Goal: Task Accomplishment & Management: Use online tool/utility

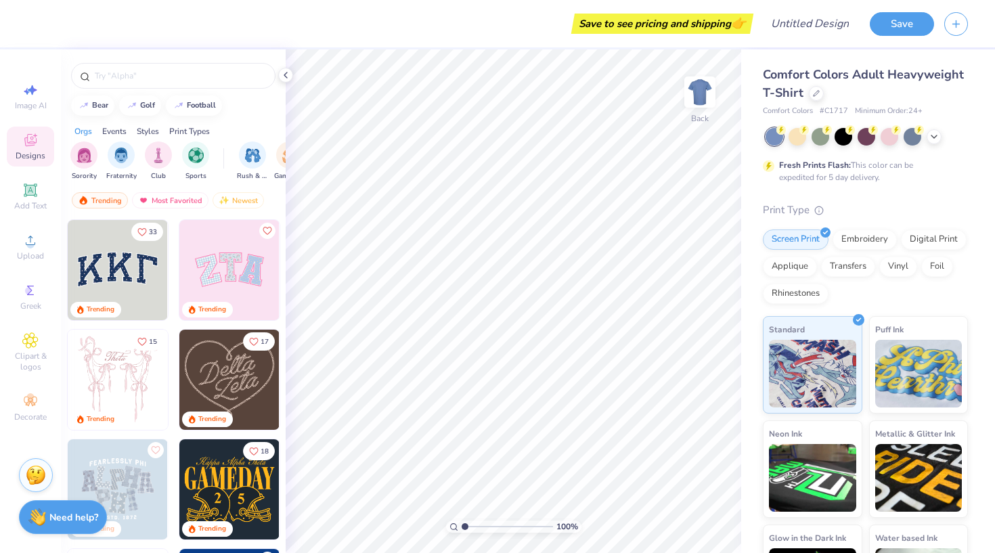
click at [263, 272] on img at bounding box center [229, 270] width 100 height 100
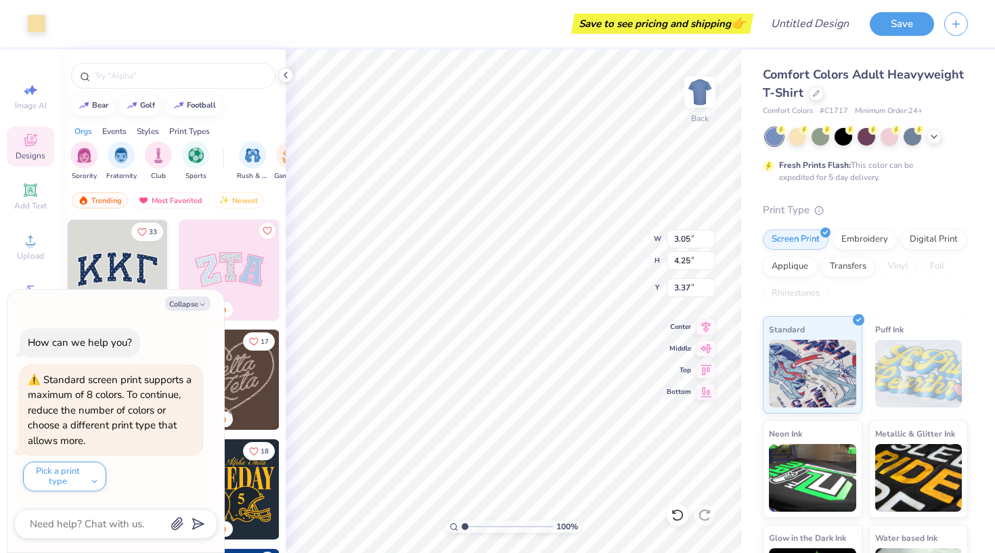
click at [181, 131] on div "Print Types" at bounding box center [189, 131] width 41 height 12
click at [131, 165] on div "Screen Print" at bounding box center [121, 160] width 31 height 40
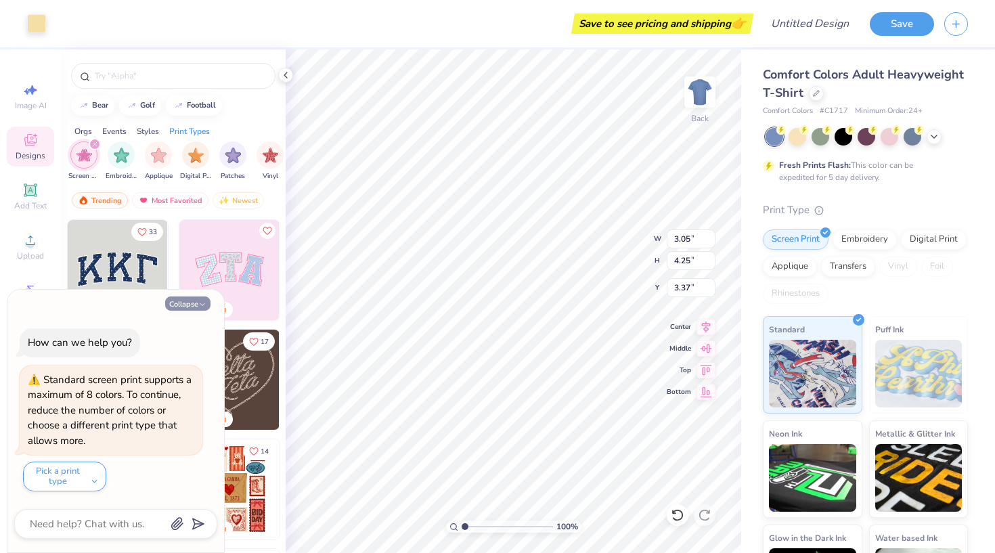
click at [186, 308] on button "Collapse" at bounding box center [187, 304] width 45 height 14
type textarea "x"
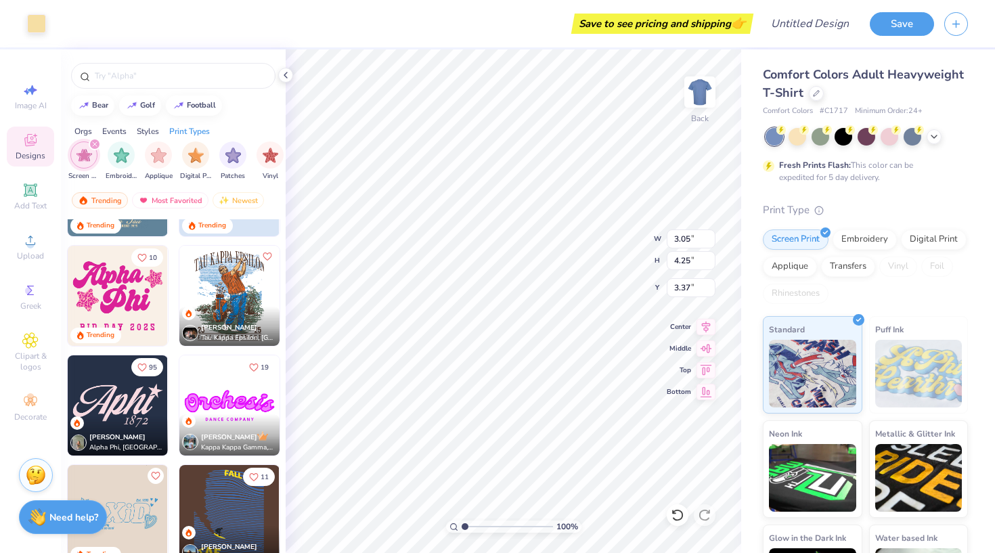
scroll to position [1386, 0]
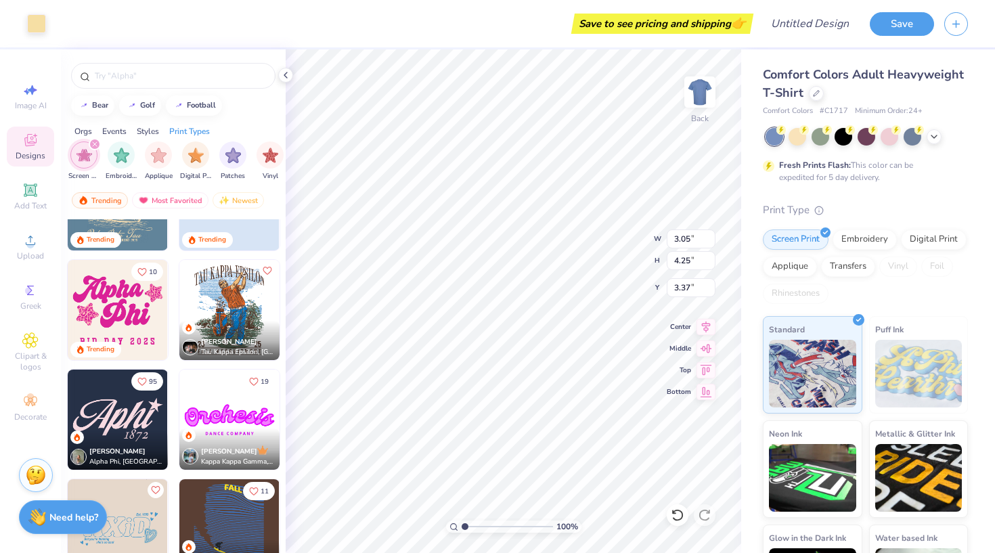
click at [145, 309] on img at bounding box center [118, 310] width 100 height 100
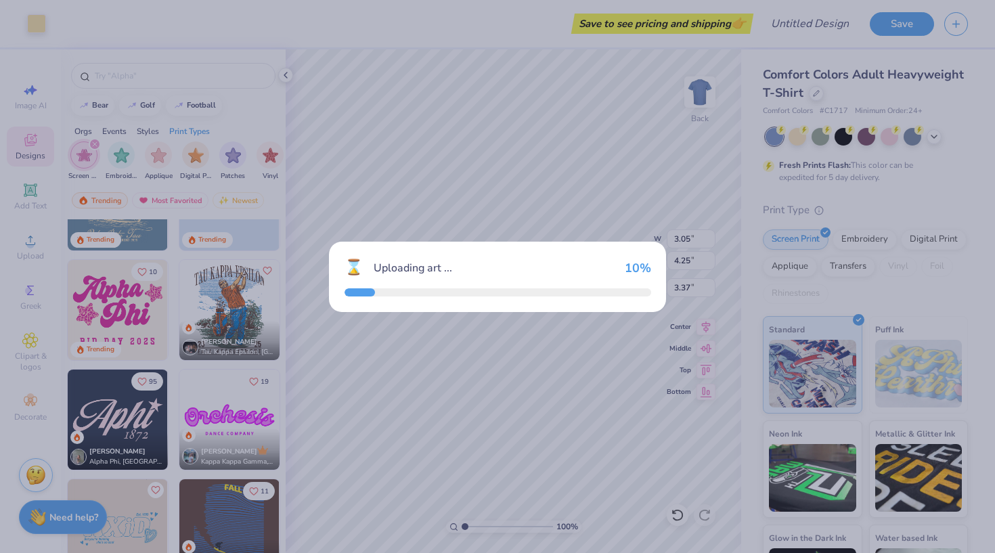
type input "10.33"
type input "7.92"
type input "3.00"
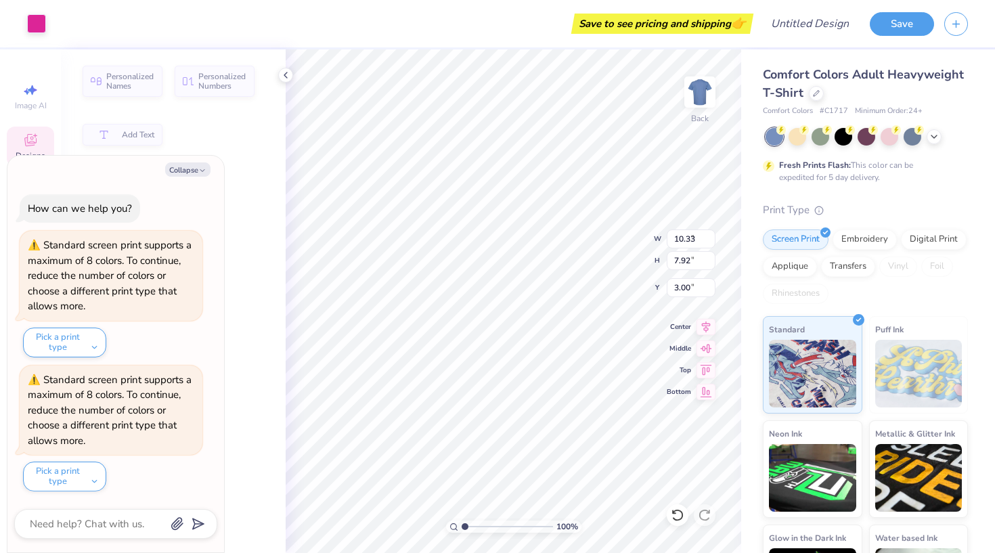
type textarea "x"
type input "8.15"
type input "3.20"
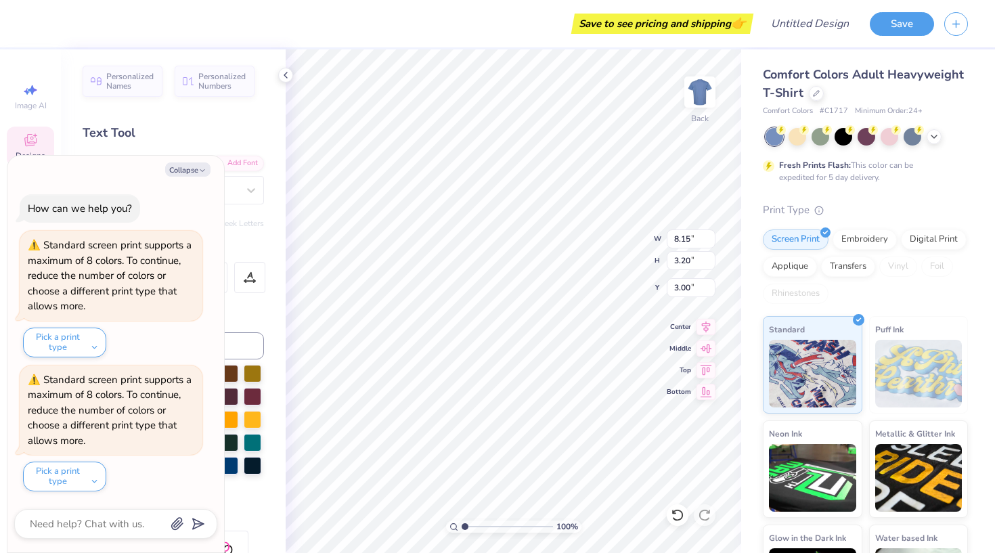
type textarea "x"
type textarea "Alph"
type textarea "x"
type textarea "Alp"
type textarea "x"
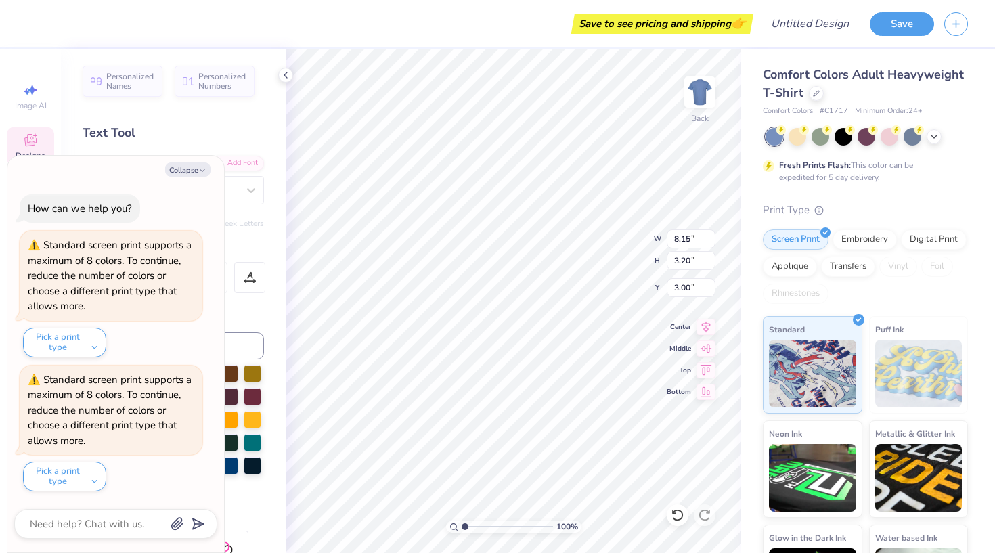
type textarea "Al"
type textarea "x"
type textarea "A"
type textarea "x"
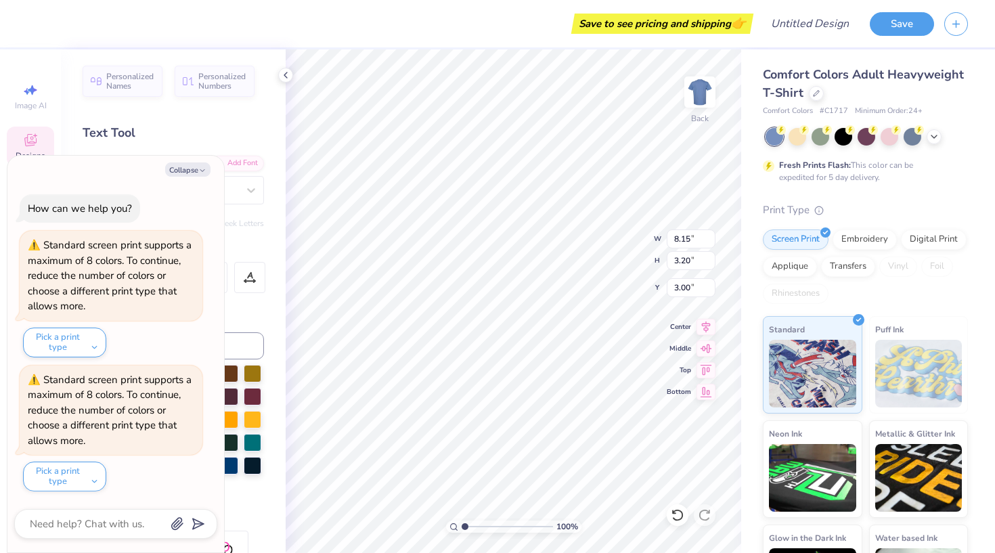
type textarea "R"
type textarea "x"
type textarea "RH"
type textarea "x"
type textarea "RHS"
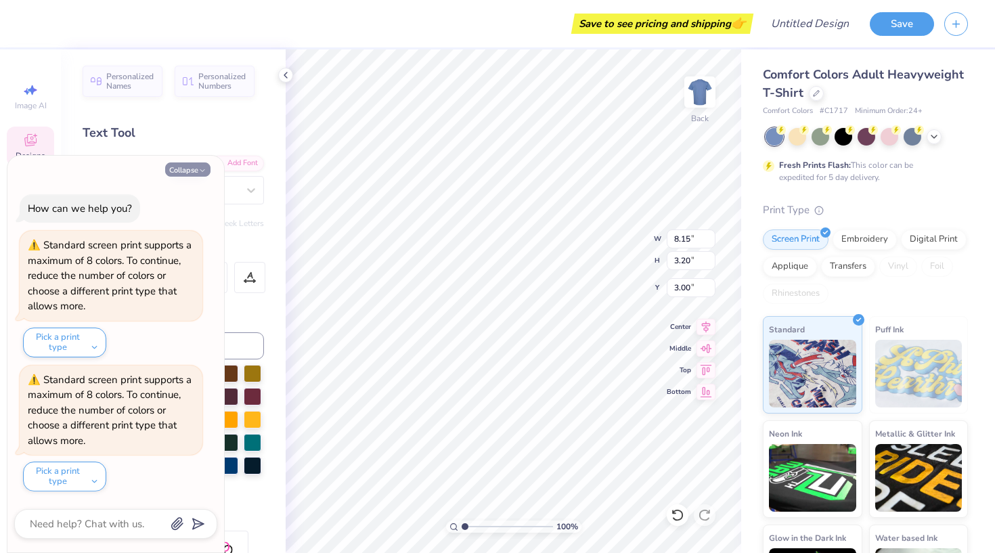
click at [192, 173] on button "Collapse" at bounding box center [187, 169] width 45 height 14
type textarea "x"
type input "6.97"
type input "2.78"
type input "3.17"
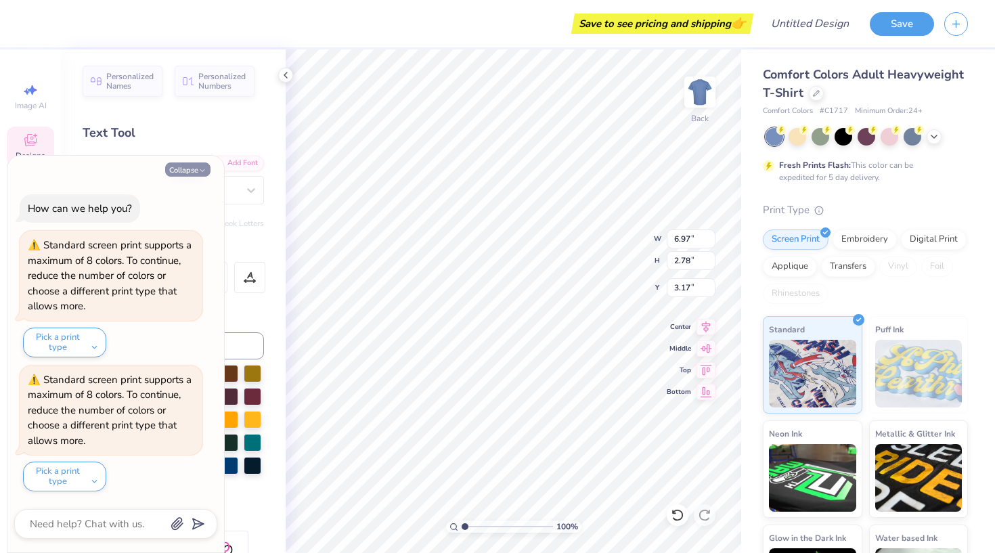
type textarea "x"
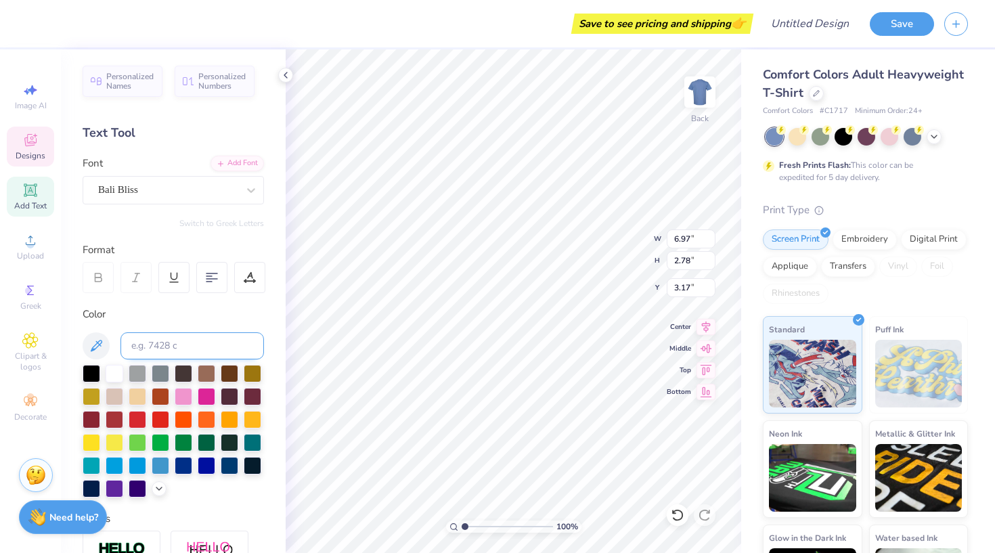
scroll to position [12, 0]
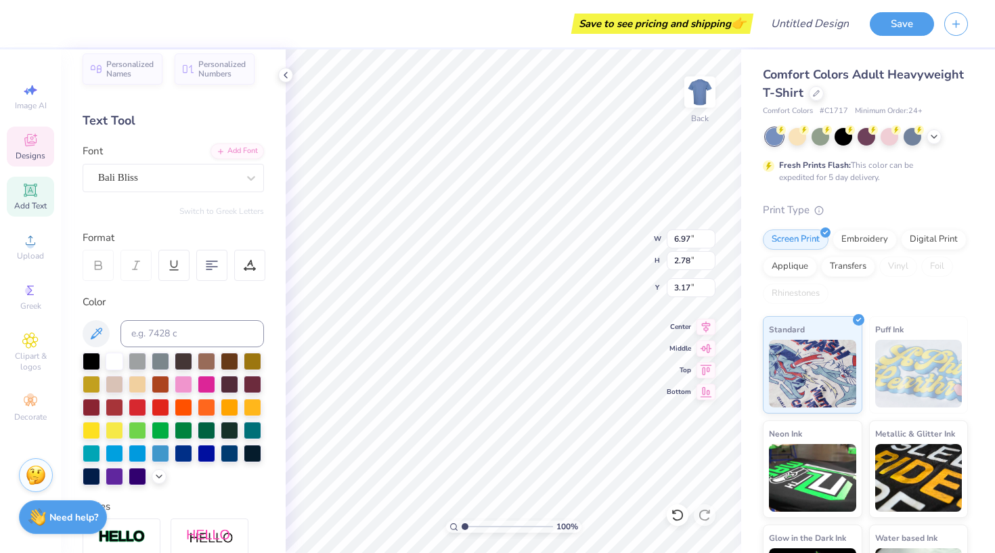
click at [43, 147] on div "Designs" at bounding box center [30, 147] width 47 height 40
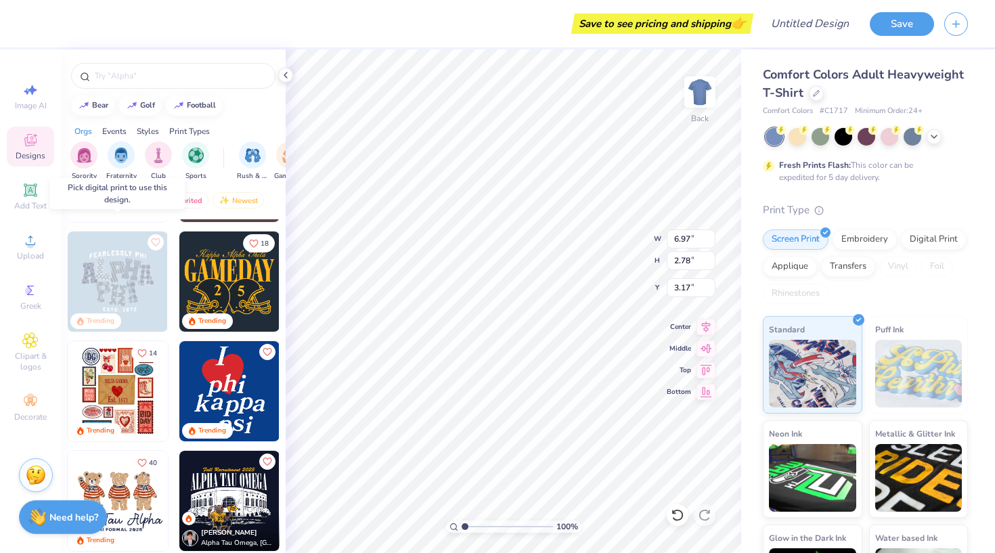
scroll to position [231, 0]
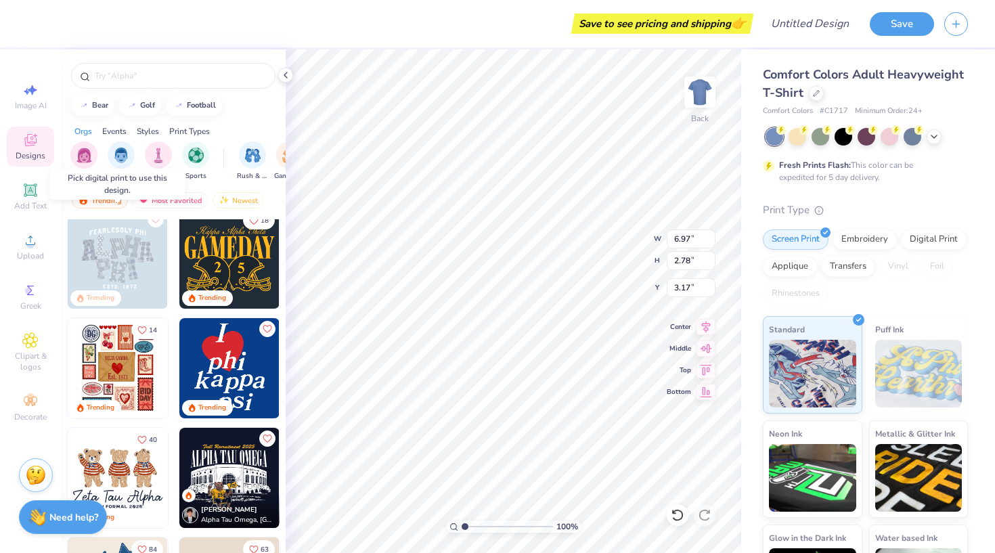
click at [131, 267] on img at bounding box center [118, 259] width 100 height 100
click at [121, 259] on img at bounding box center [118, 259] width 100 height 100
click at [133, 264] on img at bounding box center [118, 259] width 100 height 100
type textarea "S"
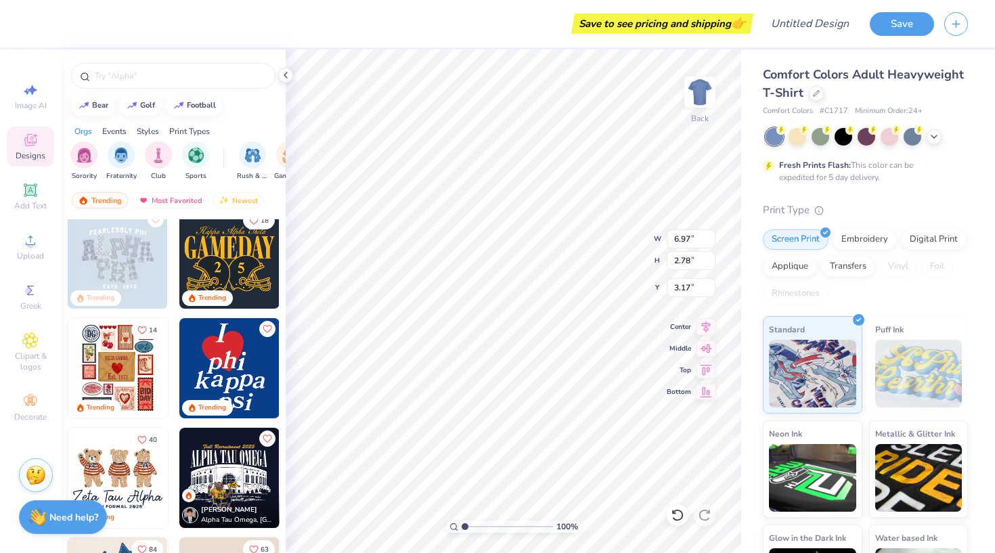
type input "5.78"
type input "3.34"
type input "5.66"
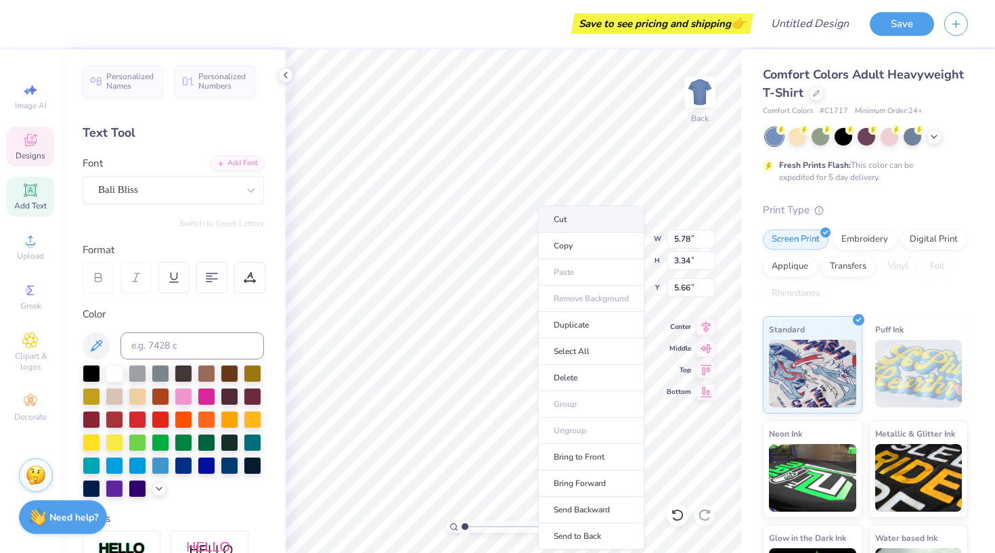
click at [564, 225] on li "Cut" at bounding box center [591, 219] width 106 height 27
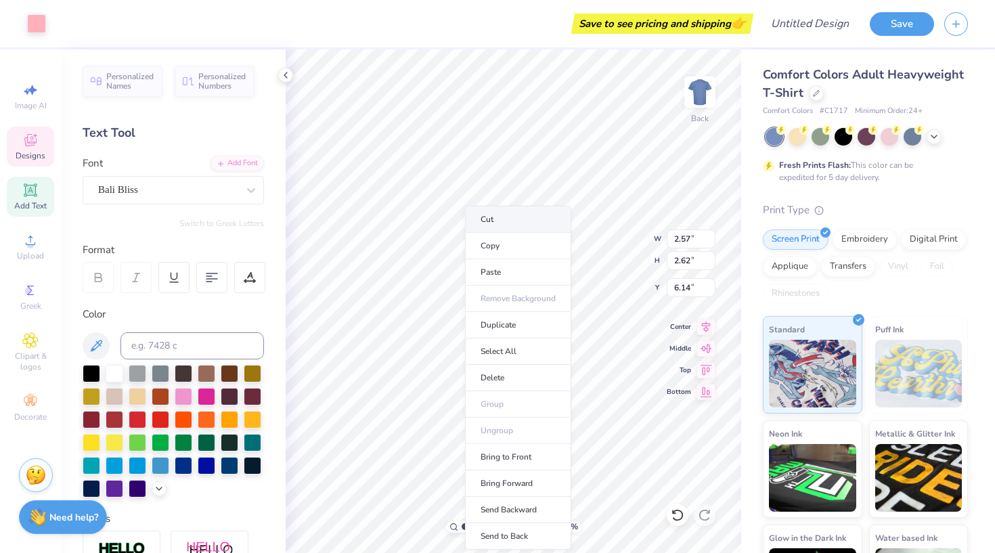
click at [490, 221] on li "Cut" at bounding box center [518, 219] width 106 height 27
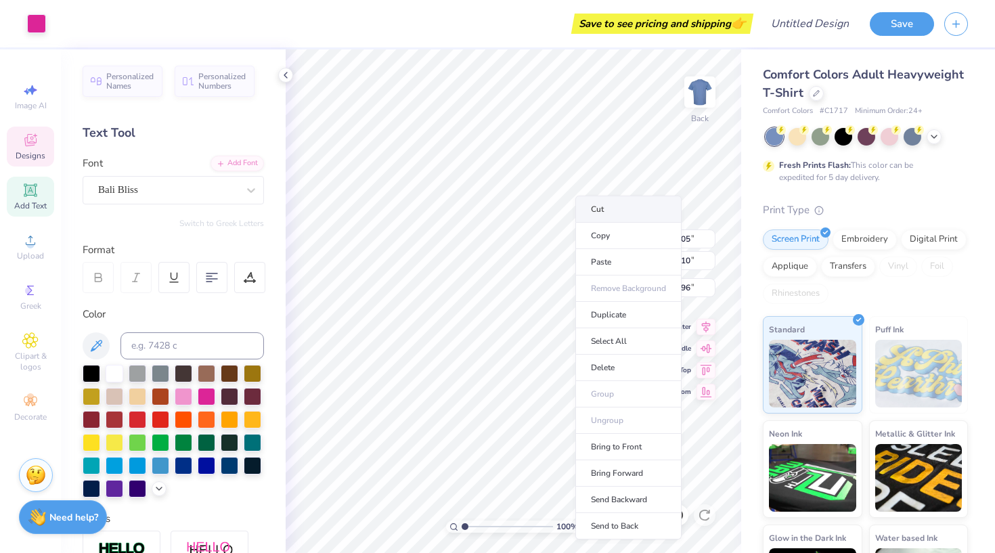
click at [583, 211] on li "Cut" at bounding box center [628, 209] width 106 height 27
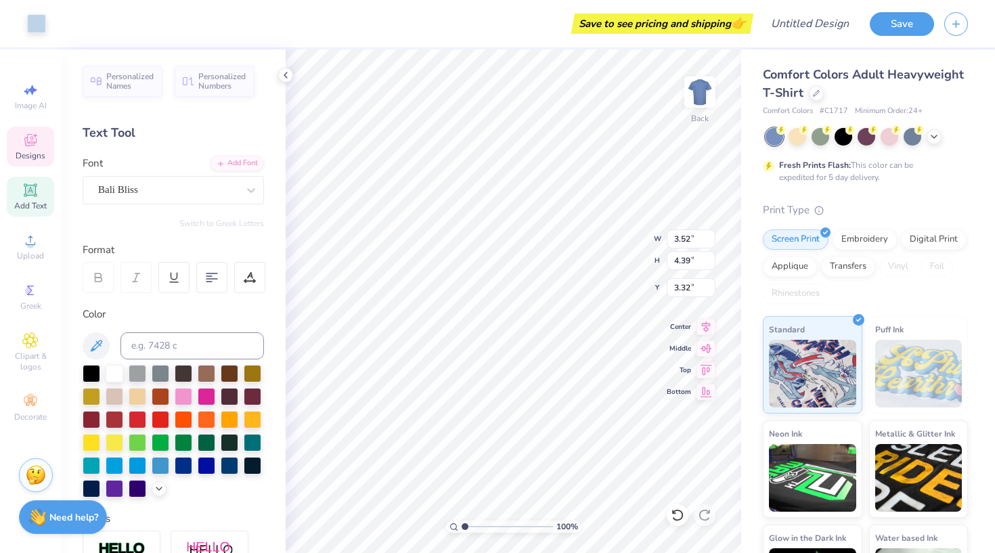
type input "3.23"
type input "2.57"
type input "2.62"
type input "6.14"
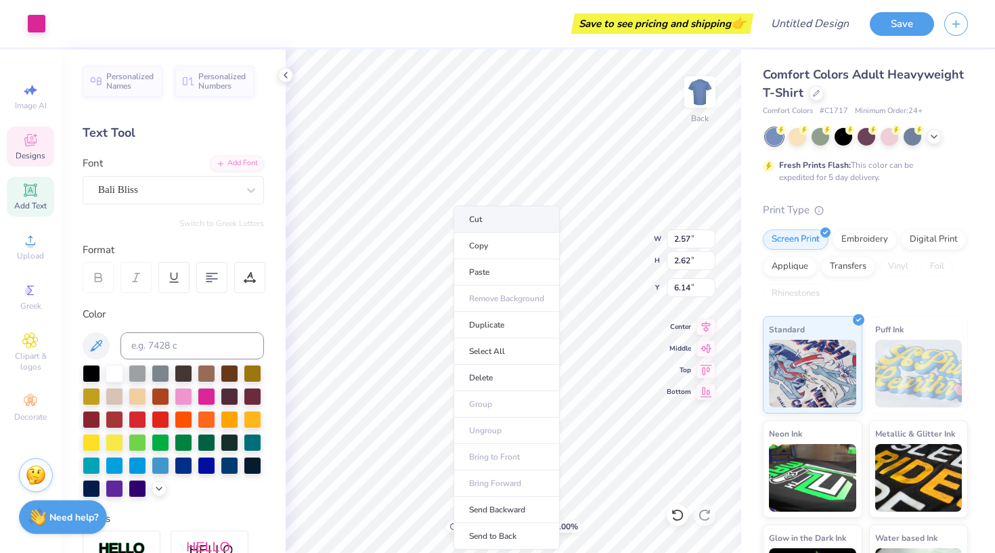
click at [489, 221] on li "Cut" at bounding box center [507, 219] width 106 height 27
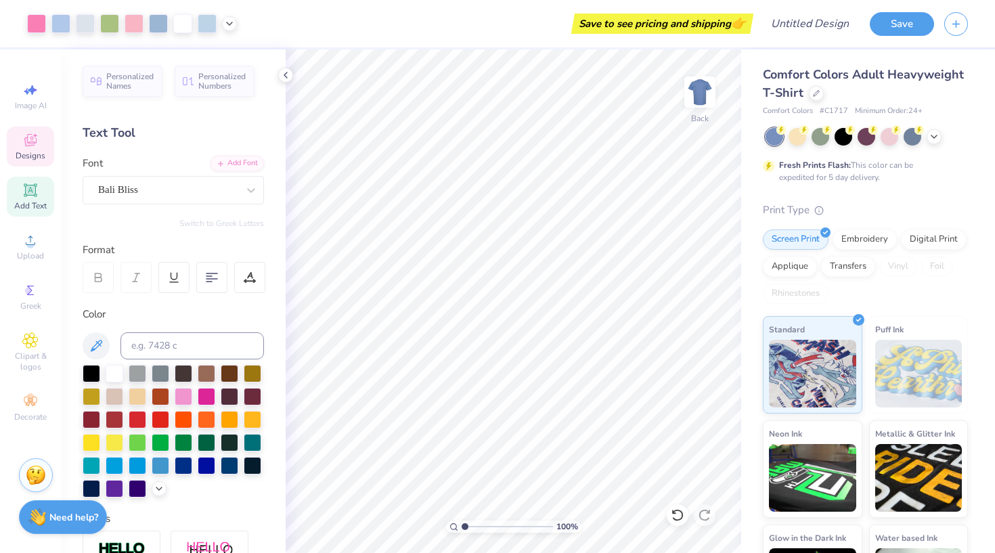
click at [29, 143] on icon at bounding box center [30, 140] width 12 height 12
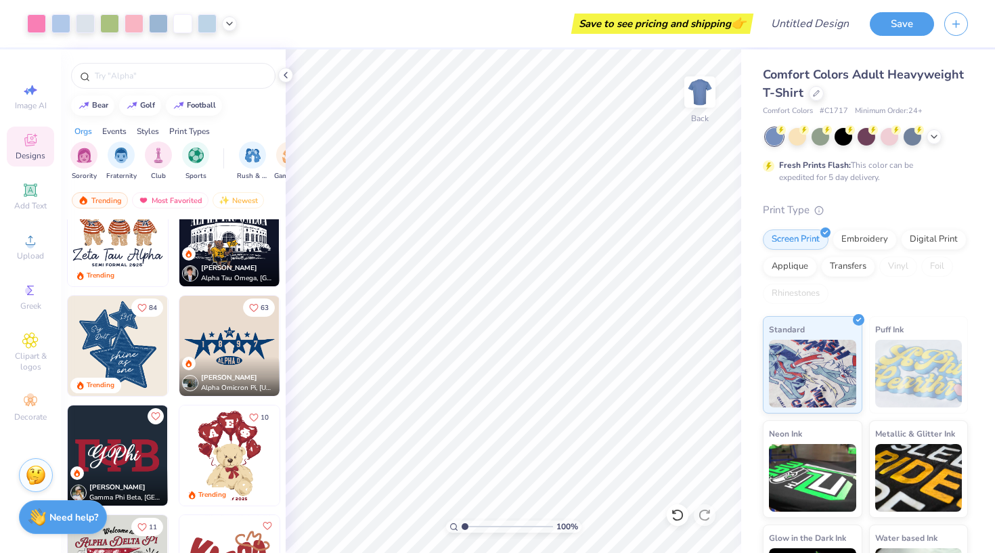
scroll to position [475, 0]
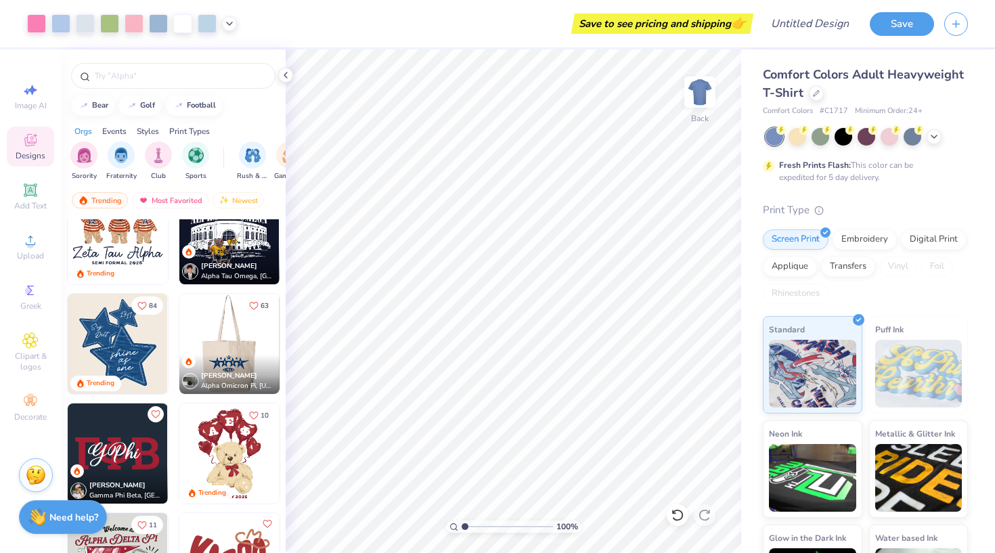
click at [225, 332] on img at bounding box center [229, 344] width 100 height 100
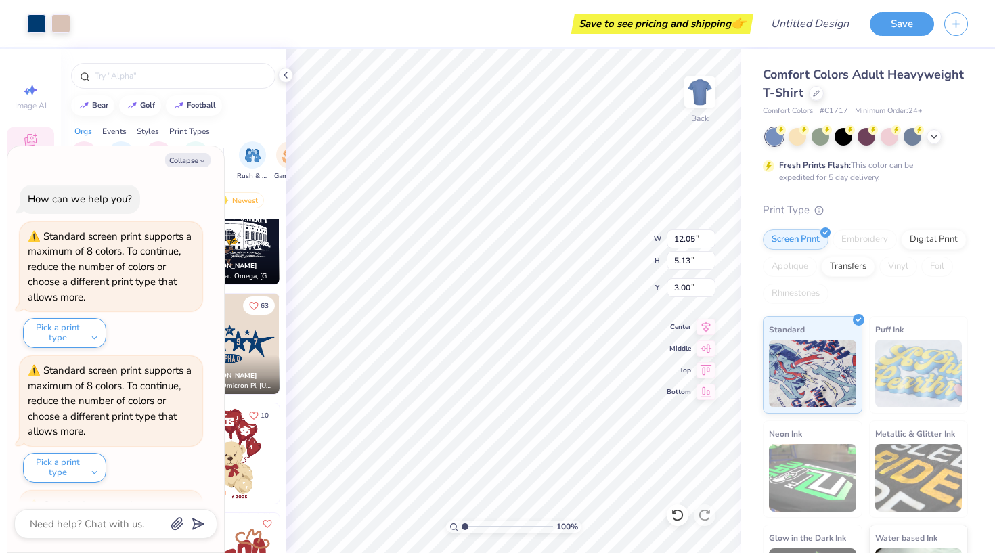
scroll to position [120, 0]
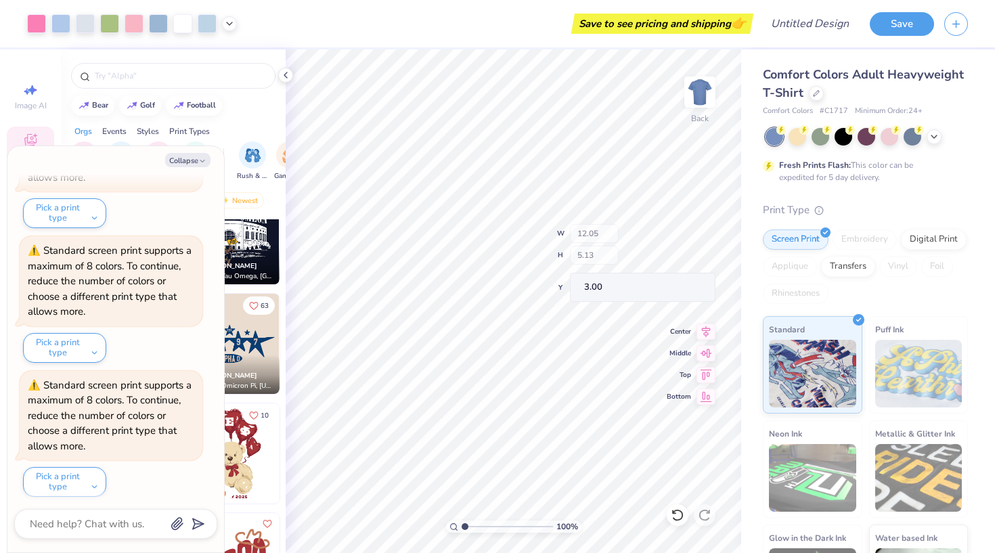
type textarea "x"
type input "3.58"
type input "3.77"
type textarea "x"
type input "0.47"
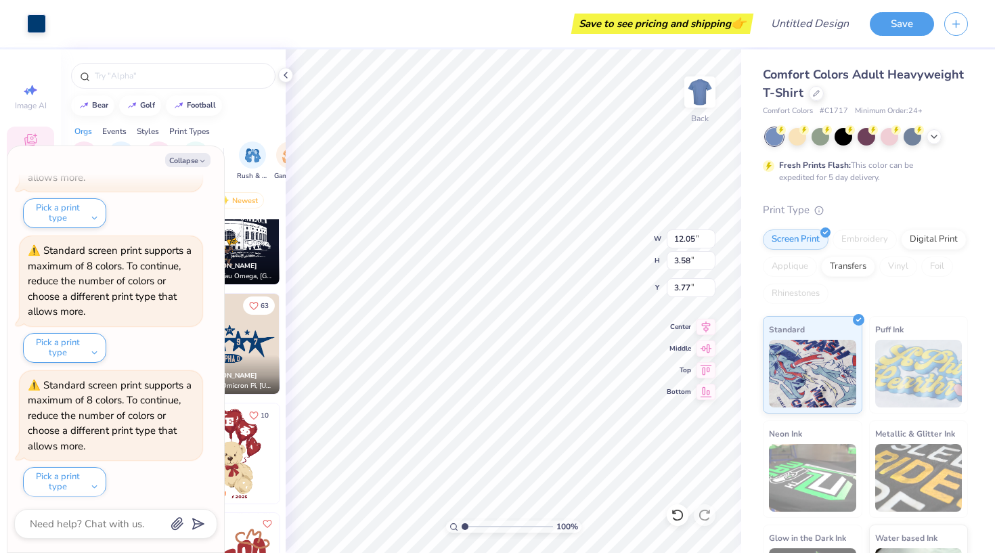
type input "0.85"
type input "4.86"
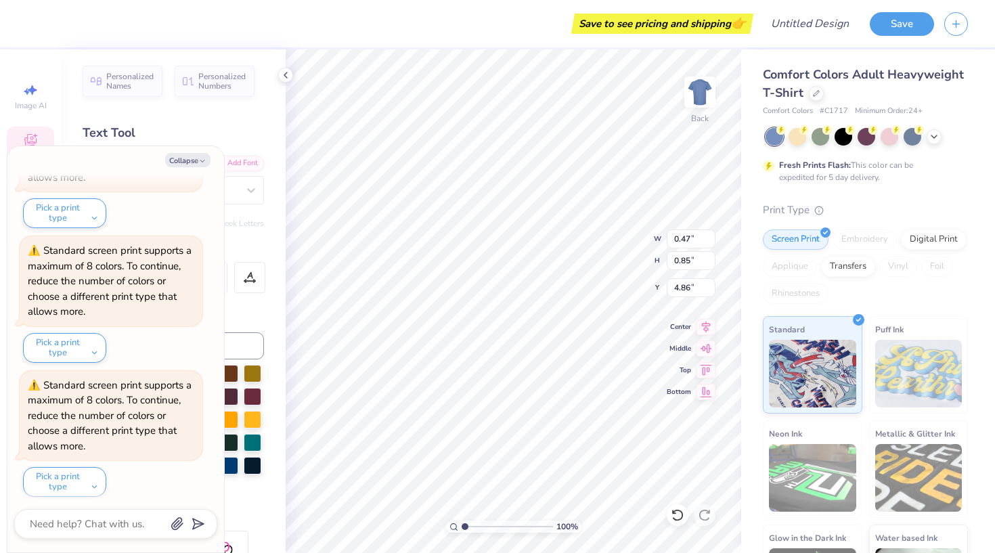
type textarea "x"
type textarea "7"
type textarea "x"
type textarea "9"
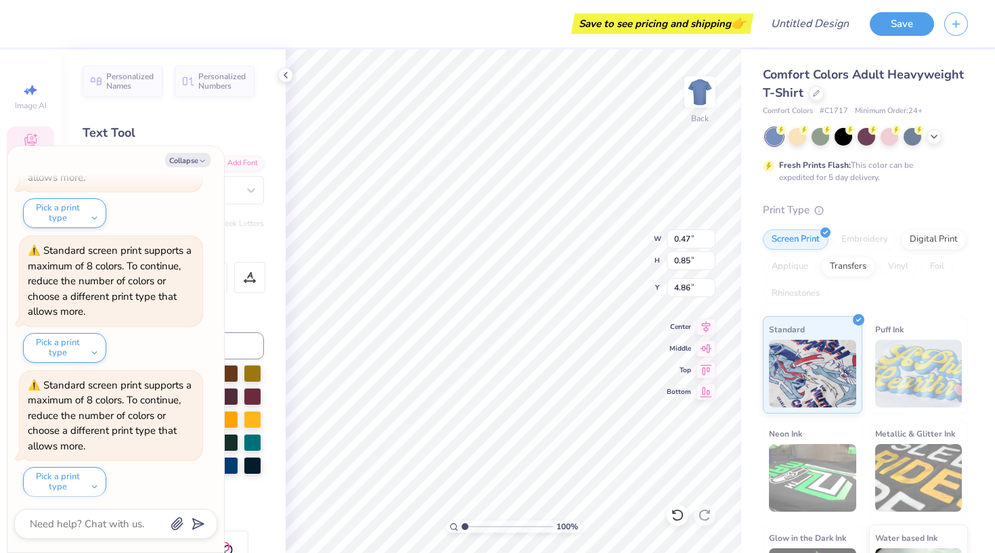
type textarea "x"
type input "0.41"
type input "0.92"
type input "7.10"
type textarea "x"
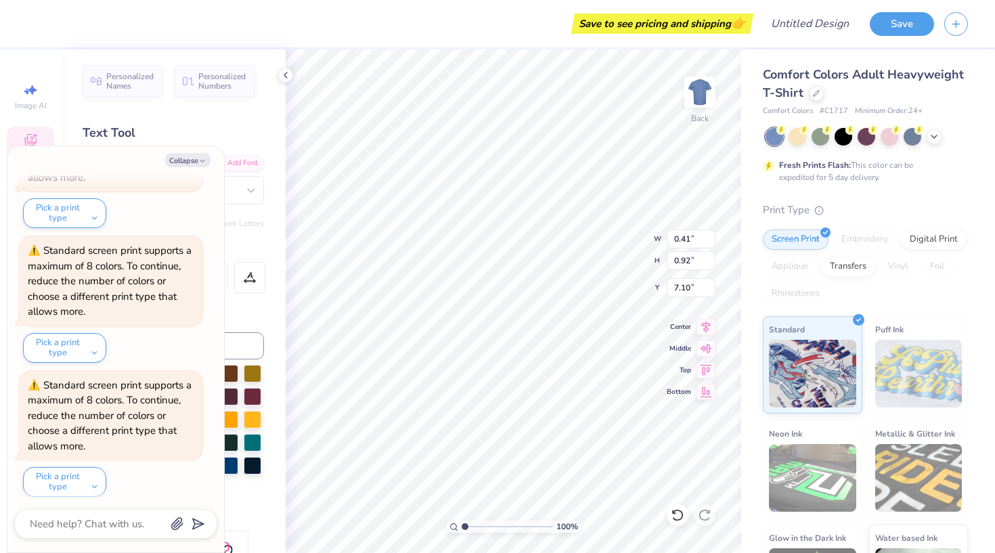
type input "0.42"
type input "0.90"
type input "7.11"
type textarea "x"
type input "3.48"
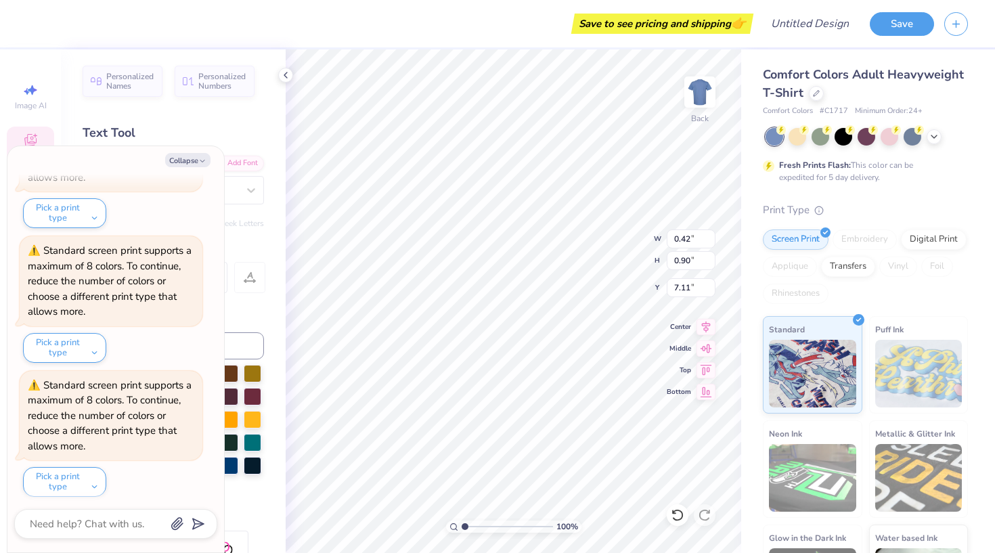
type input "1.21"
type input "6.92"
type textarea "x"
type input "0.39"
type input "0.86"
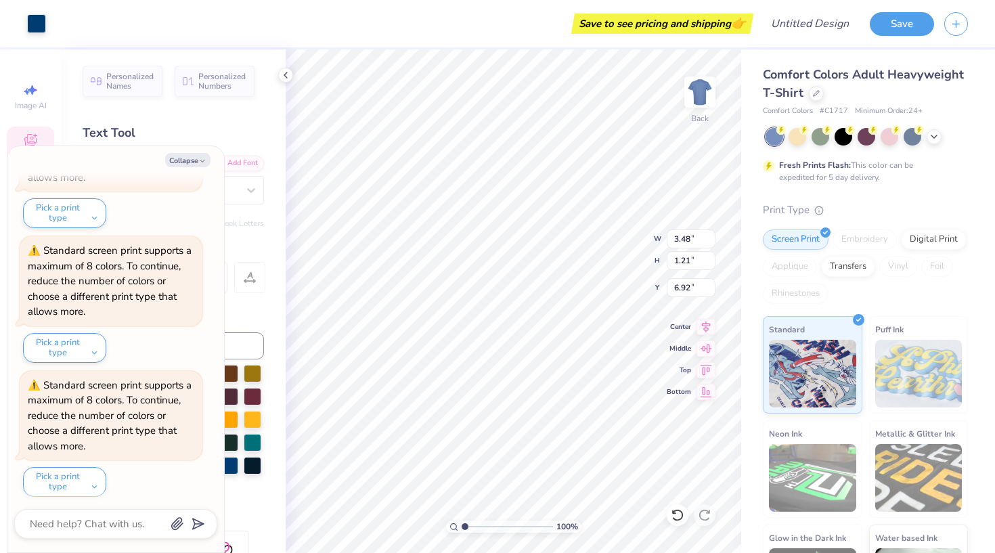
type input "7.10"
type textarea "x"
type input "0.85"
type input "0.82"
type input "7.14"
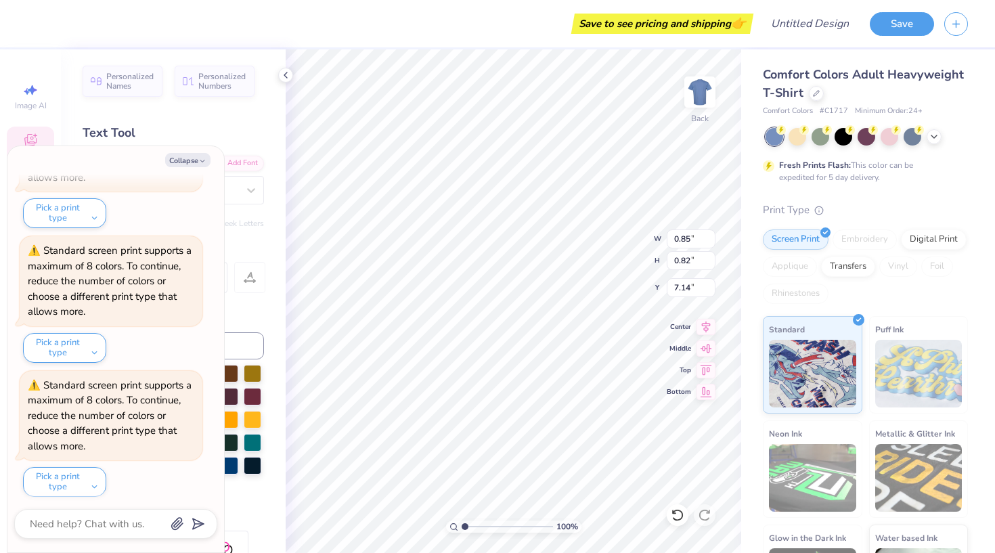
type textarea "x"
type textarea "R"
type textarea "x"
type textarea "Re"
type textarea "x"
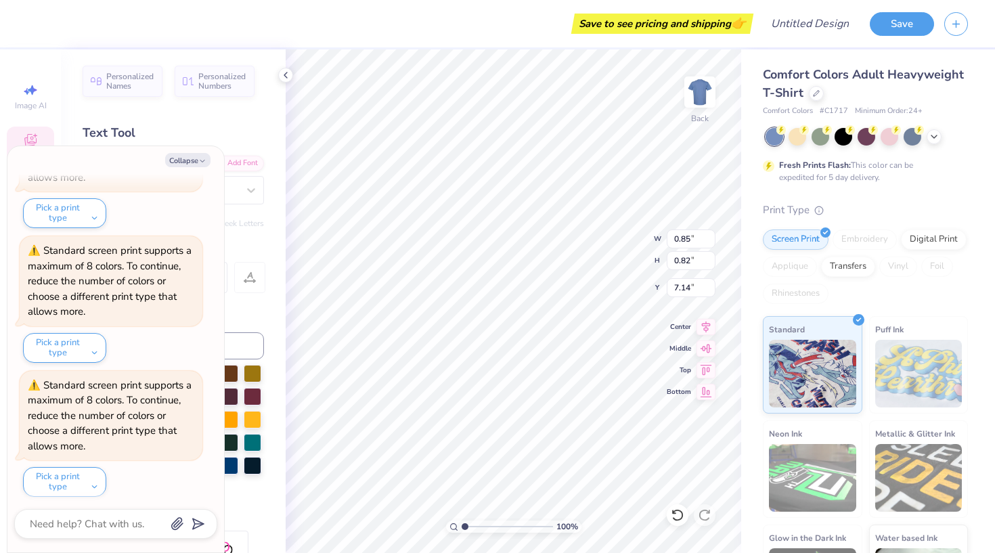
type textarea "Ren"
type textarea "x"
type textarea "Reno"
type textarea "x"
type textarea "Reno"
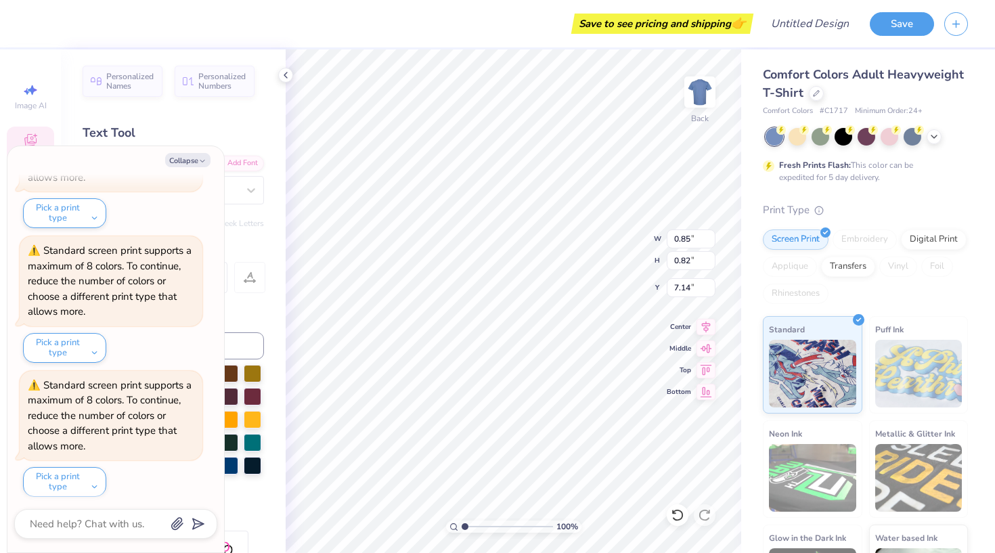
scroll to position [0, 1]
type textarea "x"
type input "0.39"
type input "0.86"
type textarea "x"
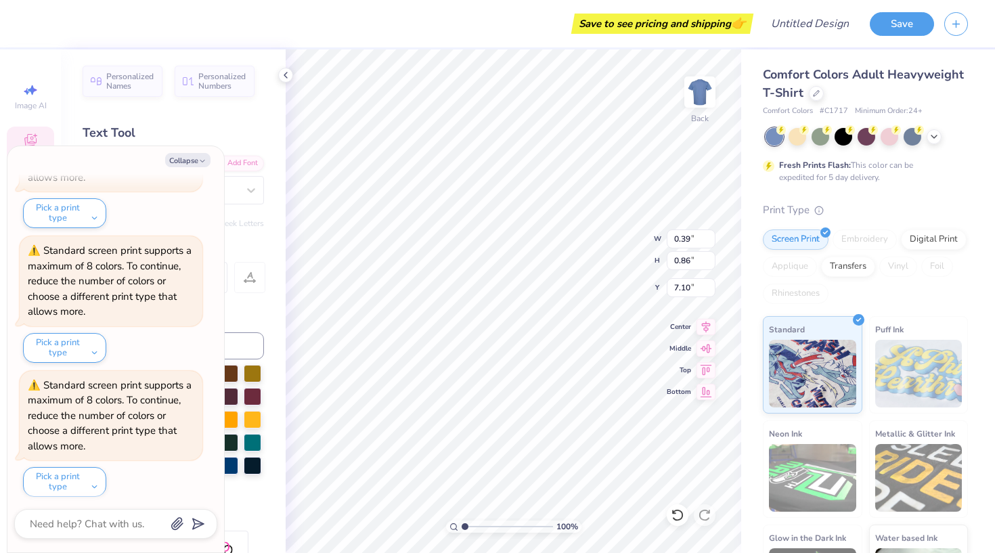
type textarea "Hp"
type textarea "x"
type textarea "Hip"
type textarea "x"
type textarea "Higp"
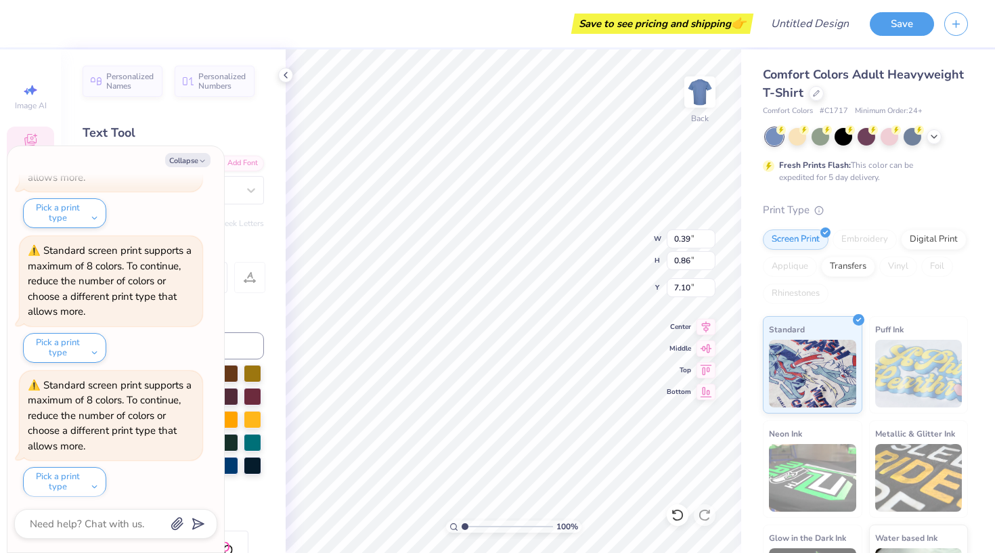
type textarea "x"
type textarea "Highp"
type textarea "x"
type input "0.42"
type input "0.94"
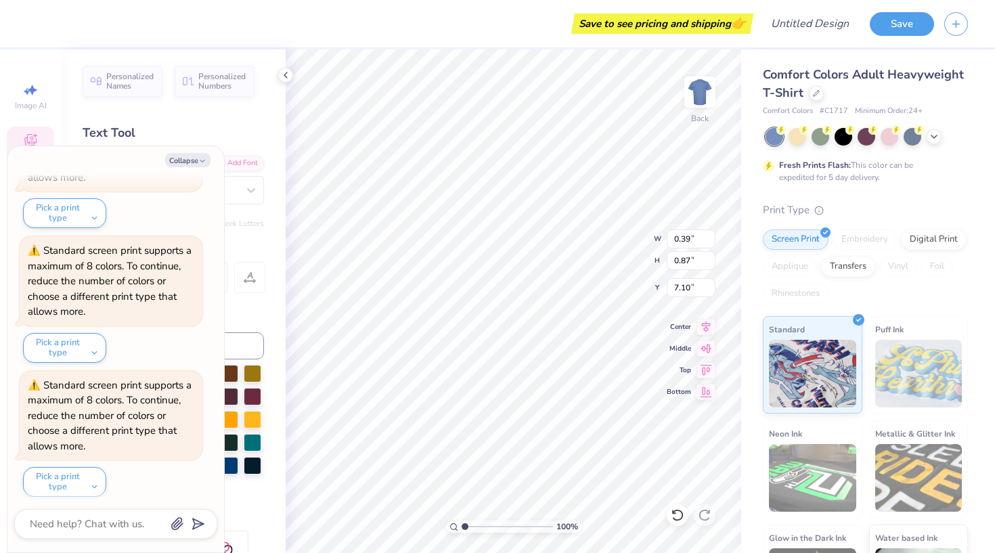
type input "7.03"
type textarea "x"
type input "0.90"
type input "7.11"
type textarea "x"
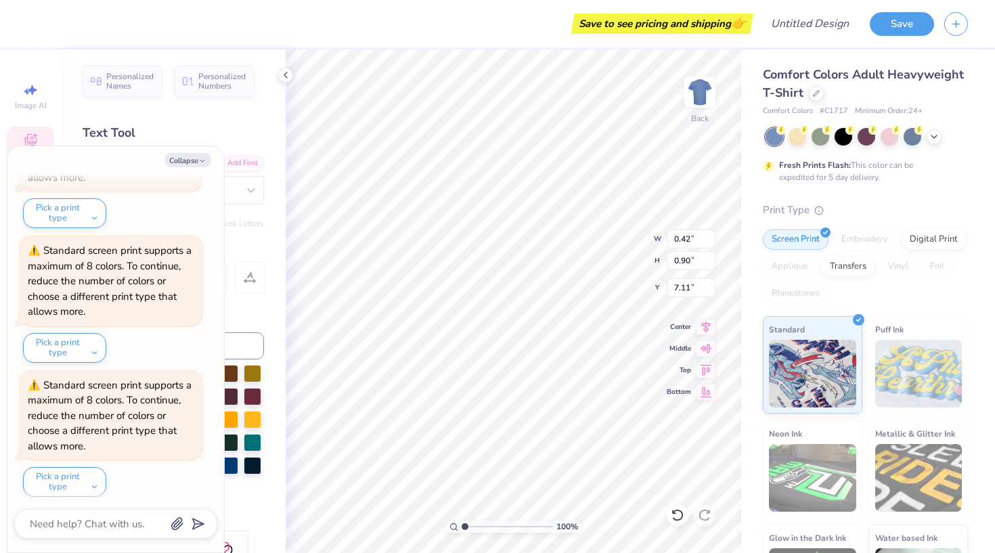
type textarea "Ah"
type textarea "x"
type textarea "Ahi"
type textarea "x"
type textarea "Ahig"
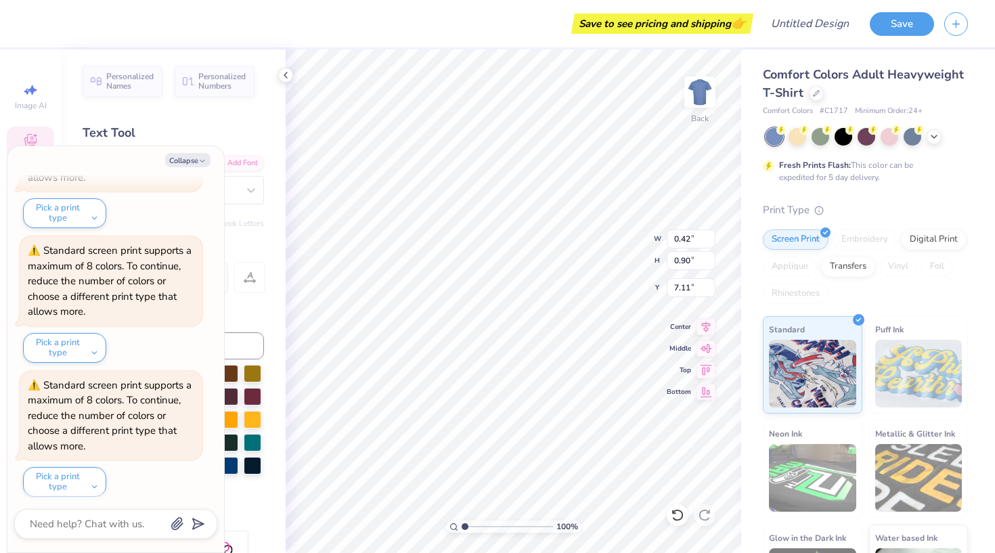
type textarea "x"
type textarea "Ahigh"
type textarea "x"
type input "12.05"
type input "3.58"
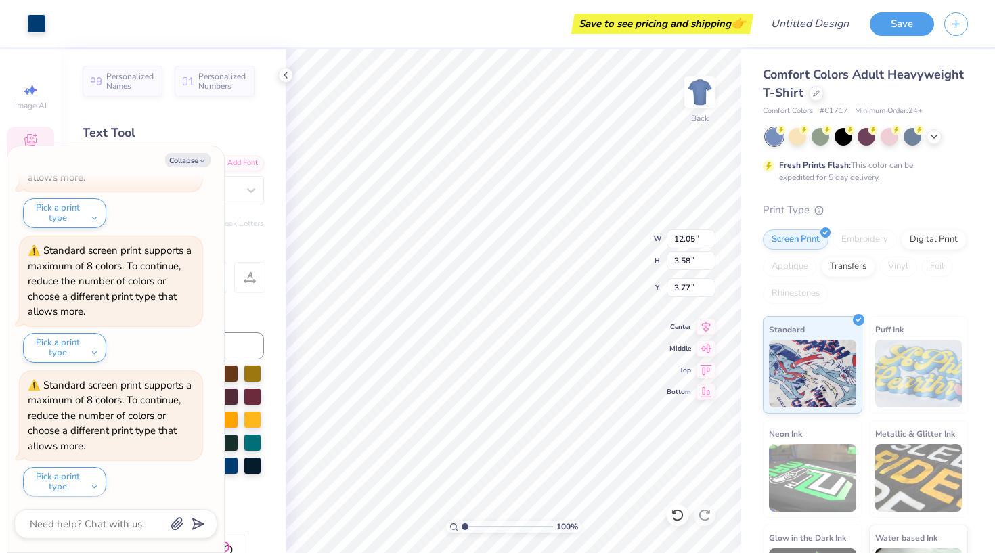
type input "3.77"
type textarea "x"
type input "3.62"
type textarea "x"
type input "3.48"
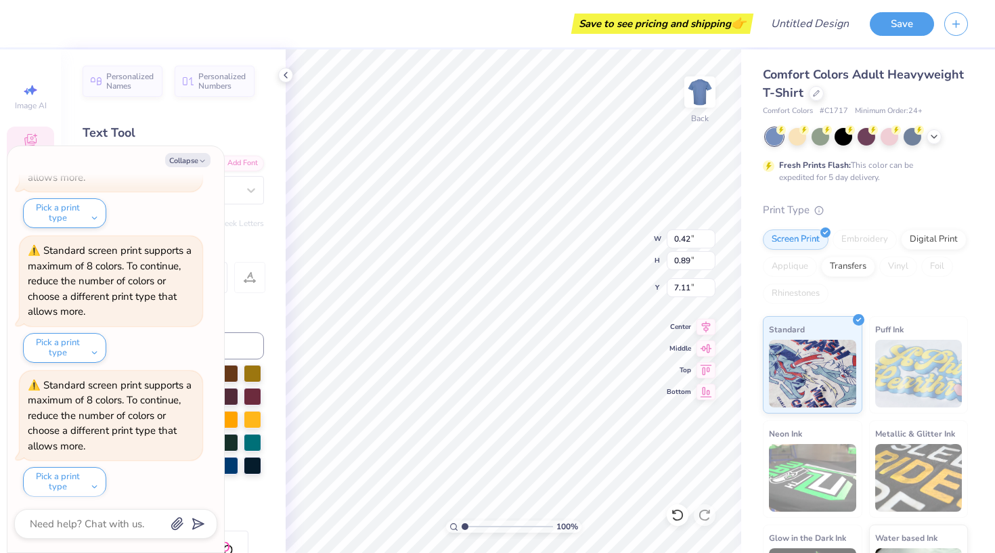
type input "1.21"
type input "6.92"
type textarea "x"
type input "6.94"
type textarea "x"
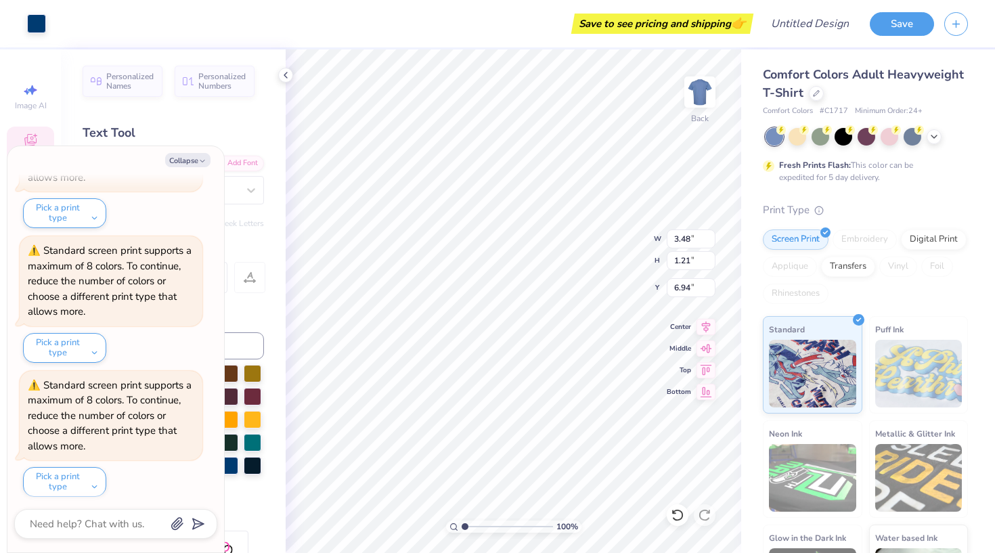
type input "0.42"
type input "0.89"
type input "7.11"
type textarea "x"
type input "3.48"
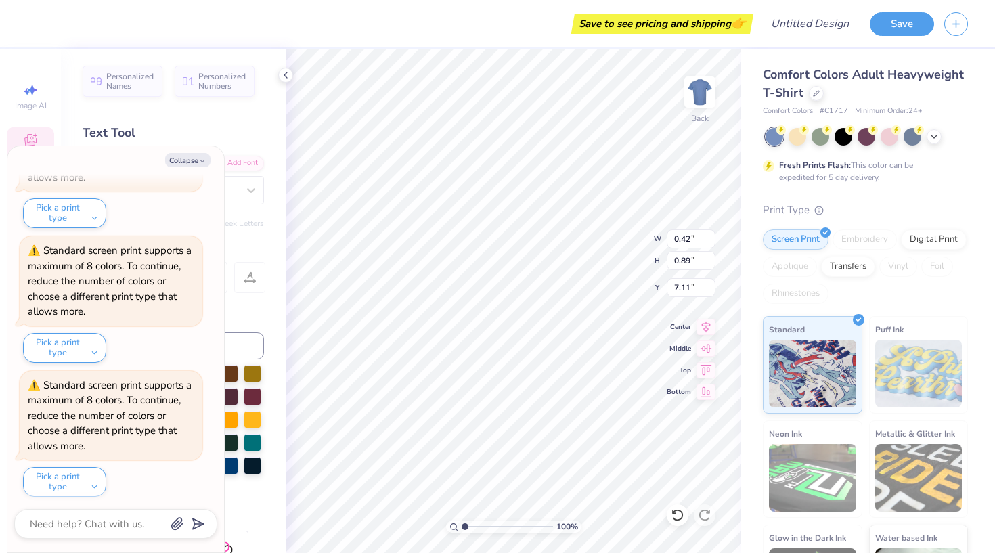
type input "1.21"
type input "6.94"
type textarea "x"
type input "0.42"
type input "0.89"
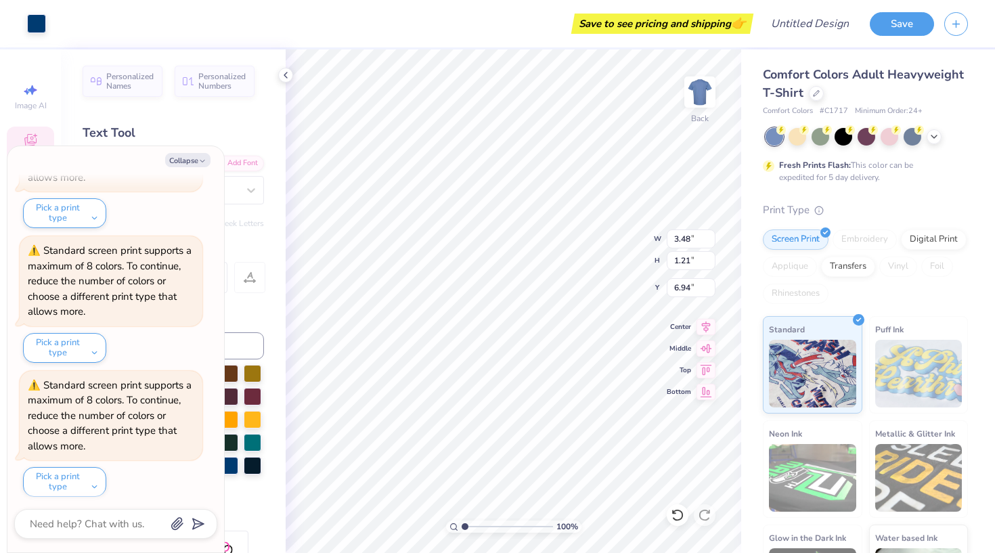
type input "7.11"
type textarea "x"
type input "0.56"
type input "1.19"
type input "6.81"
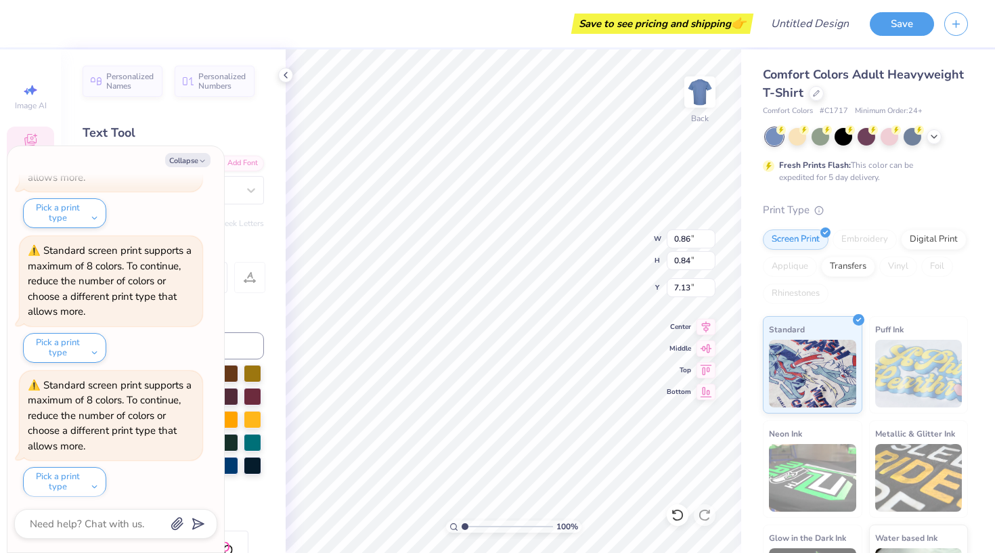
type textarea "x"
type input "7.20"
type textarea "x"
type input "3.28"
type input "4.31"
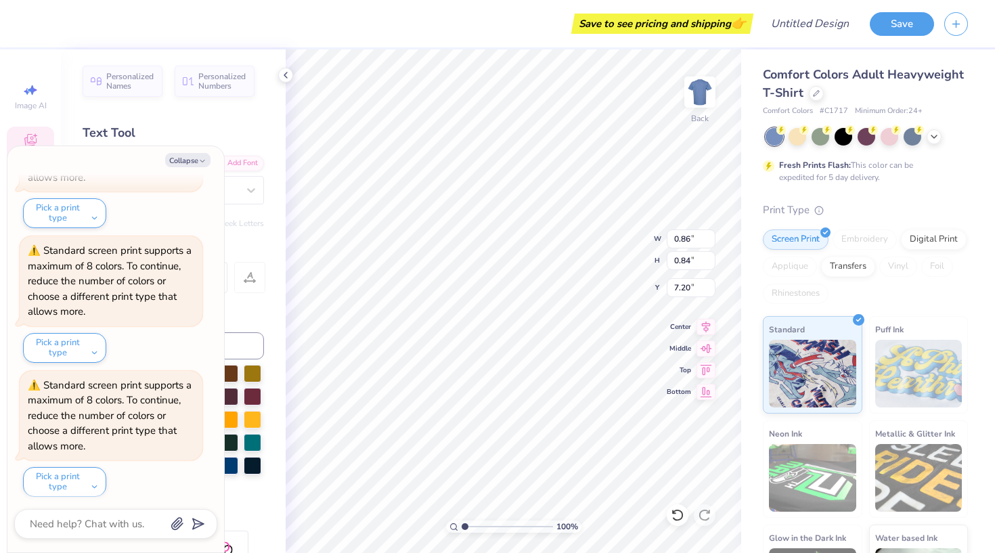
type input "3.35"
click at [194, 161] on button "Collapse" at bounding box center [187, 160] width 45 height 14
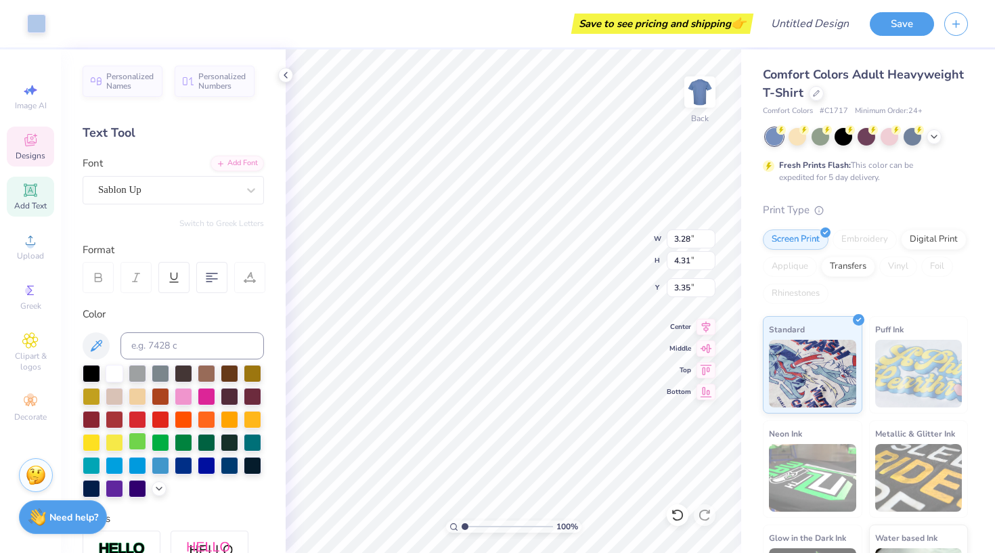
scroll to position [104, 0]
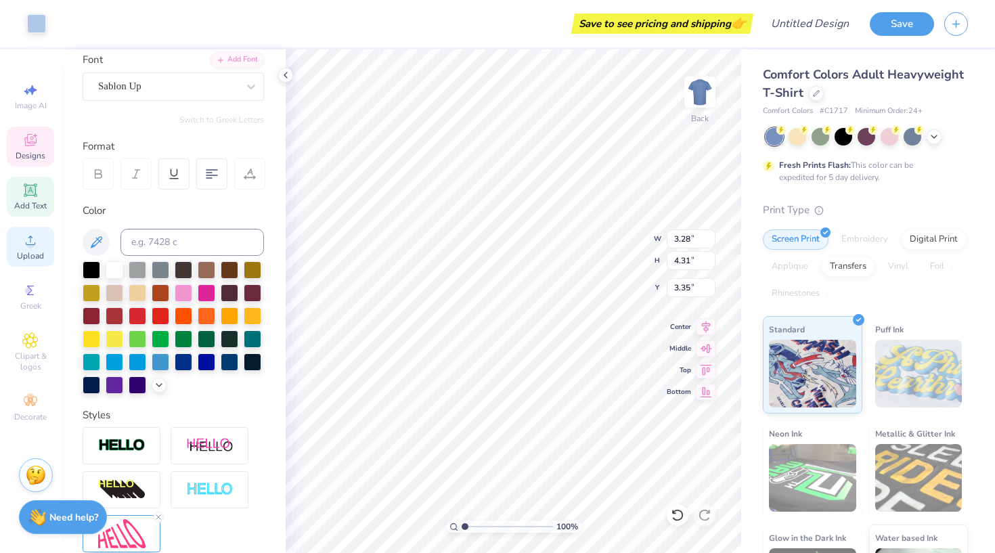
click at [28, 234] on icon at bounding box center [30, 240] width 16 height 16
click at [36, 150] on div "Designs" at bounding box center [30, 147] width 47 height 40
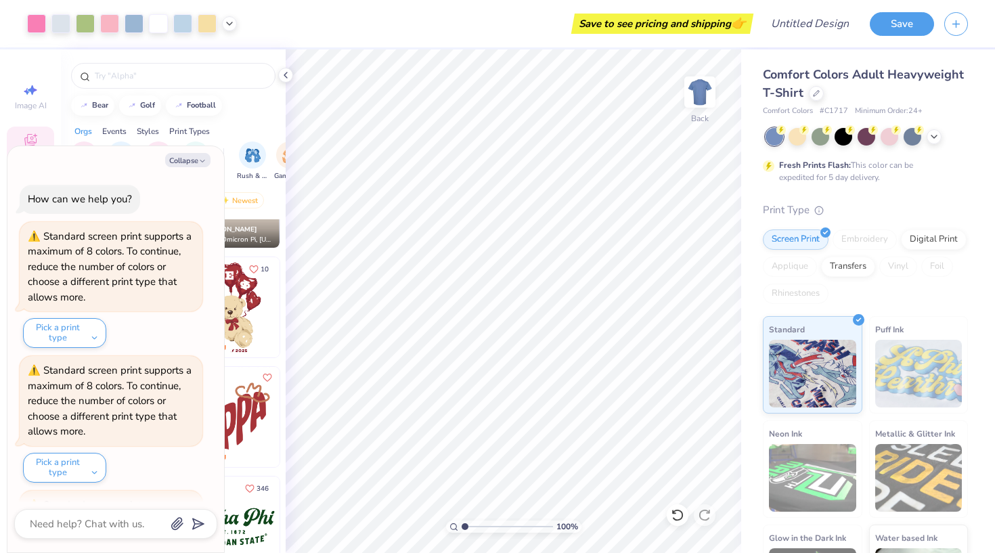
scroll to position [253, 0]
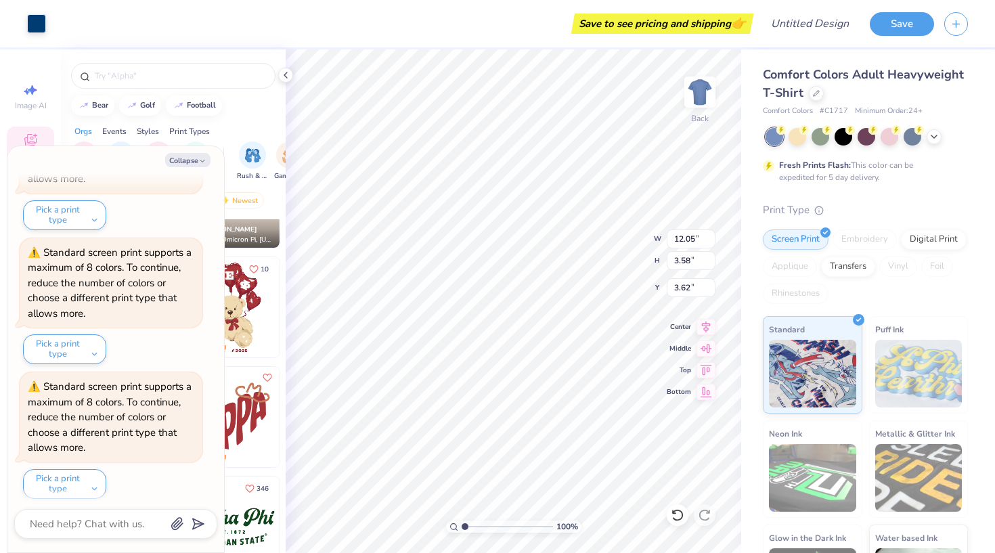
type textarea "x"
type input "13.19"
type textarea "x"
type input "0.47"
type input "0.85"
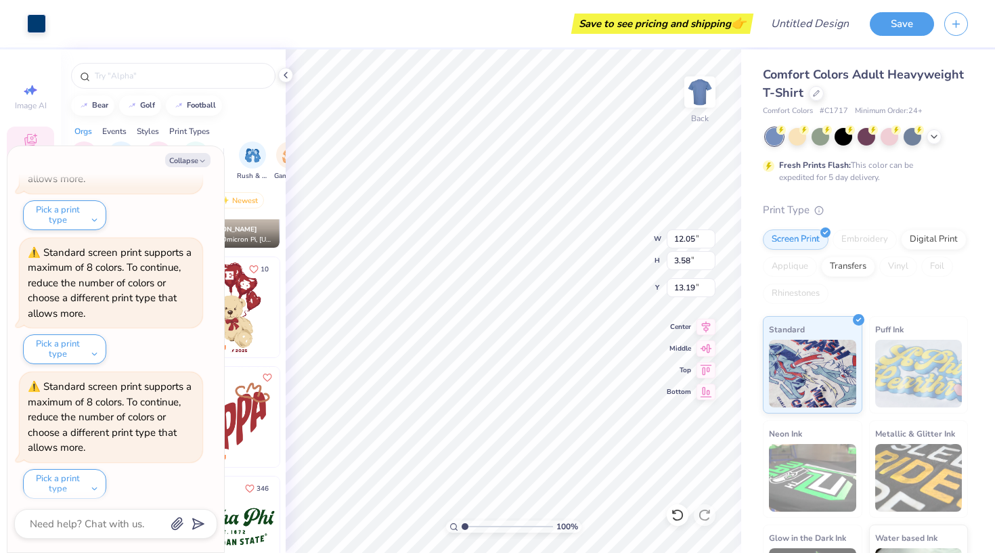
type input "4.86"
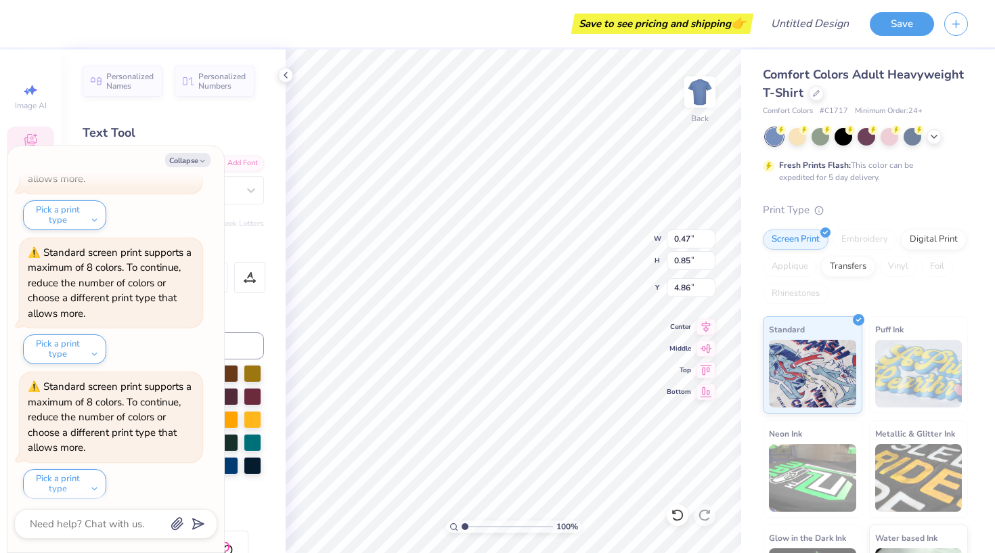
type textarea "x"
type input "14.55"
type textarea "x"
type input "4.86"
type textarea "x"
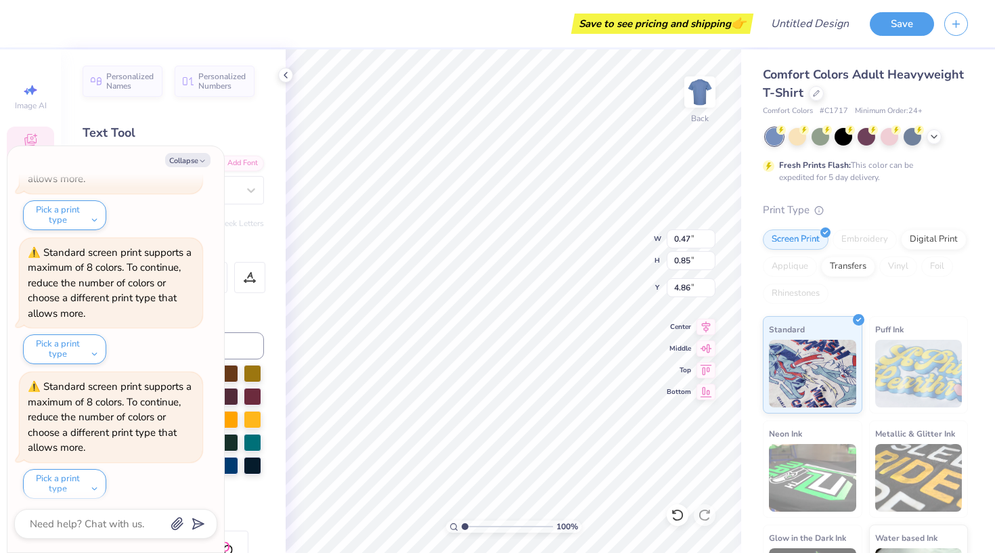
type input "14.55"
type textarea "x"
type input "4.86"
type textarea "x"
type input "14.12"
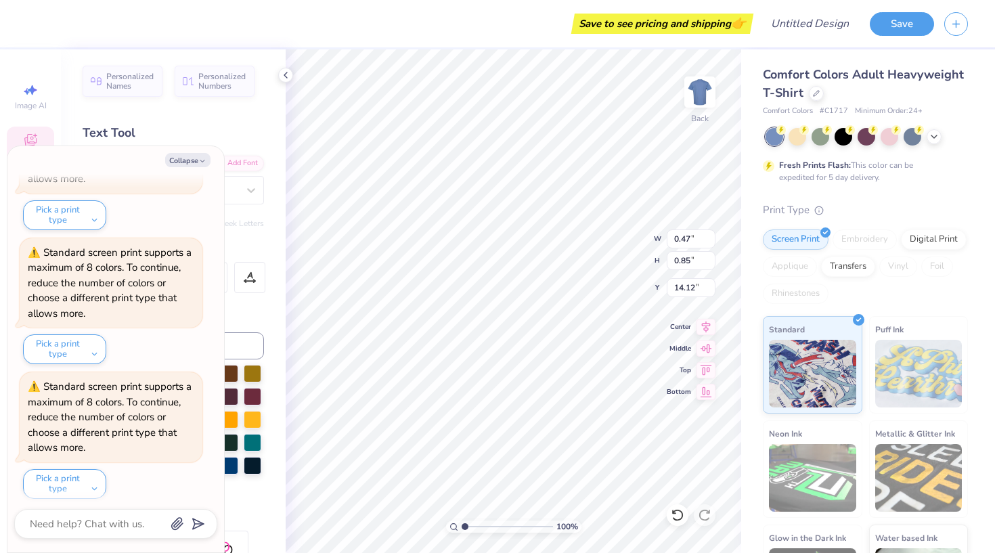
type textarea "x"
type input "0.26"
type input "4.90"
type textarea "x"
type input "14.98"
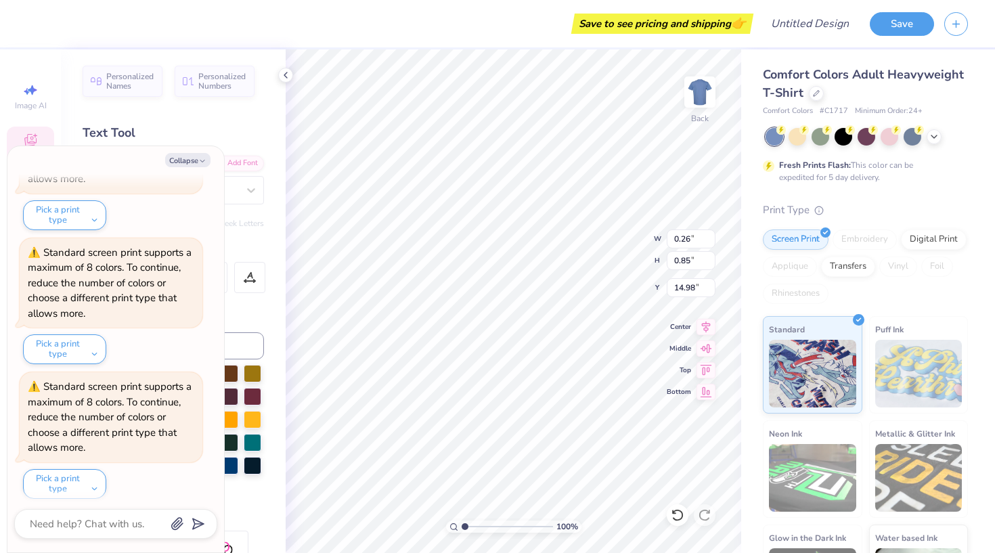
type textarea "x"
type input "0.18"
type input "0.32"
type input "3.56"
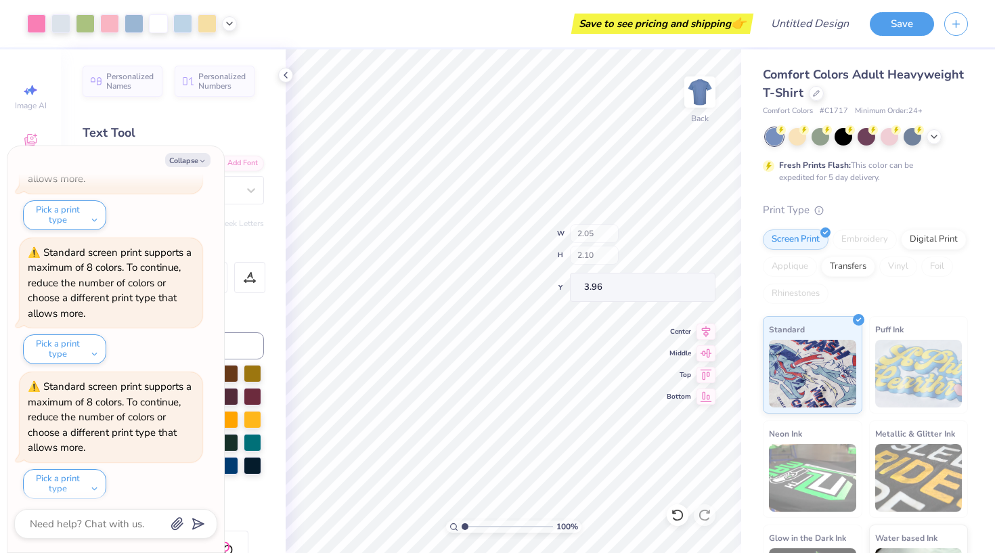
scroll to position [385, 0]
type textarea "x"
type input "3.48"
type input "1.21"
type input "6.94"
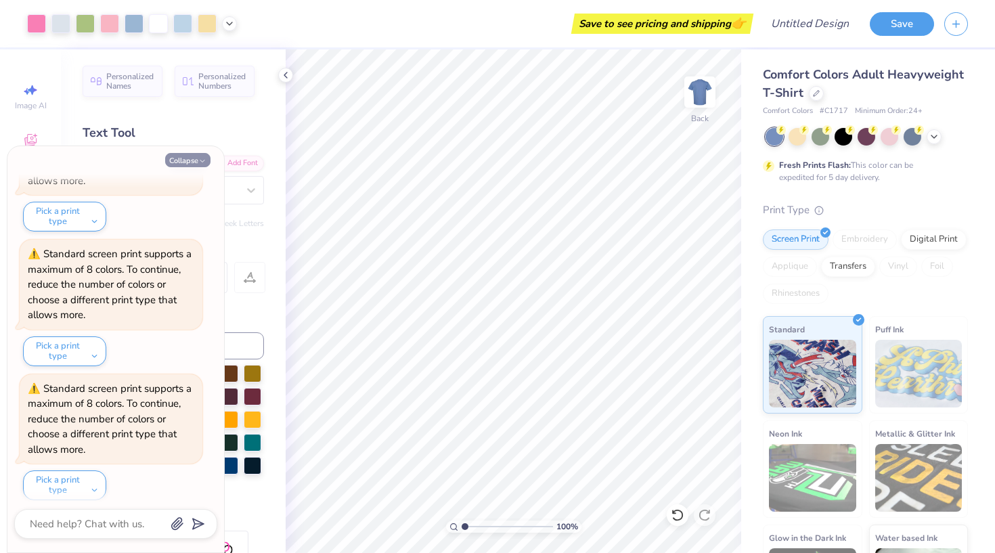
click at [193, 161] on button "Collapse" at bounding box center [187, 160] width 45 height 14
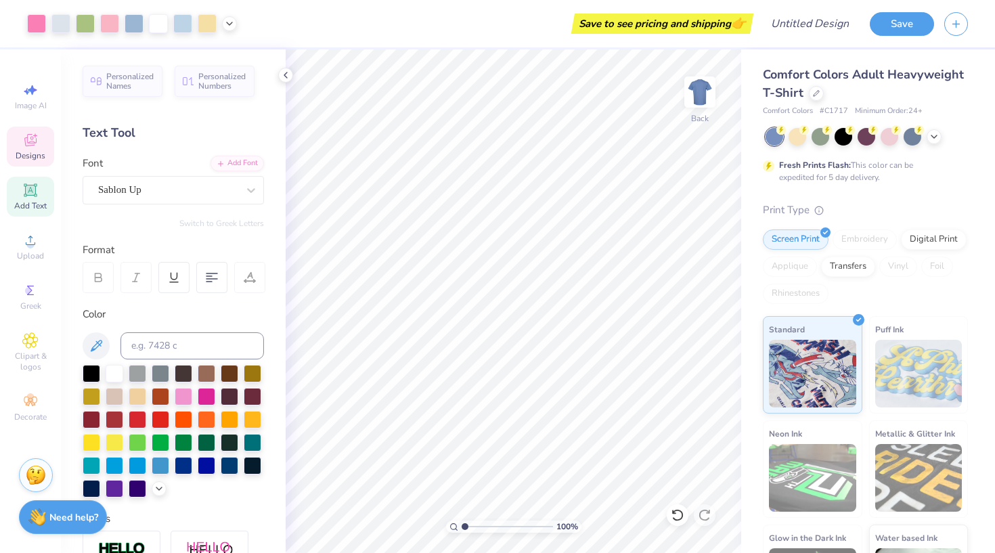
click at [39, 138] on div "Designs" at bounding box center [30, 147] width 47 height 40
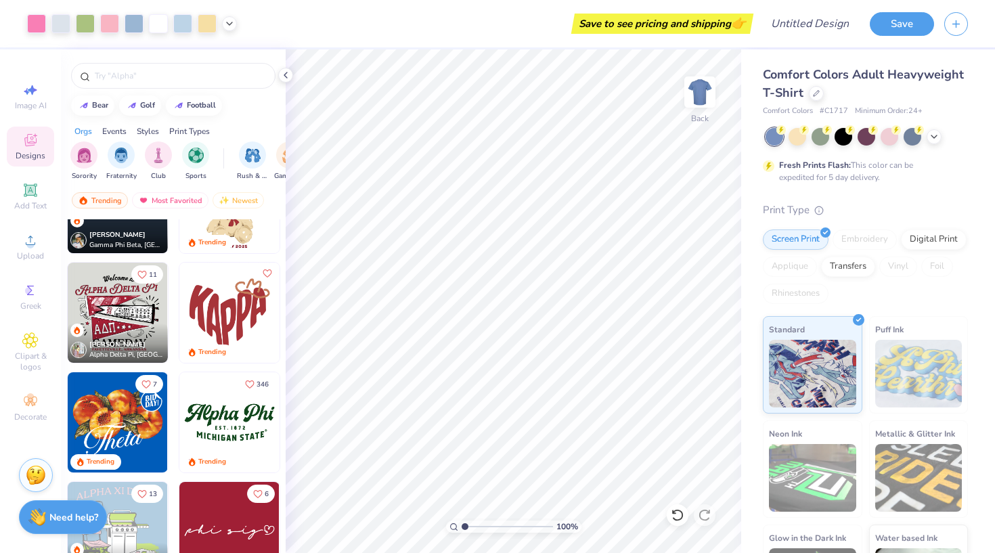
scroll to position [745, 0]
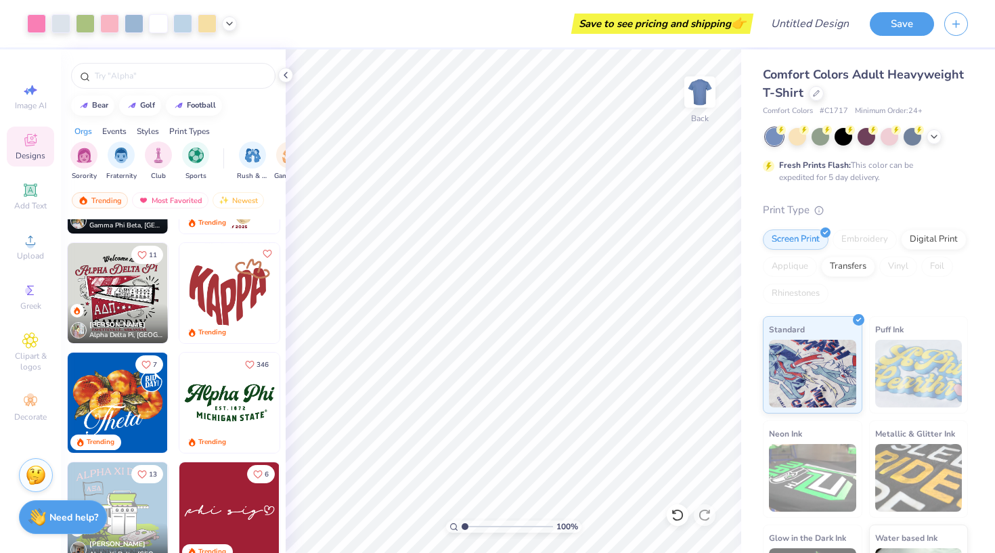
click at [236, 303] on img at bounding box center [229, 293] width 100 height 100
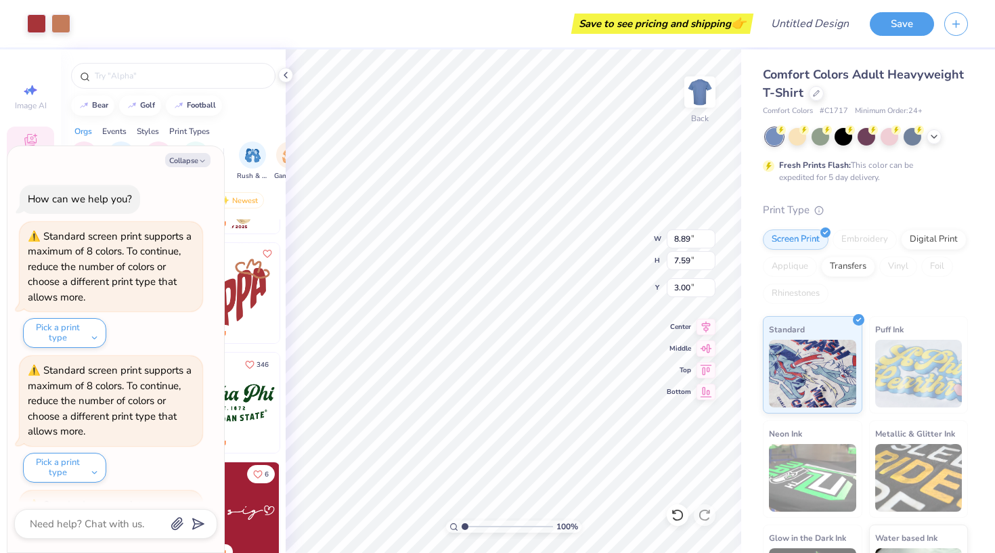
scroll to position [518, 0]
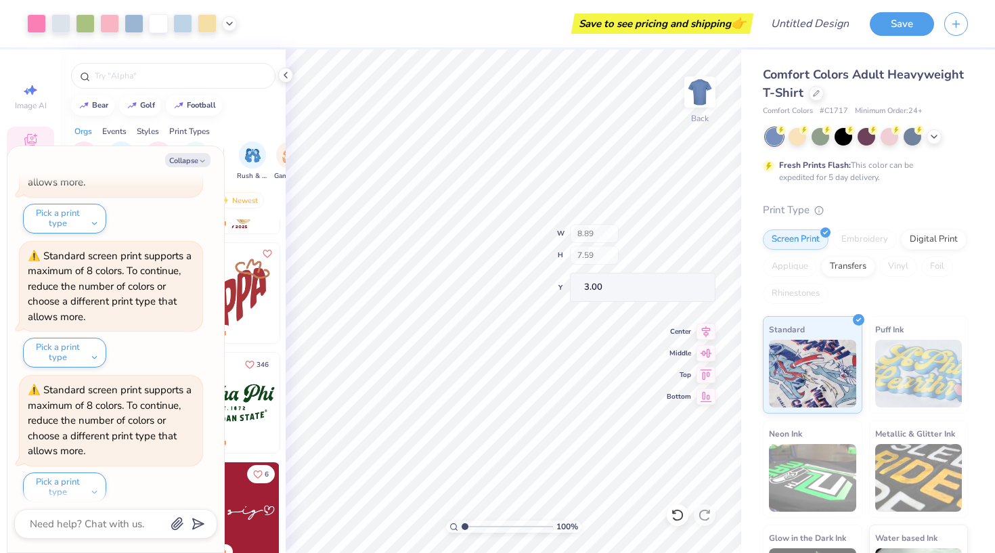
type textarea "x"
type input "8.48"
type input "6.86"
type input "3.73"
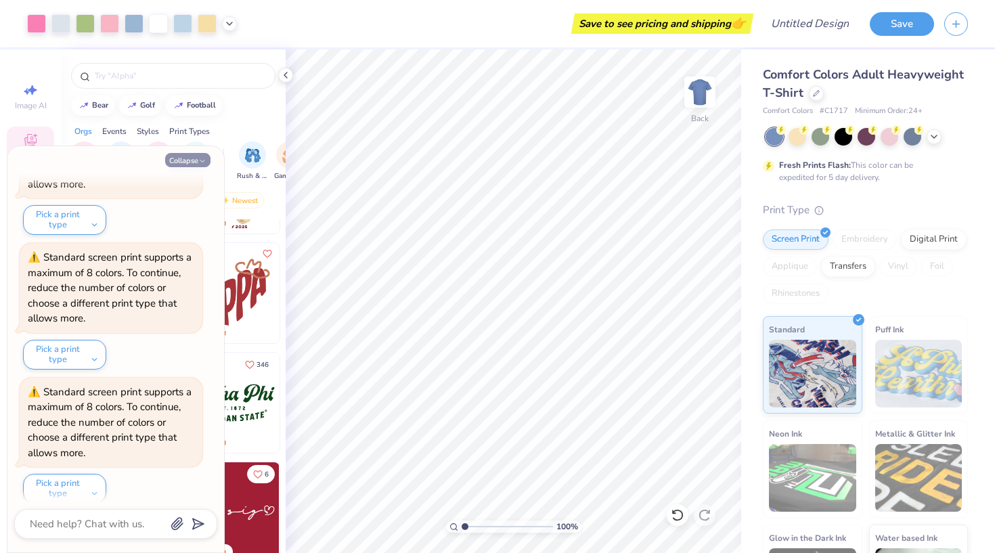
click at [195, 156] on button "Collapse" at bounding box center [187, 160] width 45 height 14
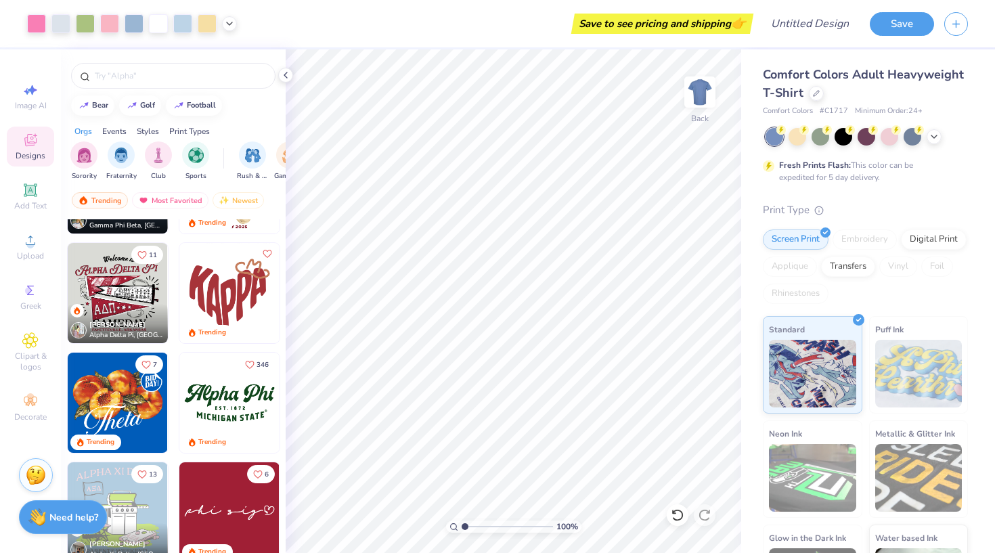
click at [236, 267] on img at bounding box center [229, 293] width 100 height 100
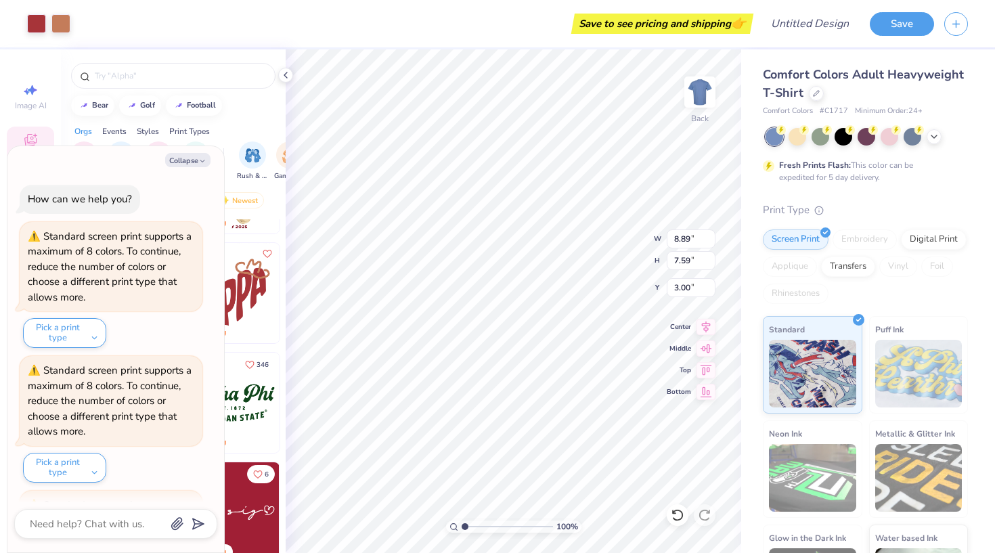
scroll to position [783, 0]
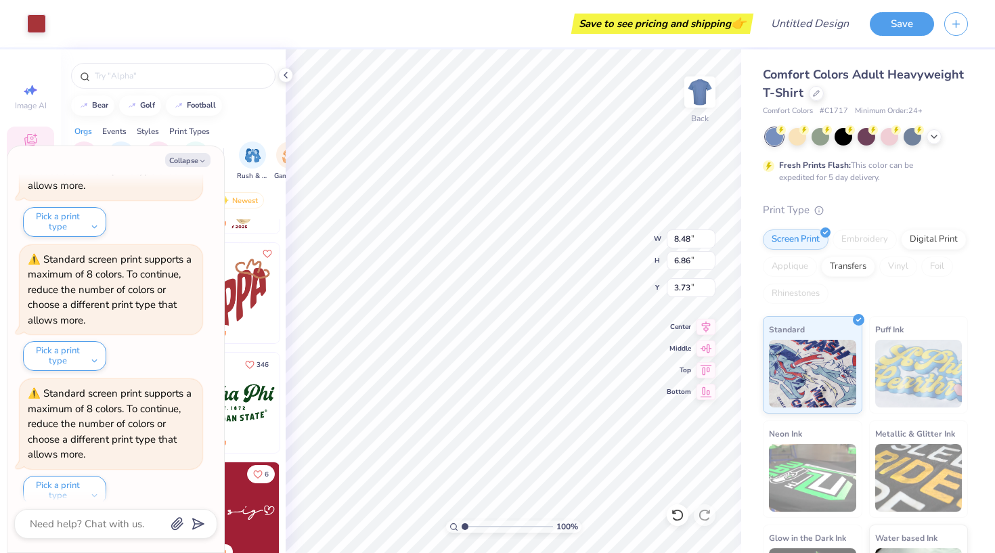
type textarea "x"
type input "3.84"
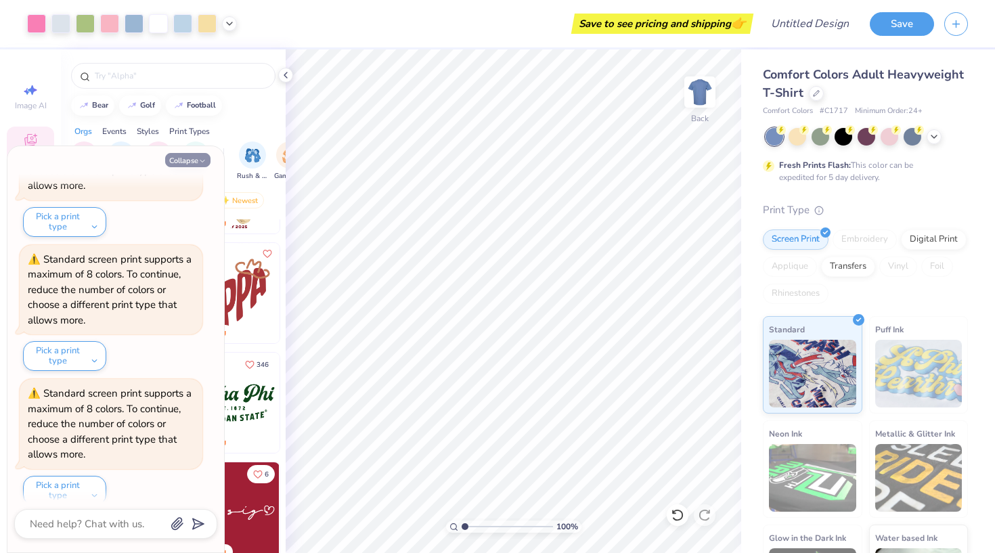
click at [202, 154] on button "Collapse" at bounding box center [187, 160] width 45 height 14
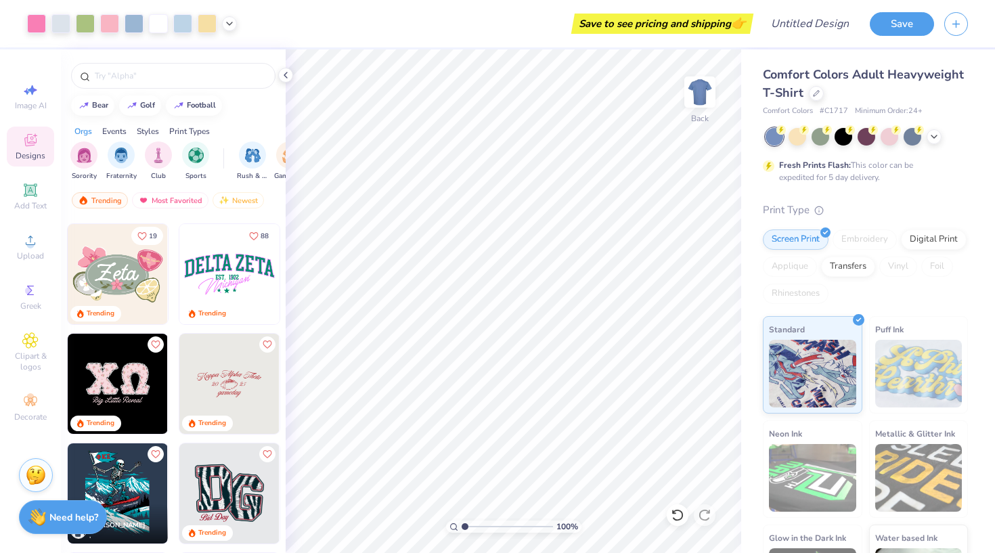
scroll to position [1863, 0]
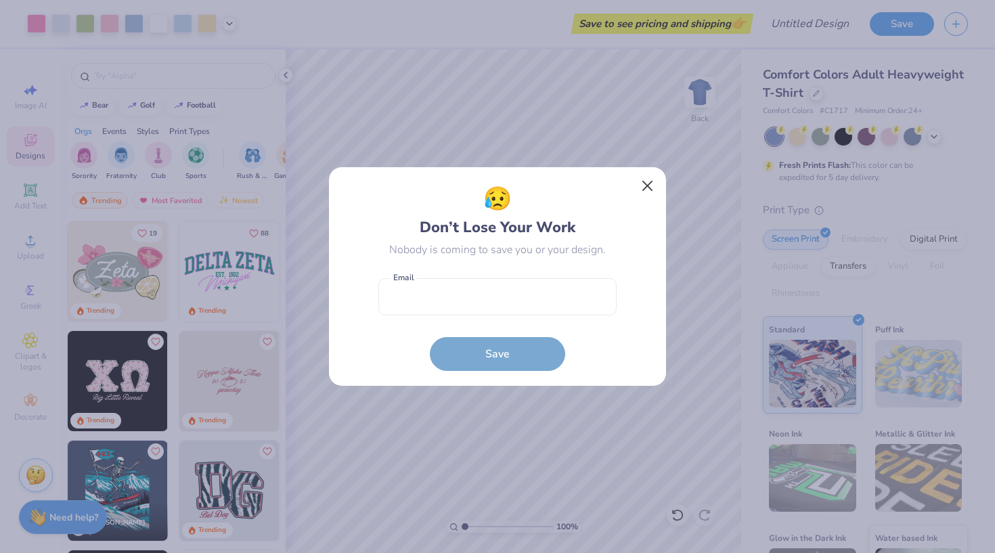
click at [653, 177] on button "Close" at bounding box center [648, 186] width 26 height 26
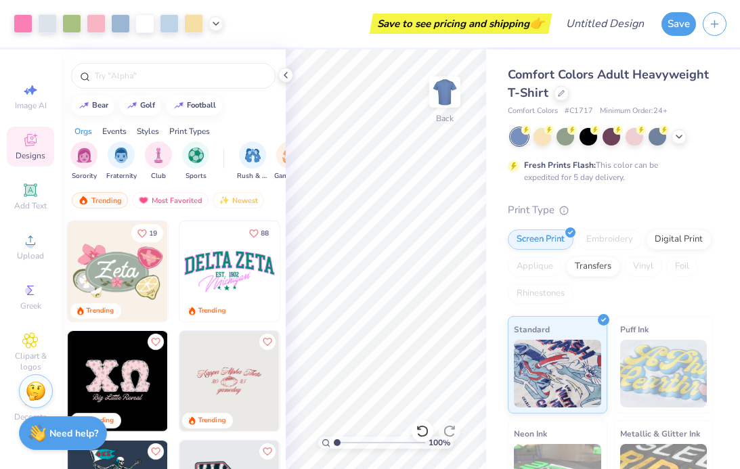
click at [219, 263] on img at bounding box center [229, 271] width 100 height 100
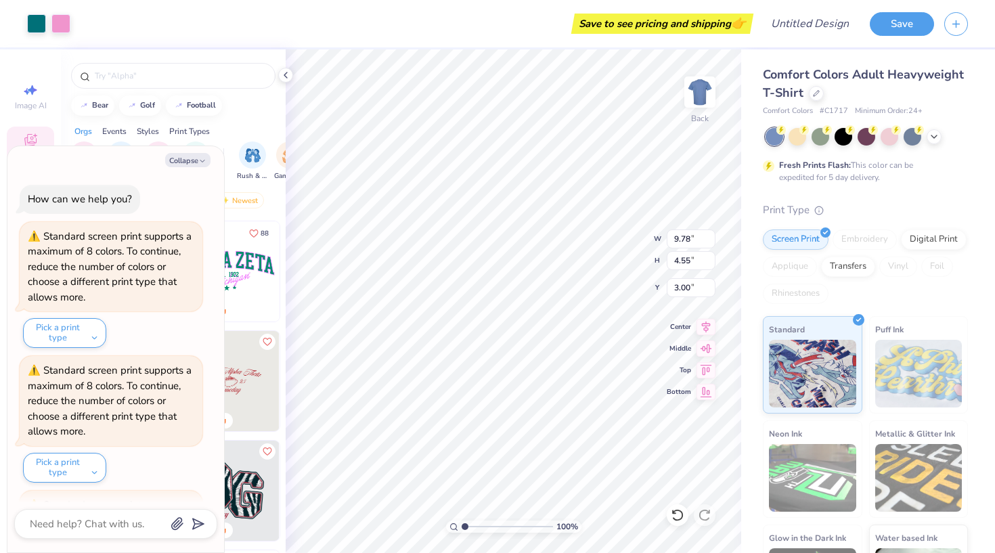
scroll to position [916, 0]
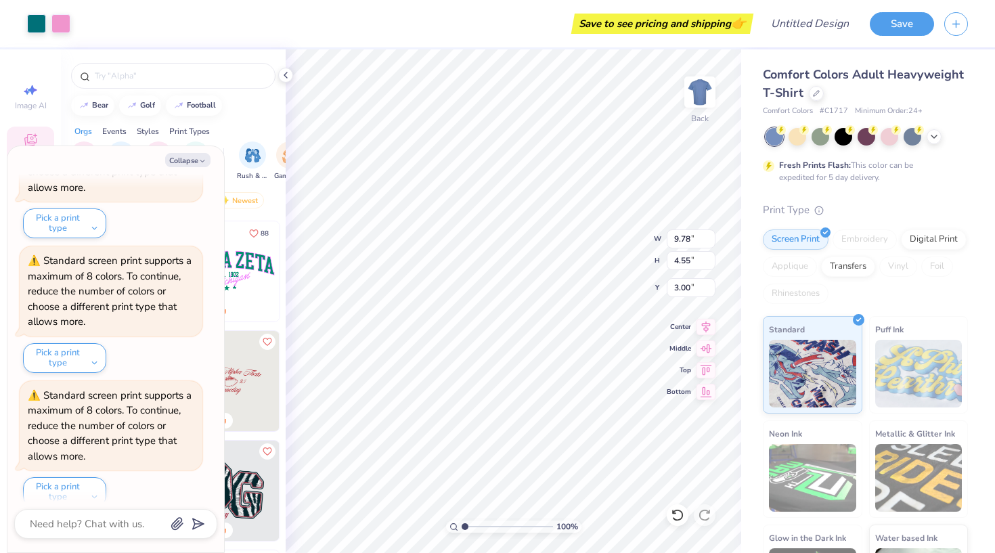
type textarea "x"
type input "17.92"
click at [194, 155] on button "Collapse" at bounding box center [187, 160] width 45 height 14
type textarea "x"
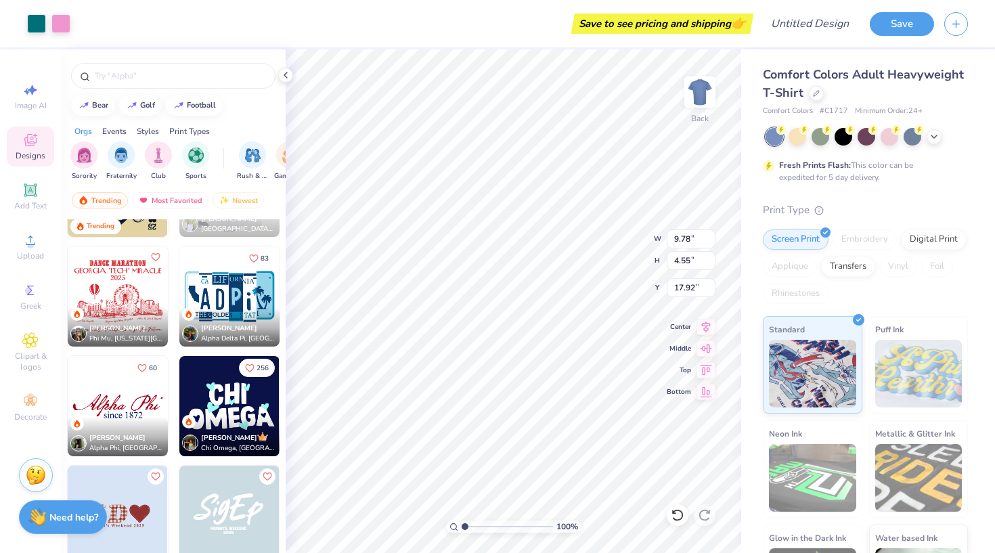
scroll to position [2498, 0]
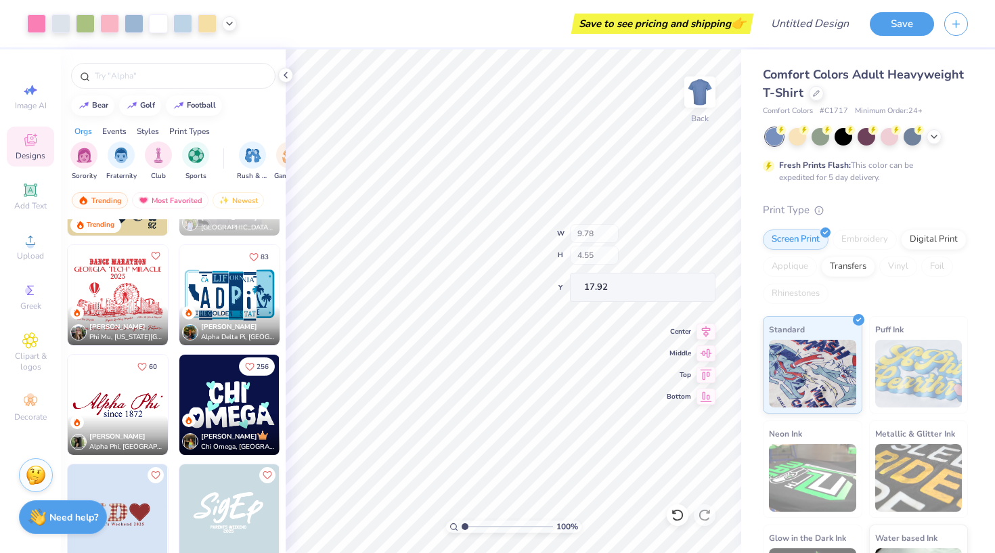
type input "2.64"
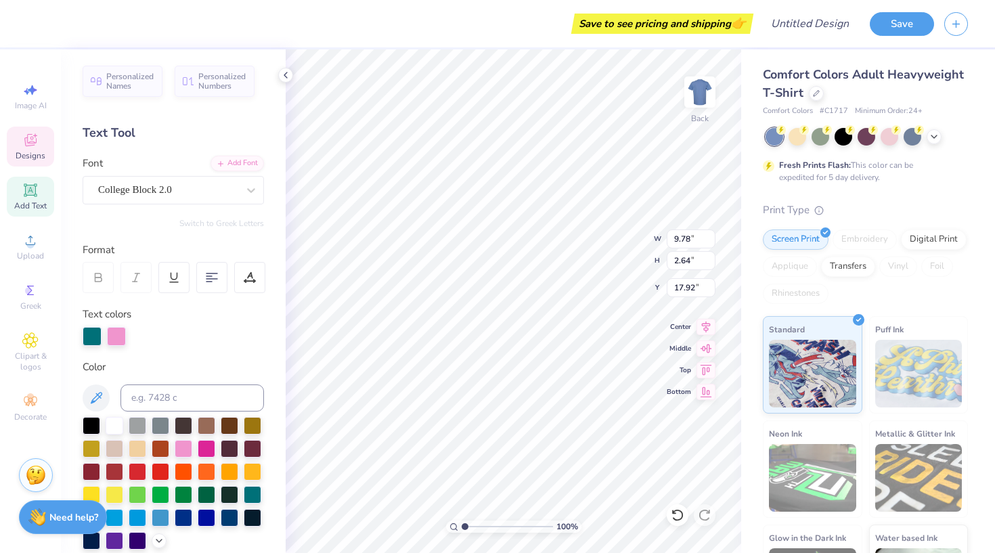
type textarea "RENO HIGH"
type input "8.48"
type input "6.86"
type input "3.84"
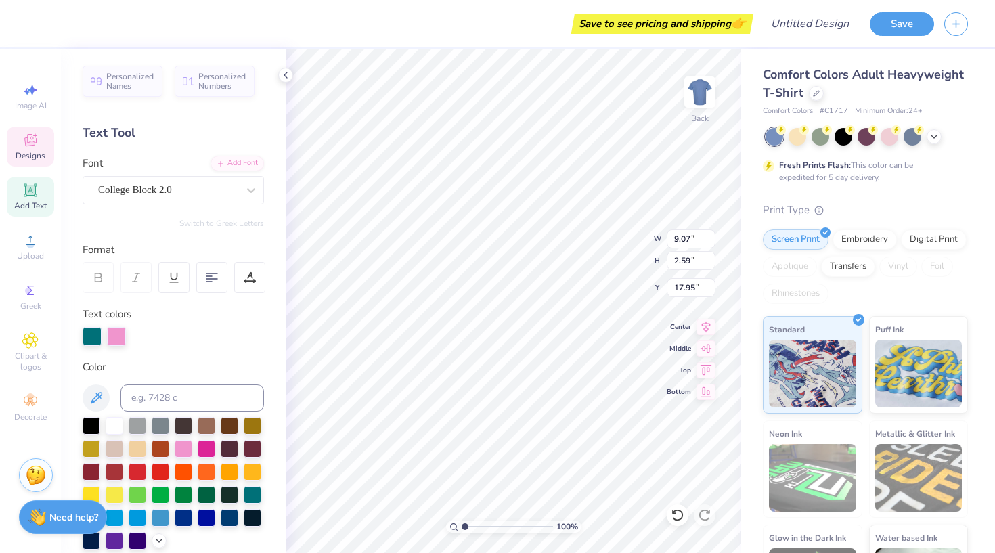
type input "3.60"
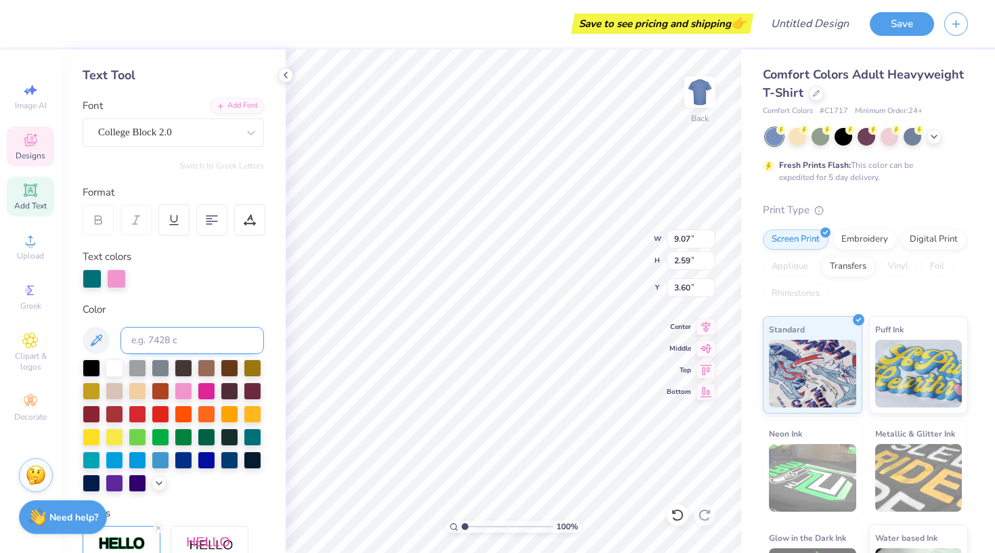
scroll to position [83, 0]
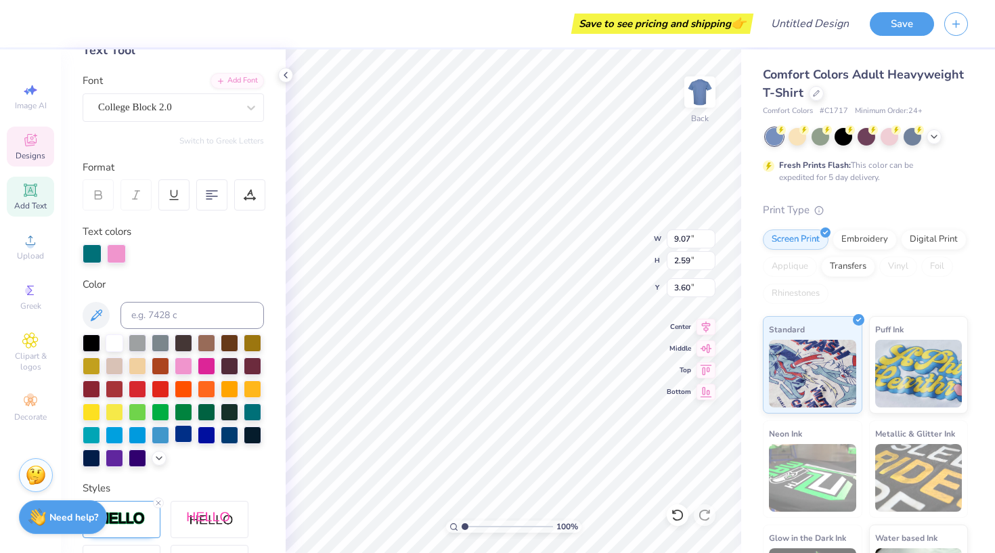
click at [179, 440] on div at bounding box center [184, 434] width 18 height 18
click at [116, 255] on div at bounding box center [116, 252] width 19 height 19
click at [160, 391] on div at bounding box center [161, 388] width 18 height 18
click at [139, 252] on div at bounding box center [140, 252] width 19 height 19
click at [160, 386] on div at bounding box center [161, 388] width 18 height 18
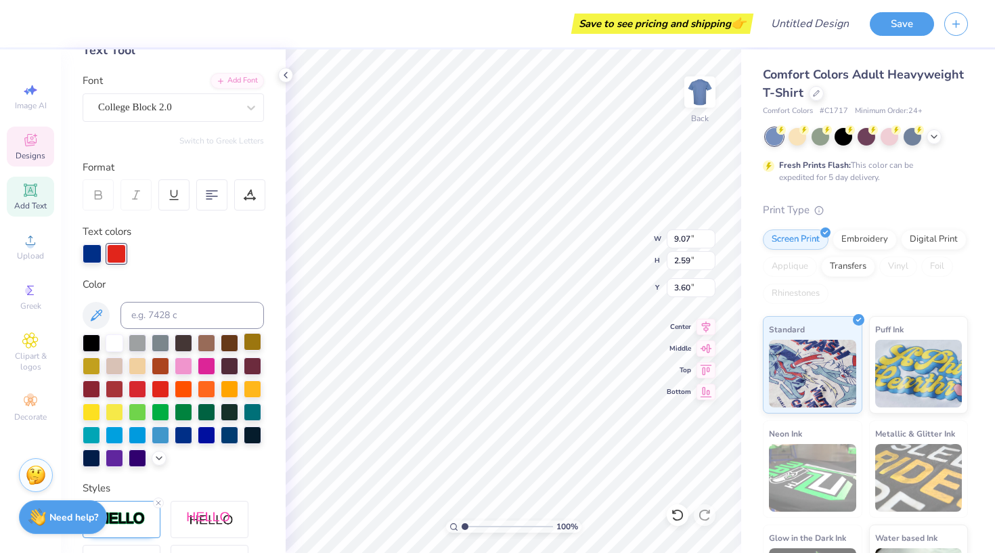
type input "10.87"
type input "3.10"
type input "12.28"
type input "3.51"
type input "3.00"
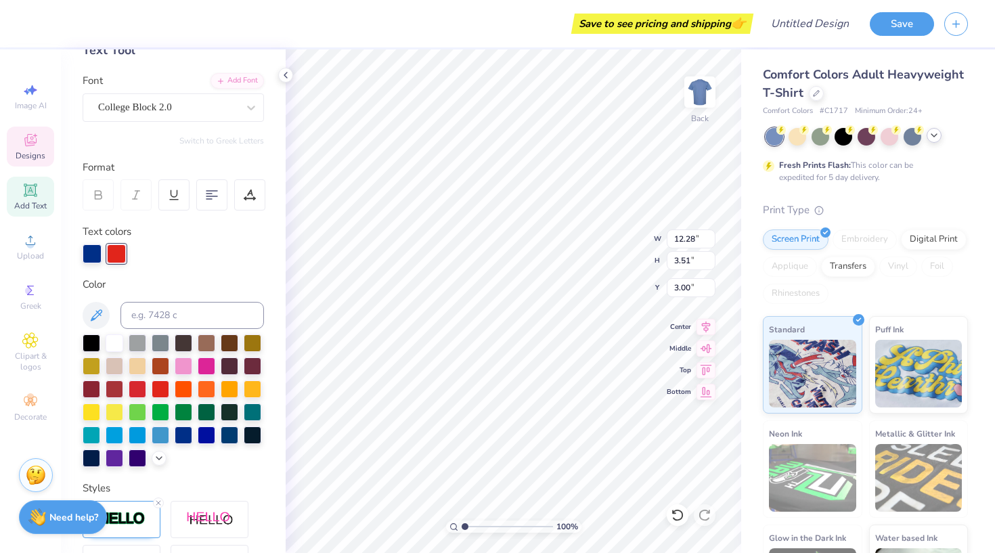
click at [931, 135] on icon at bounding box center [934, 135] width 11 height 11
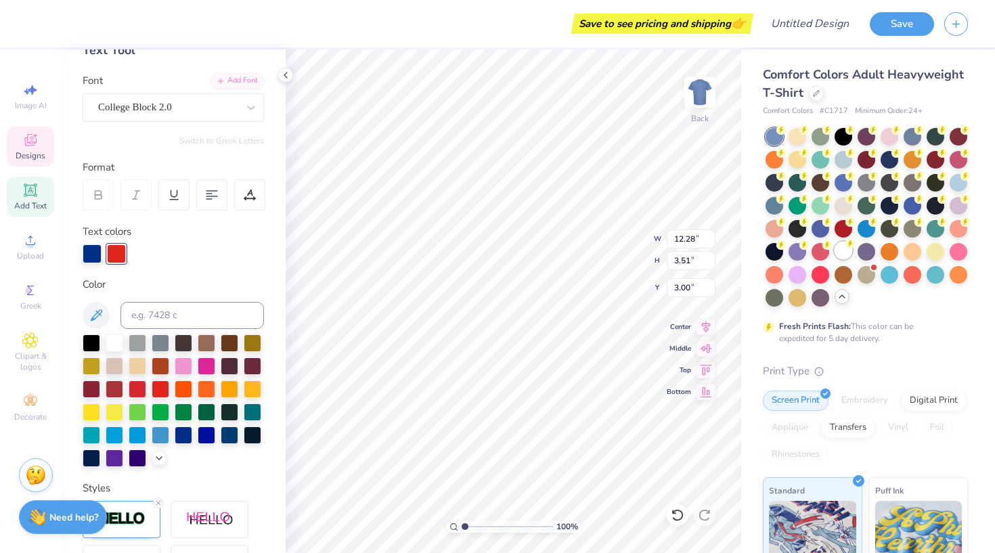
click at [839, 250] on div at bounding box center [844, 251] width 18 height 18
type input "5.76"
type input "2.25"
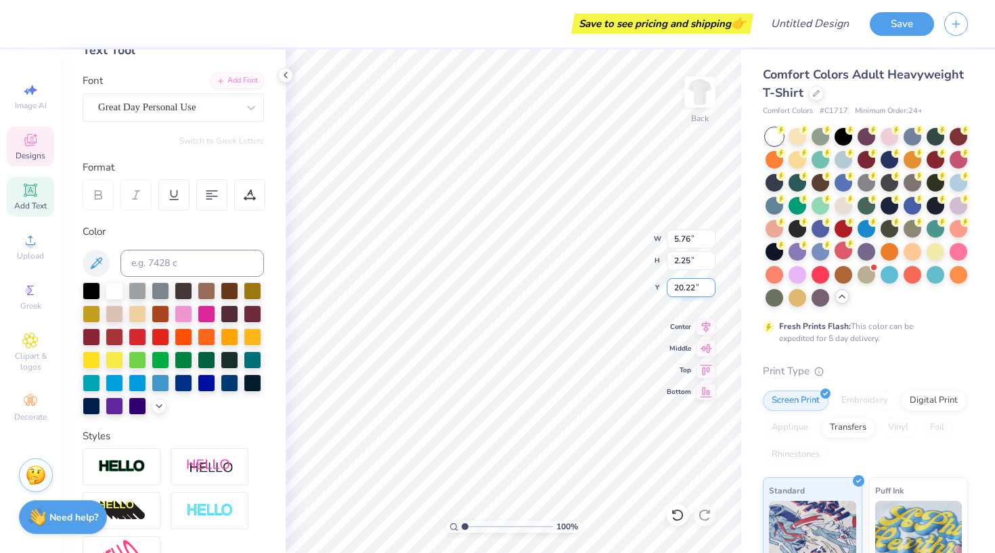
type input "20.85"
type input "2.54"
type input "0.50"
type input "6.26"
type input "4.72"
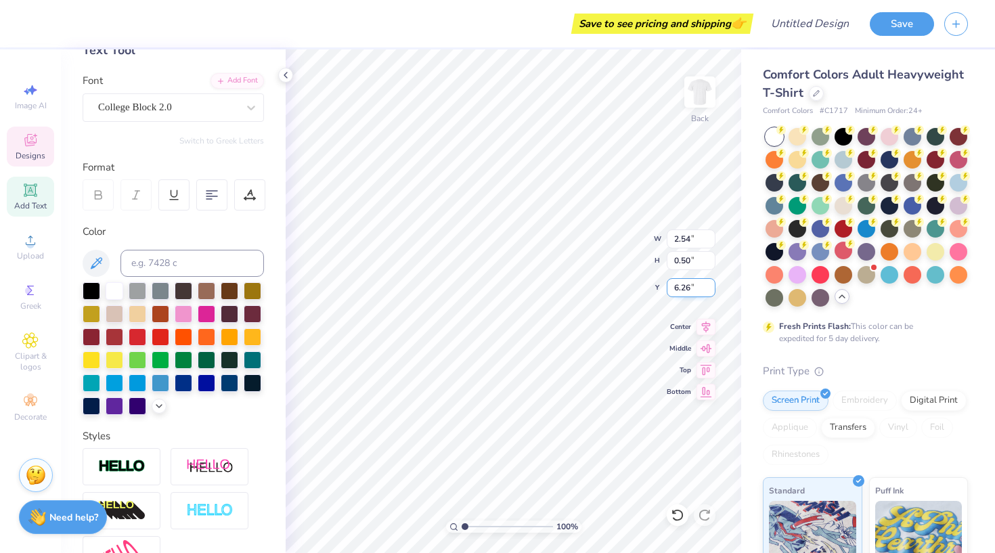
type input "0.92"
type input "6.74"
type textarea "EST. (1902"
type input "6.30"
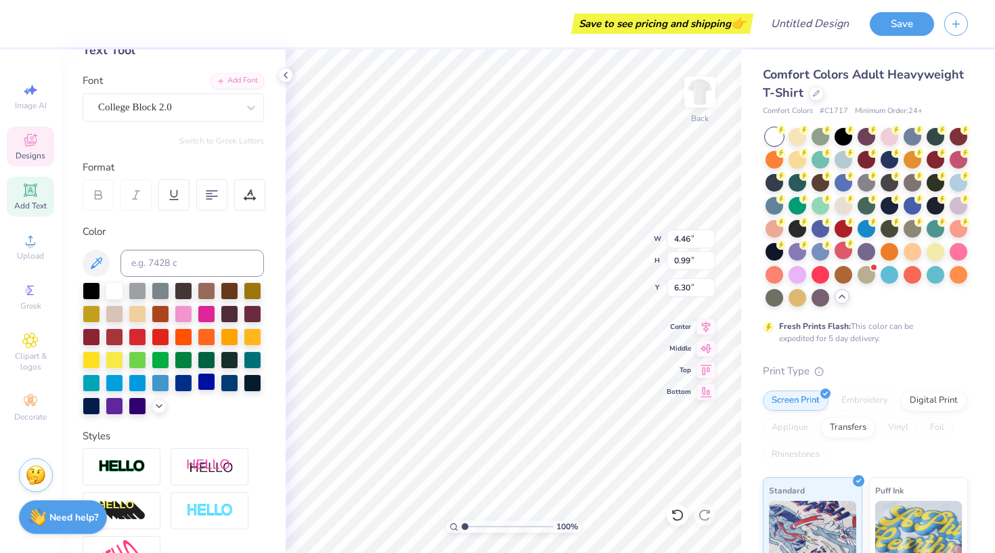
click at [204, 387] on div at bounding box center [207, 382] width 18 height 18
click at [157, 336] on div at bounding box center [161, 336] width 18 height 18
click at [209, 382] on div at bounding box center [207, 382] width 18 height 18
click at [158, 342] on div at bounding box center [161, 336] width 18 height 18
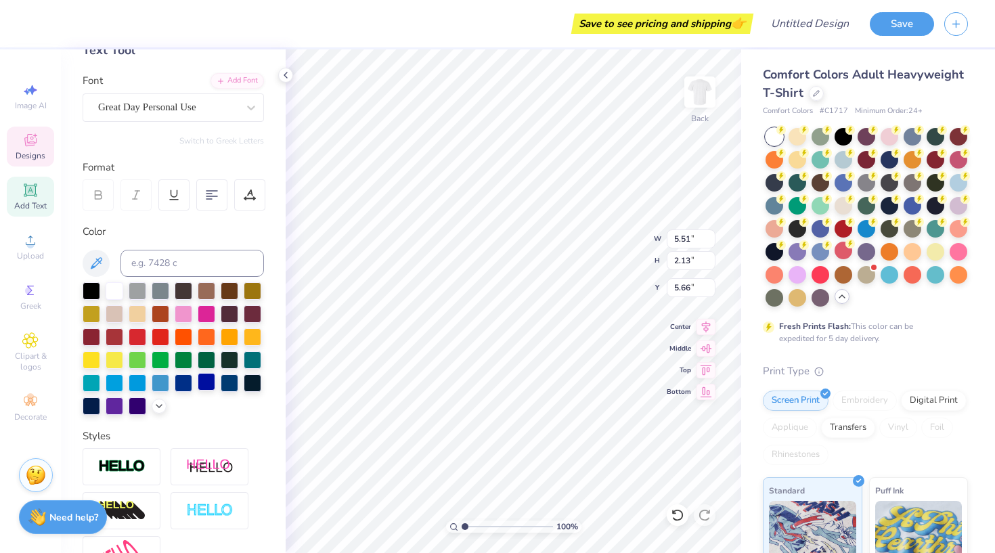
click at [202, 384] on div at bounding box center [207, 382] width 18 height 18
click at [157, 334] on div at bounding box center [161, 336] width 18 height 18
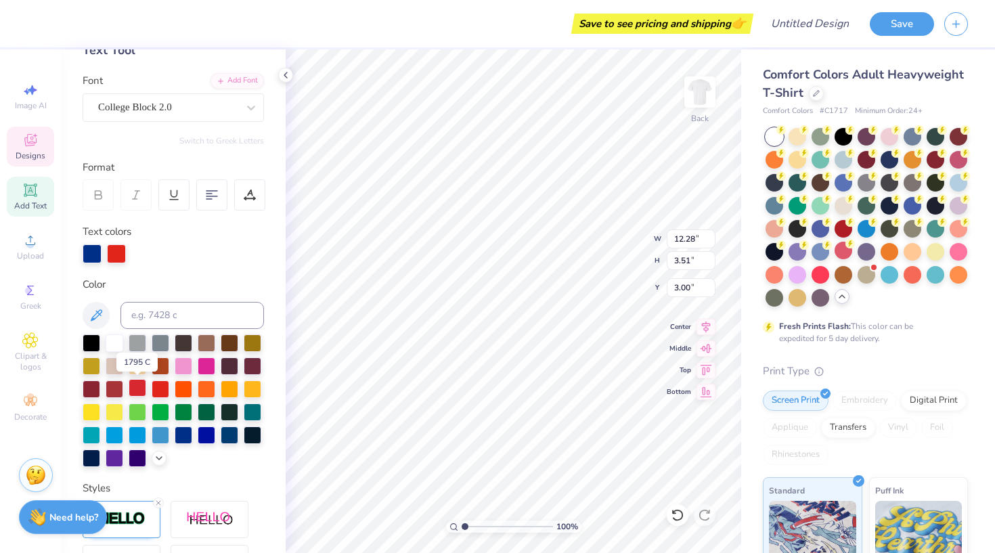
click at [131, 386] on div at bounding box center [138, 388] width 18 height 18
click at [108, 253] on div at bounding box center [116, 252] width 19 height 19
click at [198, 434] on div at bounding box center [207, 434] width 18 height 18
click at [90, 263] on div "Personalized Names Personalized Numbers Text Tool Add Font Font College Block 2…" at bounding box center [173, 301] width 225 height 504
click at [90, 254] on div at bounding box center [92, 252] width 19 height 19
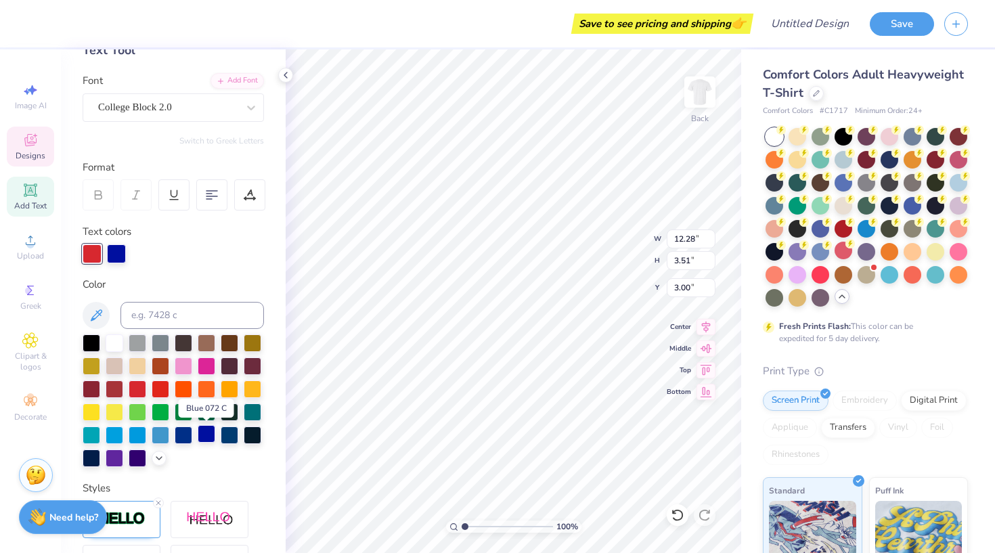
click at [204, 442] on div at bounding box center [207, 434] width 18 height 18
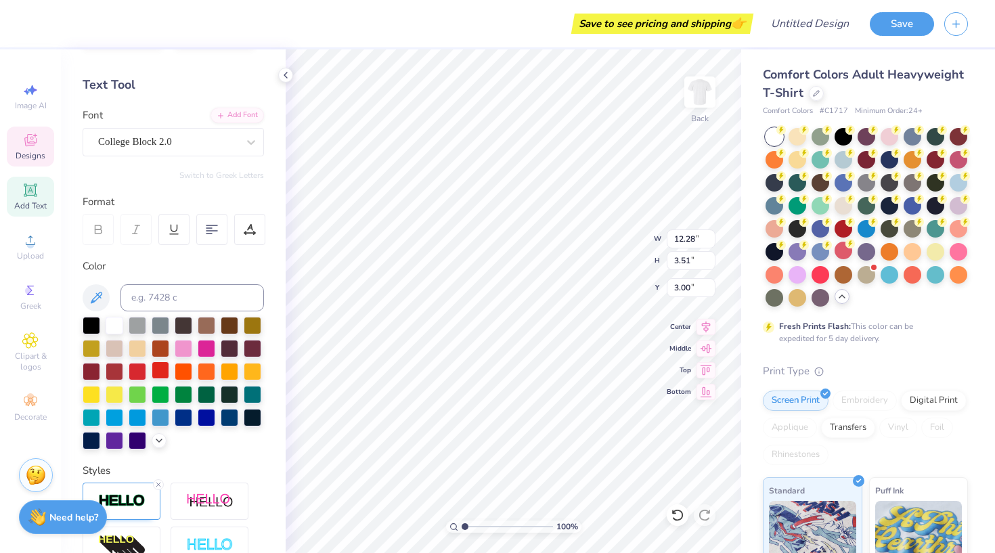
click at [167, 372] on div at bounding box center [161, 371] width 18 height 18
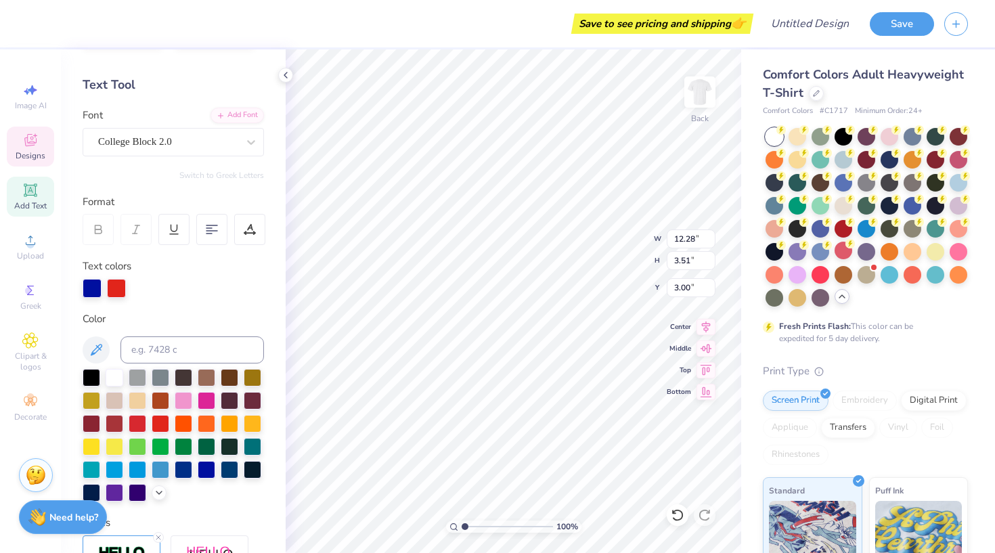
click at [116, 289] on div at bounding box center [116, 288] width 19 height 19
click at [87, 289] on div at bounding box center [92, 288] width 19 height 19
click at [113, 288] on div at bounding box center [116, 288] width 19 height 19
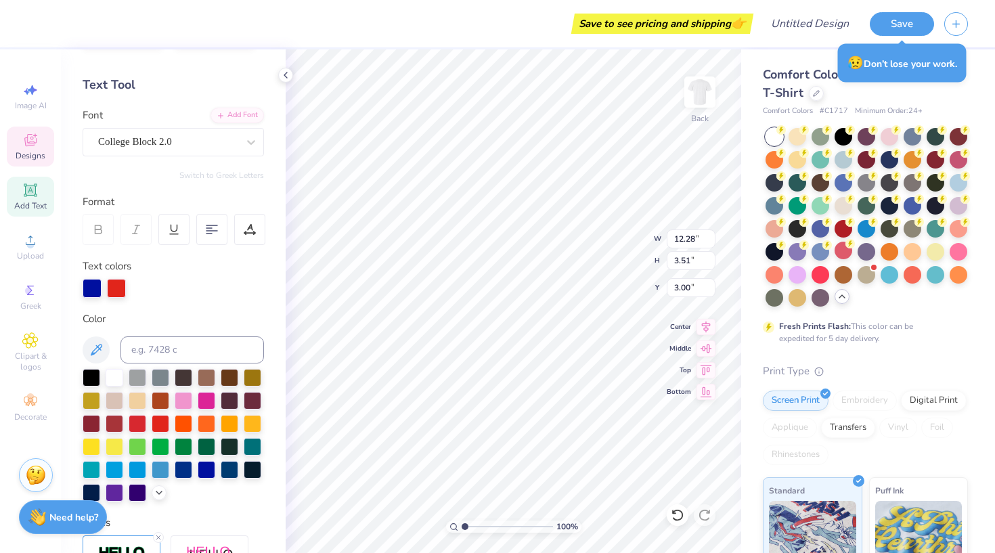
click at [127, 301] on div "Personalized Names Personalized Numbers Text Tool Add Font Font College Block 2…" at bounding box center [173, 301] width 225 height 504
click at [676, 512] on icon at bounding box center [678, 515] width 14 height 14
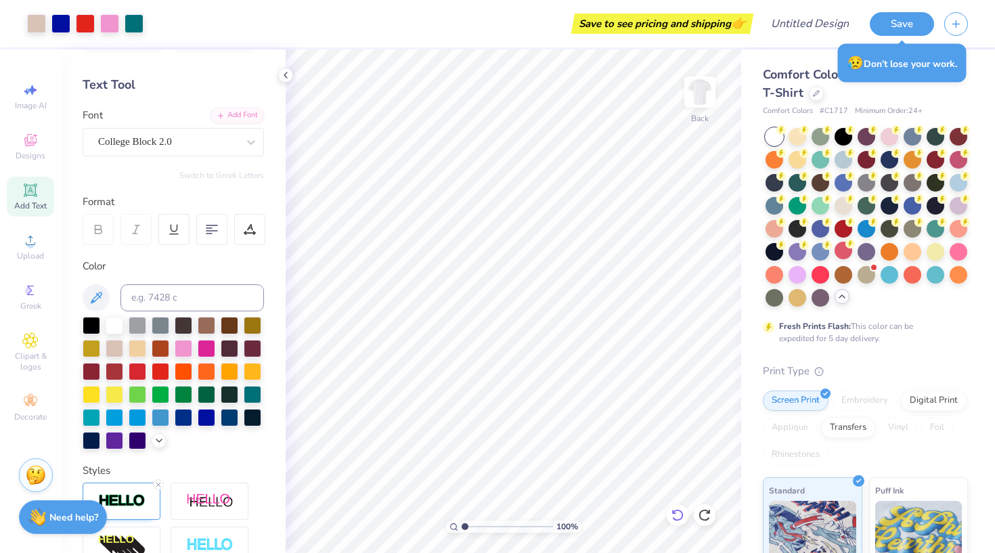
click at [674, 513] on icon at bounding box center [674, 511] width 3 height 3
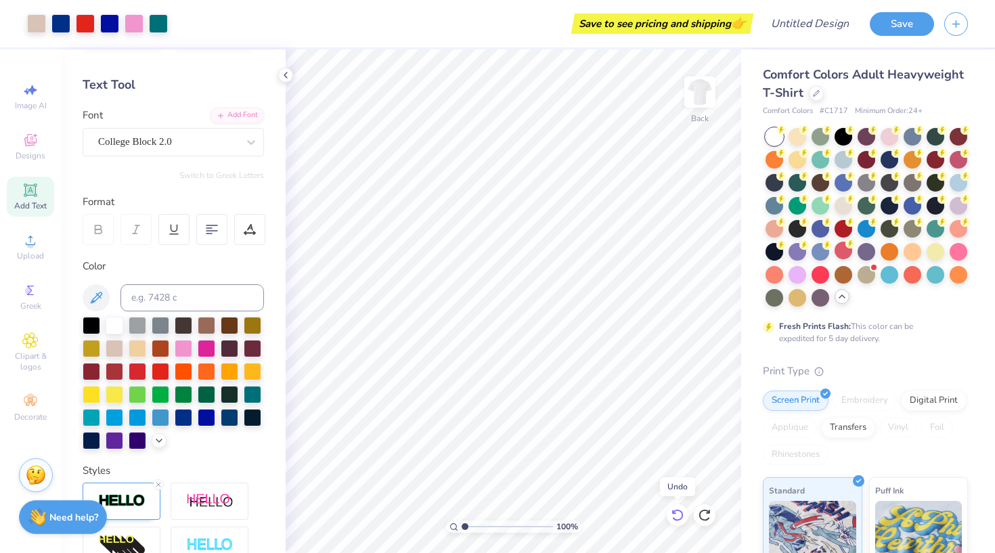
click at [674, 513] on icon at bounding box center [674, 511] width 3 height 3
click at [711, 512] on icon at bounding box center [705, 515] width 14 height 14
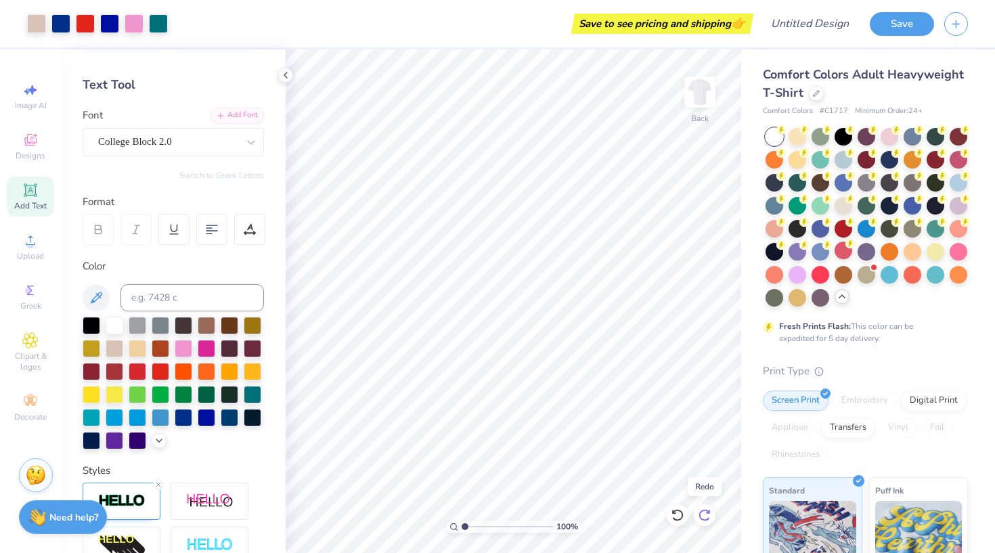
click at [711, 512] on icon at bounding box center [705, 515] width 14 height 14
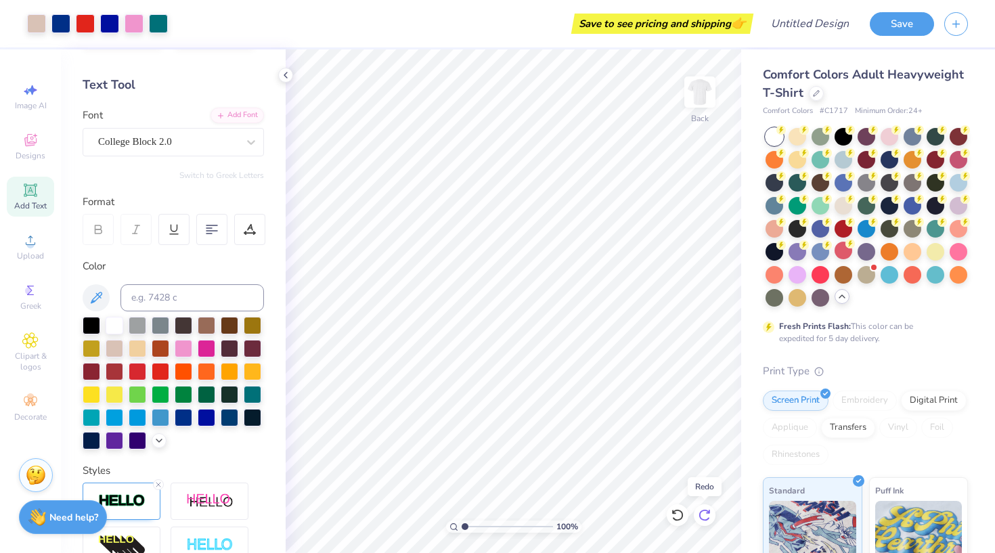
click at [711, 512] on icon at bounding box center [705, 515] width 14 height 14
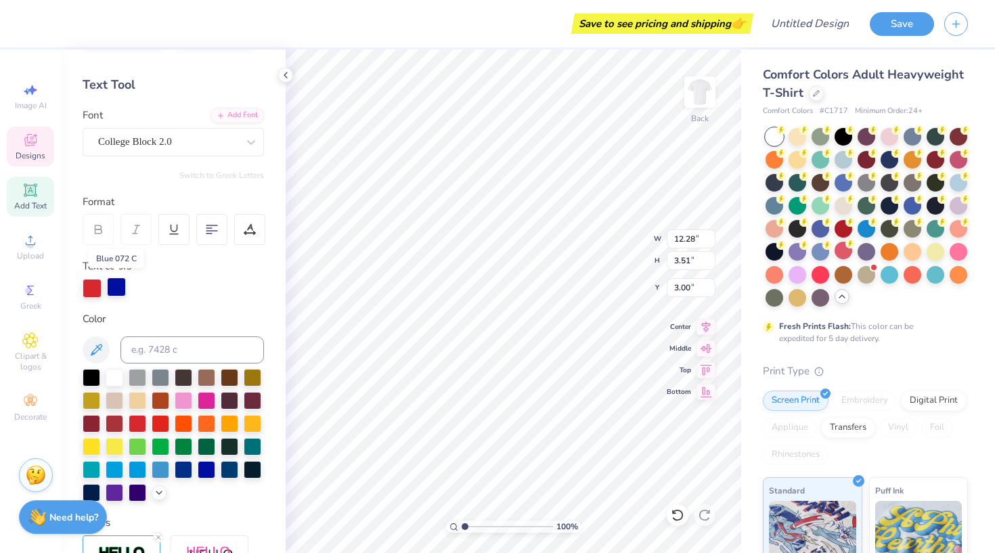
click at [123, 281] on div at bounding box center [116, 287] width 19 height 19
click at [166, 418] on div at bounding box center [161, 423] width 18 height 18
click at [90, 288] on div at bounding box center [92, 287] width 19 height 19
click at [204, 465] on div at bounding box center [207, 469] width 18 height 18
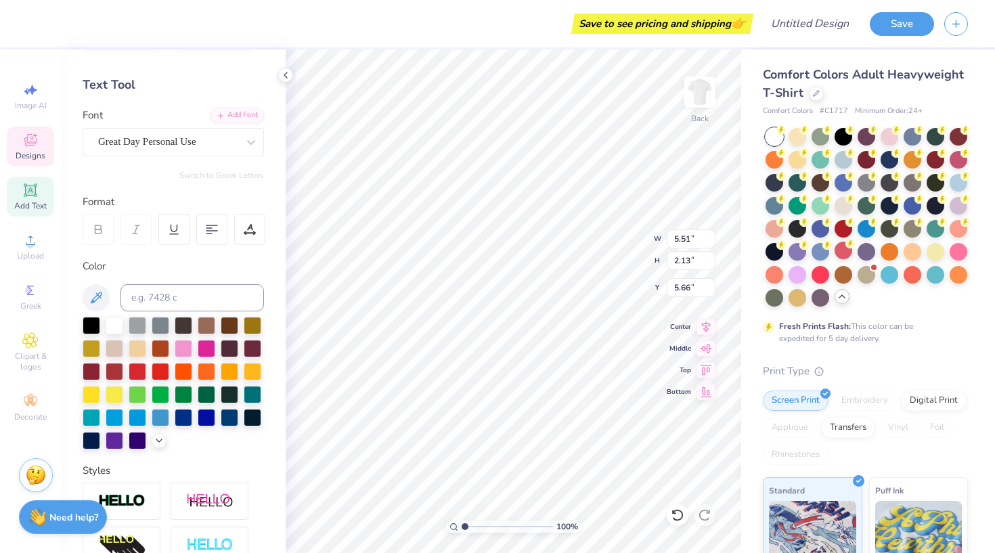
click at [208, 407] on div at bounding box center [173, 383] width 181 height 133
click at [209, 412] on div at bounding box center [207, 417] width 18 height 18
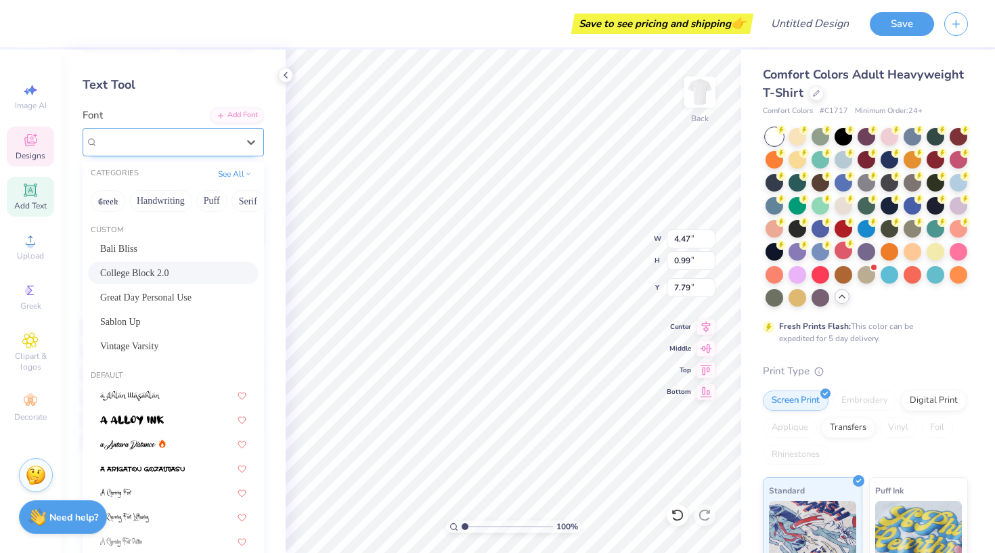
click at [187, 135] on div "College Block 2.0" at bounding box center [168, 141] width 142 height 21
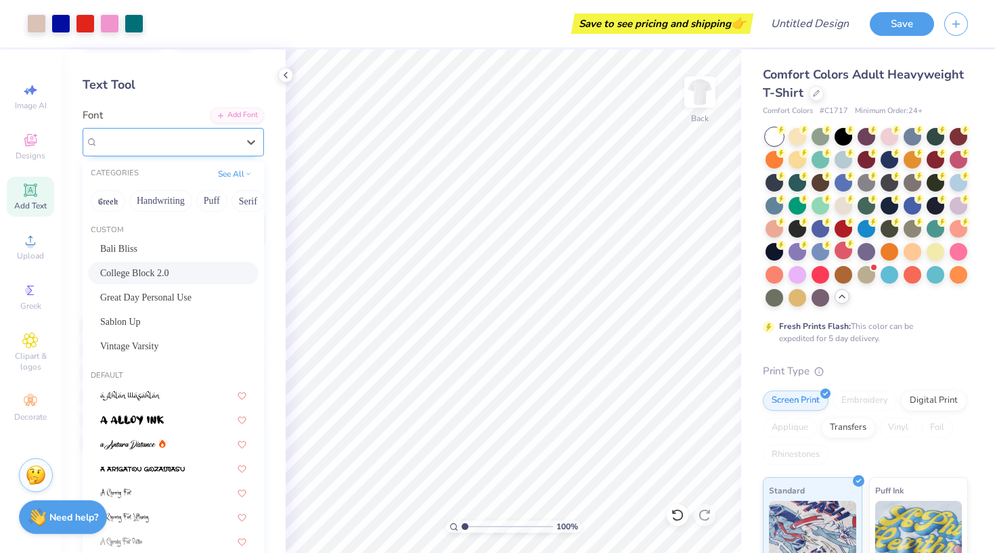
click at [184, 131] on div "College Block 2.0" at bounding box center [168, 141] width 142 height 21
click at [147, 204] on button "Serif" at bounding box center [141, 201] width 33 height 22
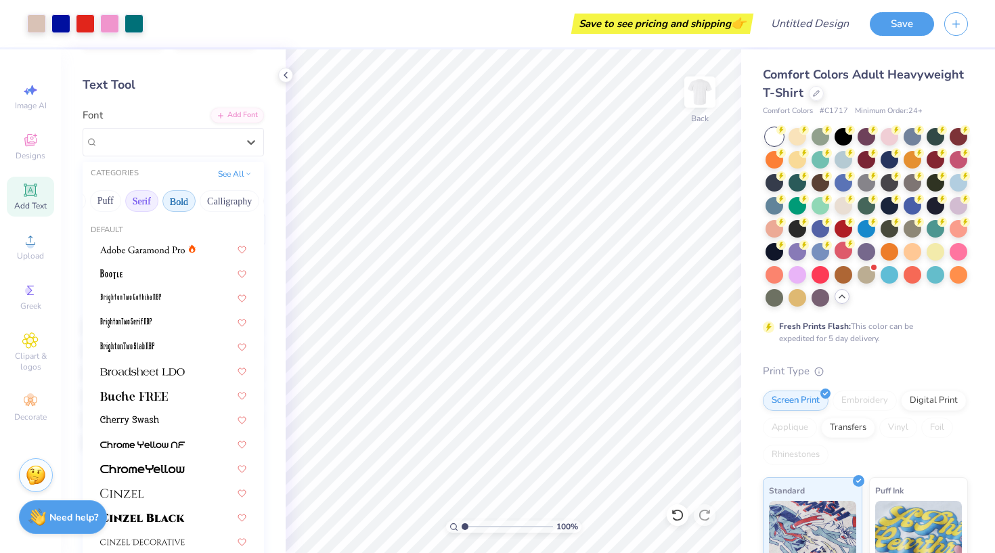
click at [178, 196] on button "Bold" at bounding box center [178, 201] width 33 height 22
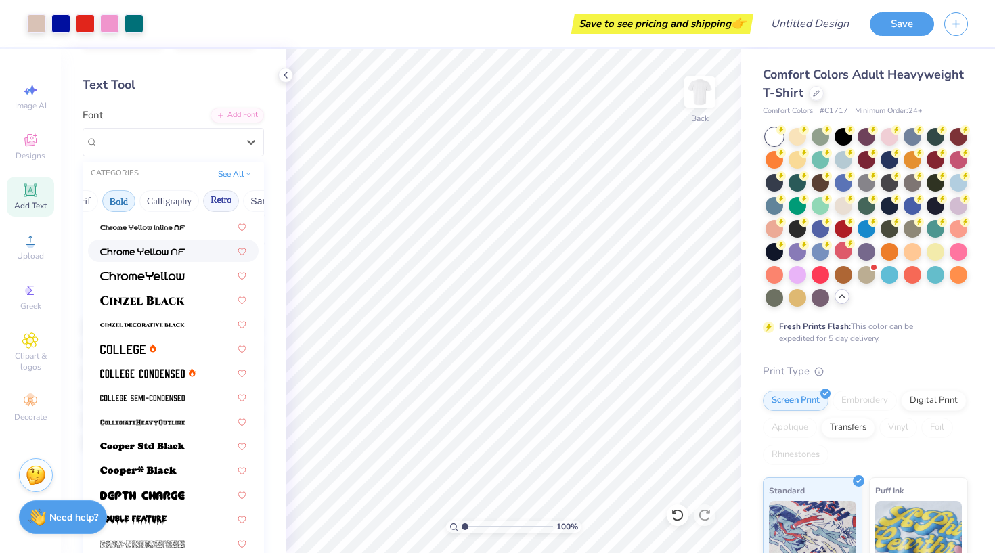
scroll to position [0, 232]
click at [149, 208] on button "Retro" at bounding box center [155, 201] width 36 height 22
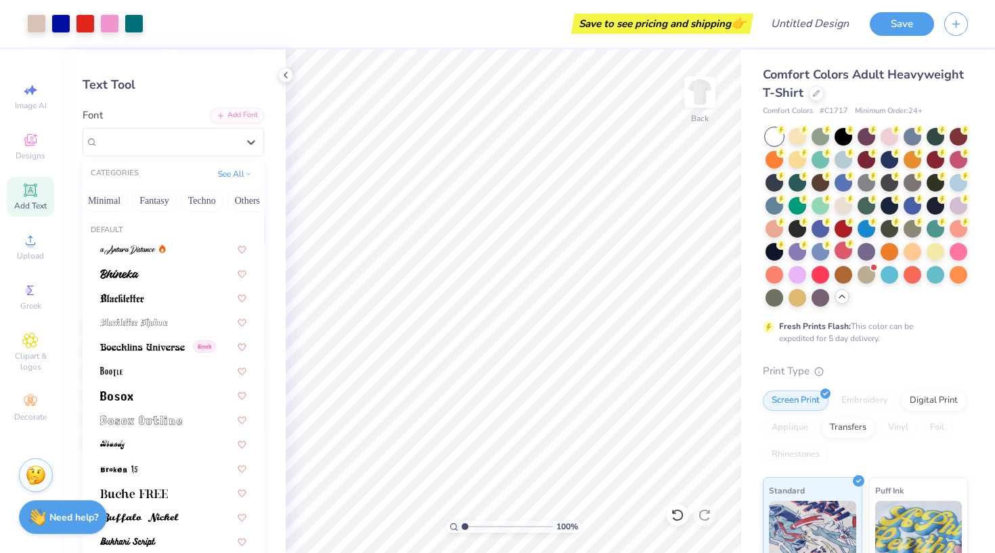
scroll to position [0, 381]
click at [259, 202] on button "Others" at bounding box center [258, 201] width 40 height 22
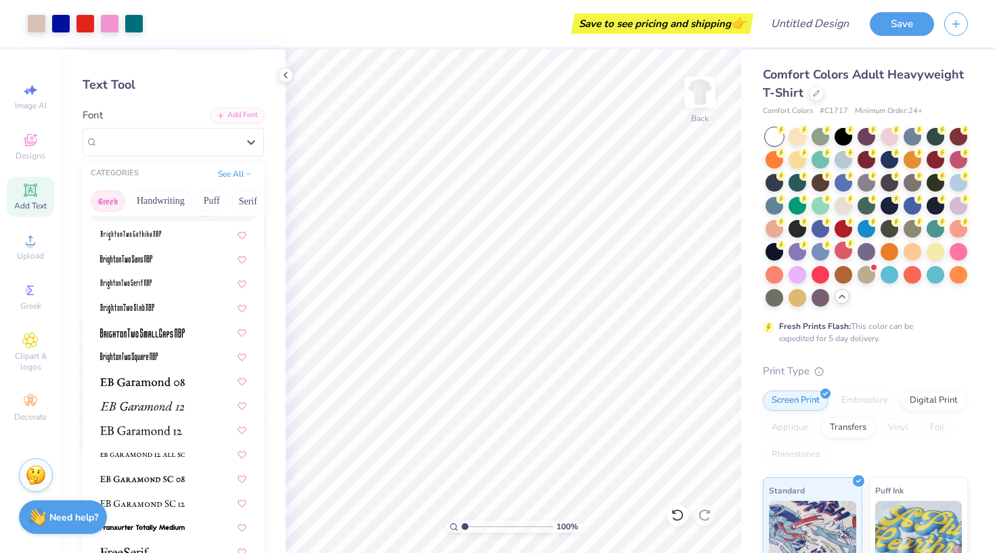
scroll to position [0, 0]
click at [121, 194] on button "Greek" at bounding box center [108, 201] width 35 height 22
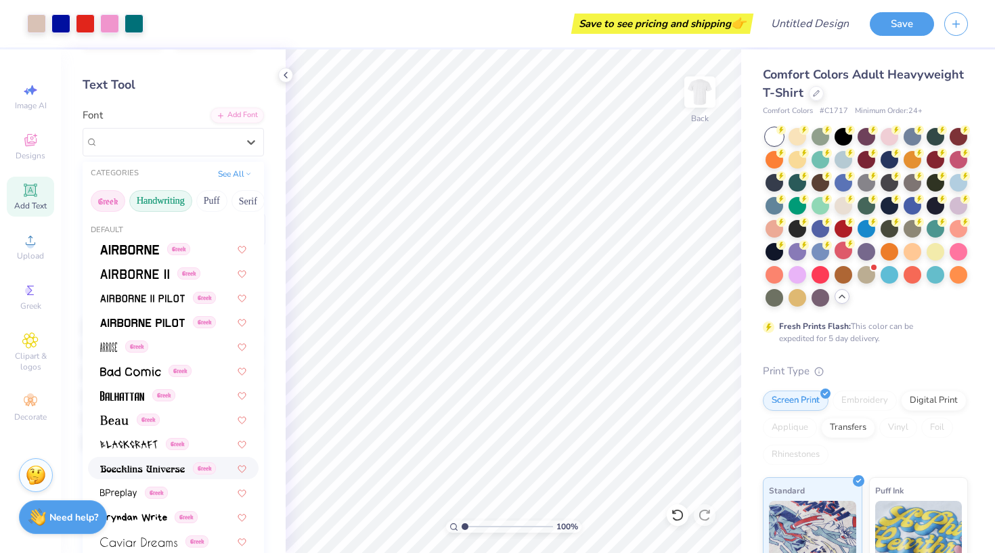
click at [148, 198] on button "Handwriting" at bounding box center [160, 201] width 63 height 22
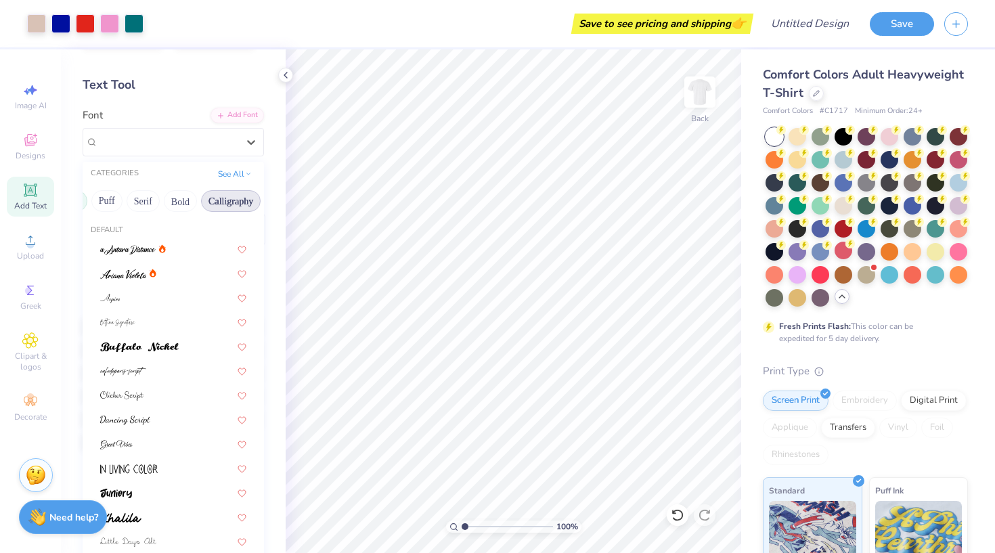
scroll to position [0, 112]
click at [227, 199] on button "Calligraphy" at bounding box center [224, 201] width 60 height 22
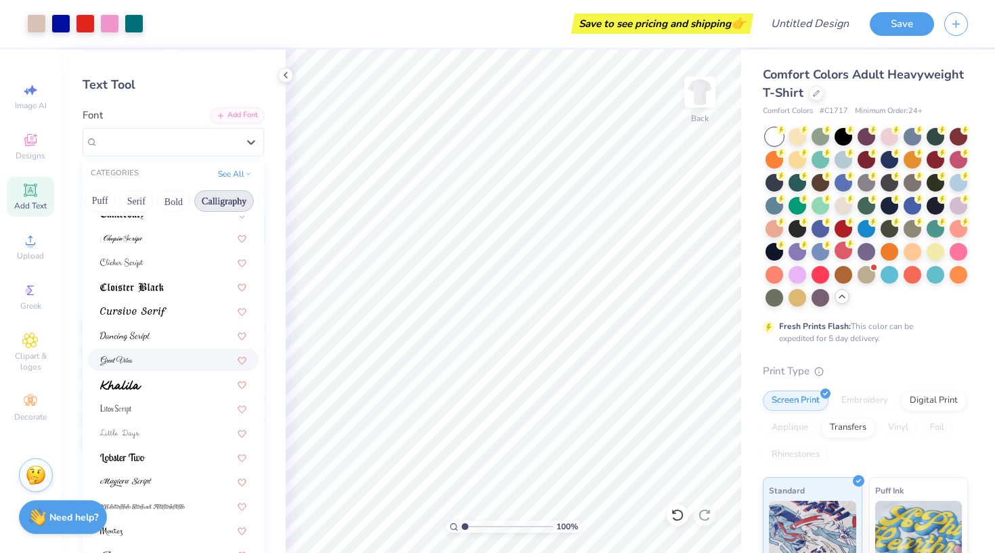
scroll to position [238, 0]
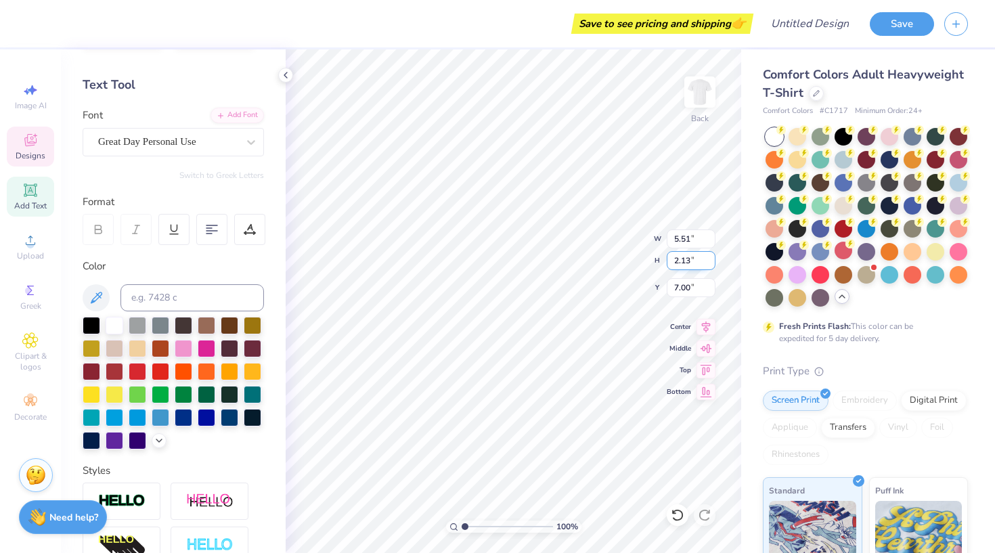
click at [598, 253] on div "100 % Back W 5.51 5.51 " H 2.13 2.13 " Y 7.00 7.00 " Center Middle Top Bottom" at bounding box center [514, 301] width 456 height 504
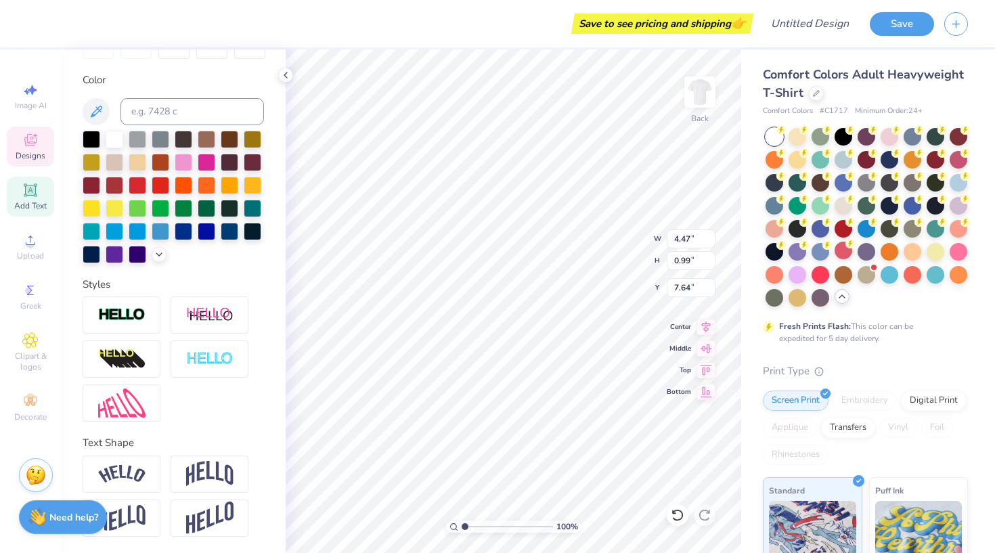
scroll to position [0, 2]
click at [211, 233] on div at bounding box center [207, 230] width 18 height 18
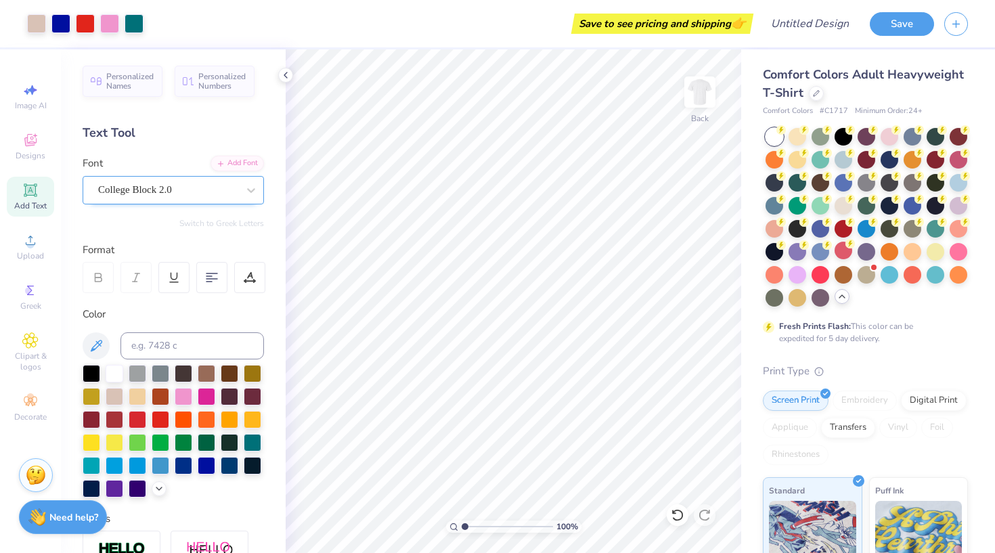
scroll to position [-1, 0]
click at [186, 194] on div "College Block 2.0" at bounding box center [168, 189] width 142 height 21
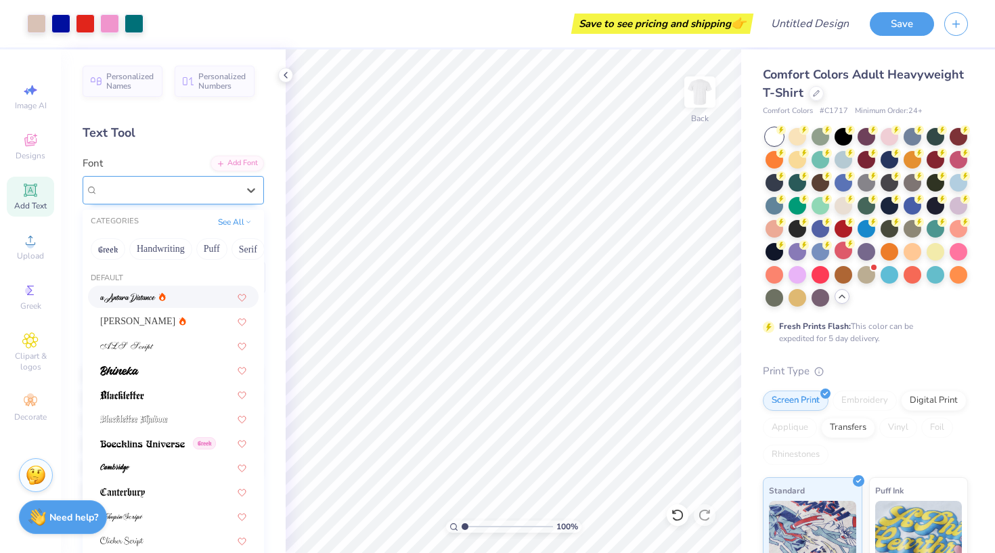
scroll to position [0, 0]
click at [182, 253] on button "Handwriting" at bounding box center [160, 249] width 63 height 22
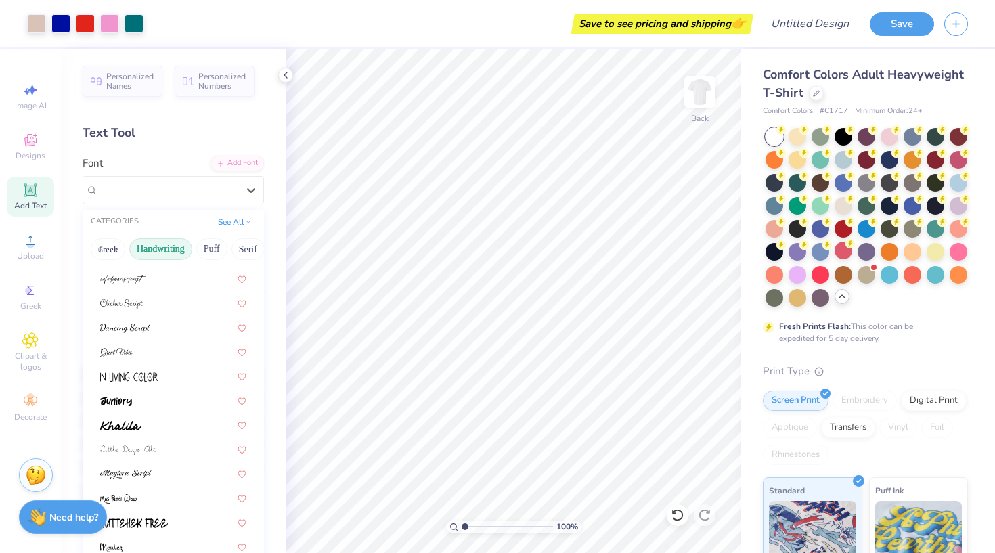
scroll to position [142, 0]
click at [156, 396] on div at bounding box center [173, 398] width 146 height 14
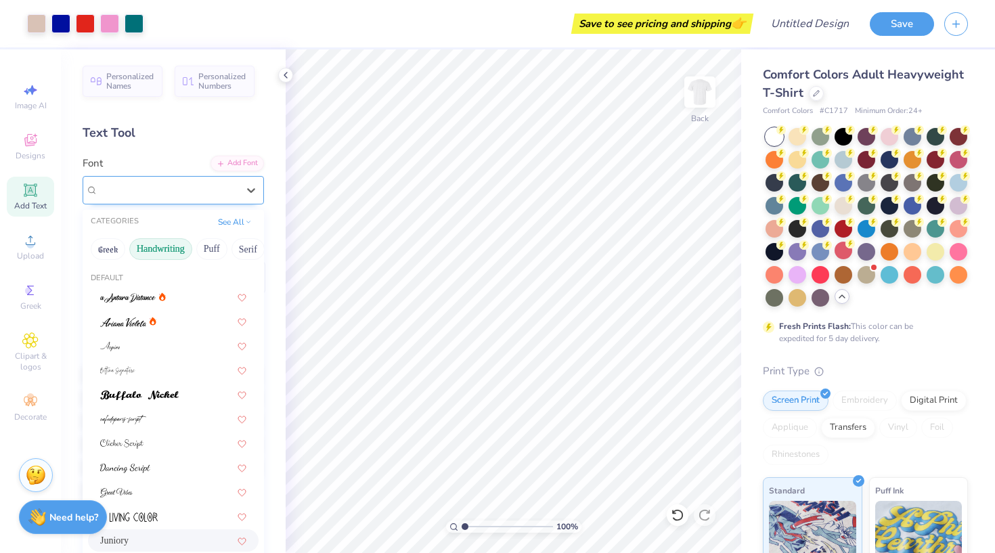
click at [206, 200] on div "Juniory" at bounding box center [168, 189] width 142 height 21
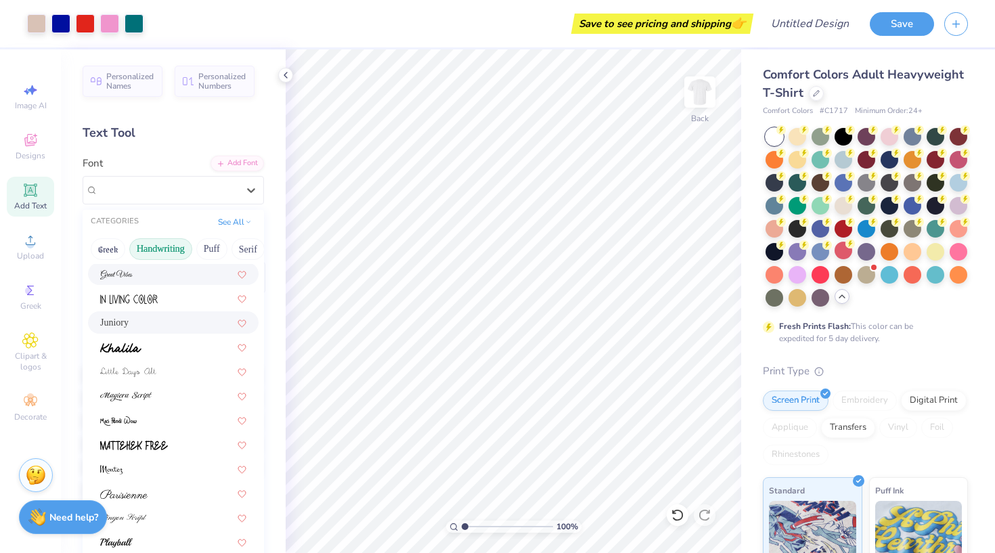
scroll to position [251, 0]
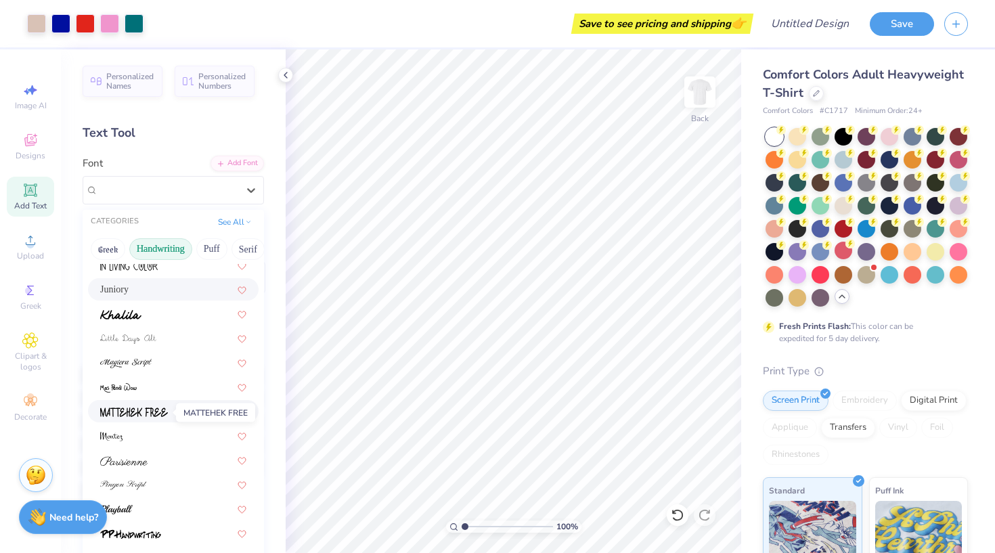
click at [150, 416] on img at bounding box center [134, 412] width 68 height 9
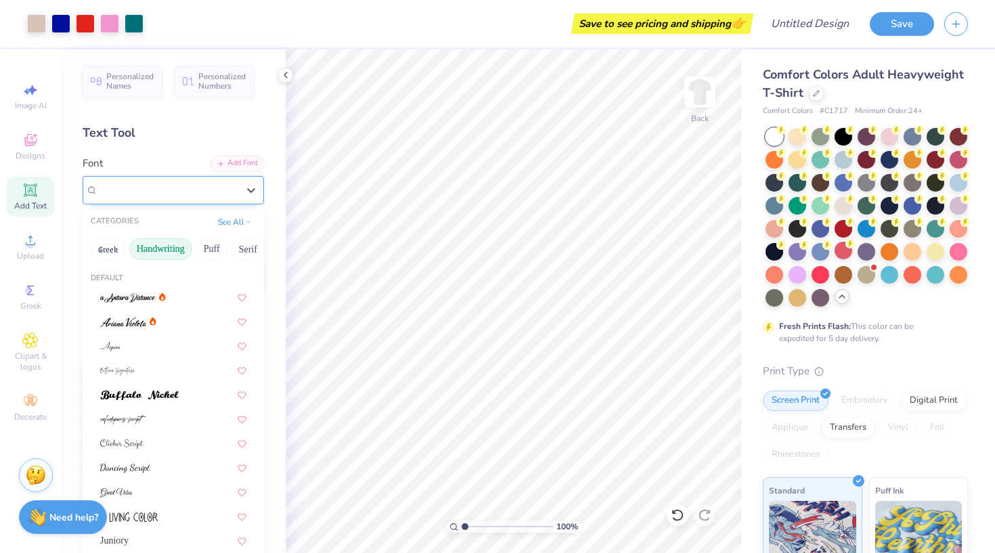
click at [211, 191] on div "MATTEHEK FREE" at bounding box center [168, 189] width 142 height 21
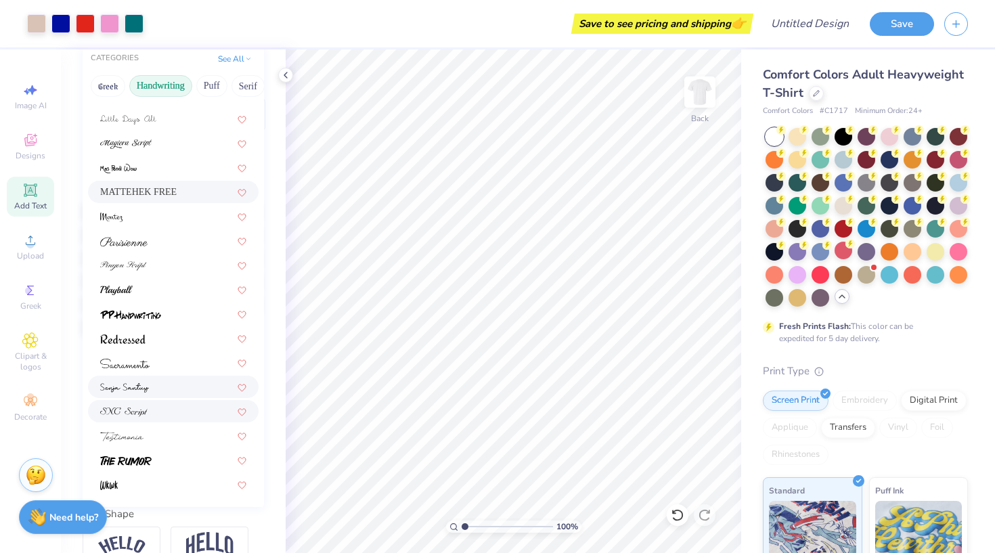
scroll to position [307, 0]
click at [153, 455] on div at bounding box center [173, 461] width 146 height 14
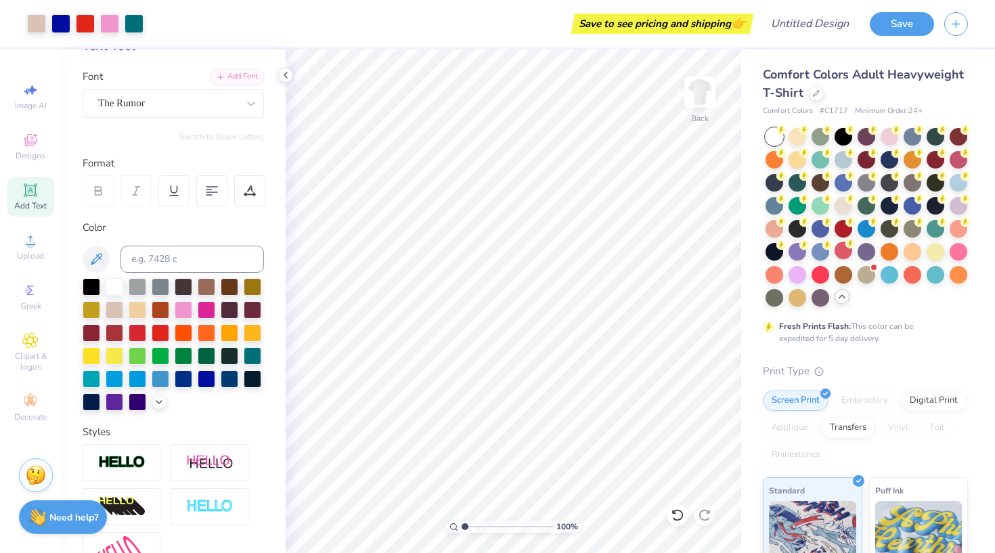
scroll to position [85, 0]
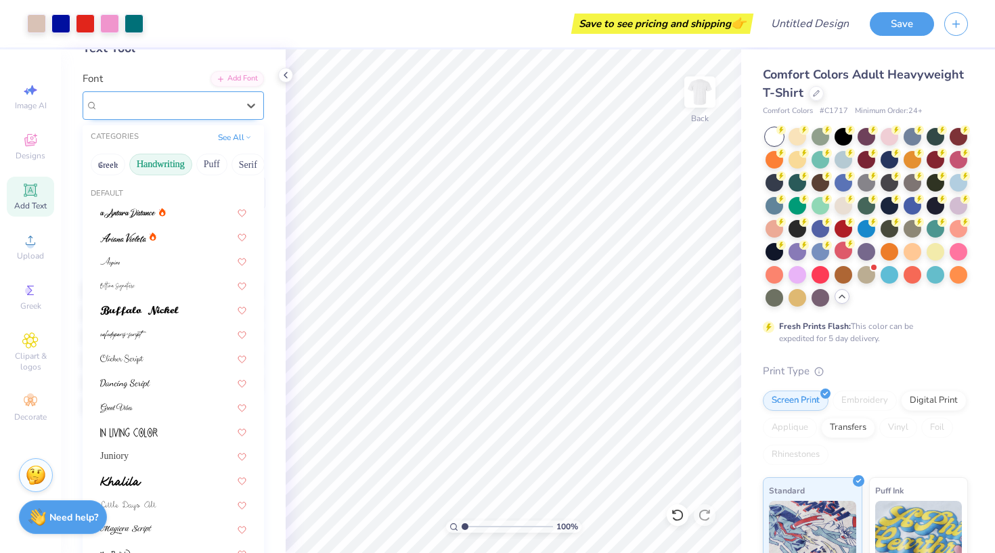
click at [209, 100] on div "The Rumor" at bounding box center [168, 105] width 142 height 21
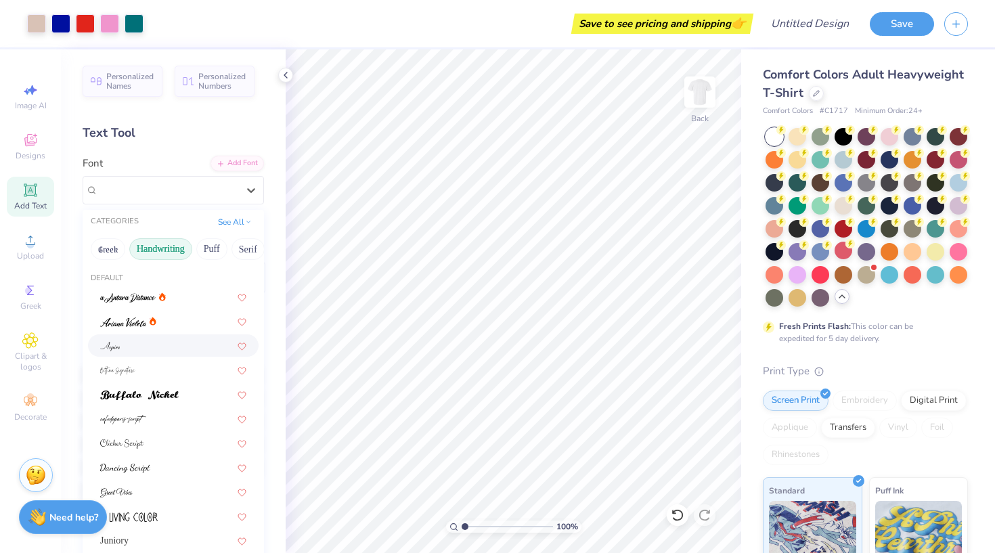
scroll to position [0, 0]
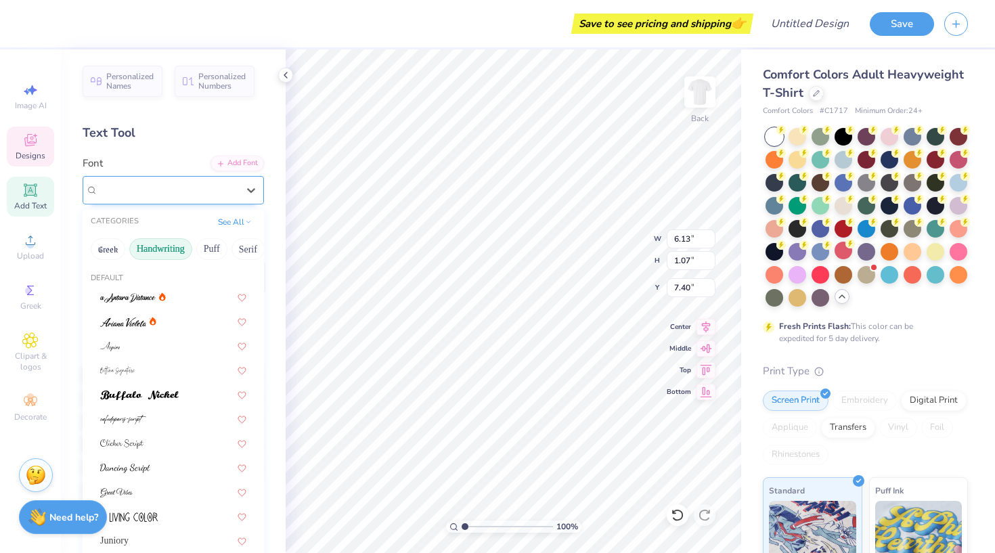
click at [219, 199] on div "The Rumor" at bounding box center [168, 189] width 142 height 21
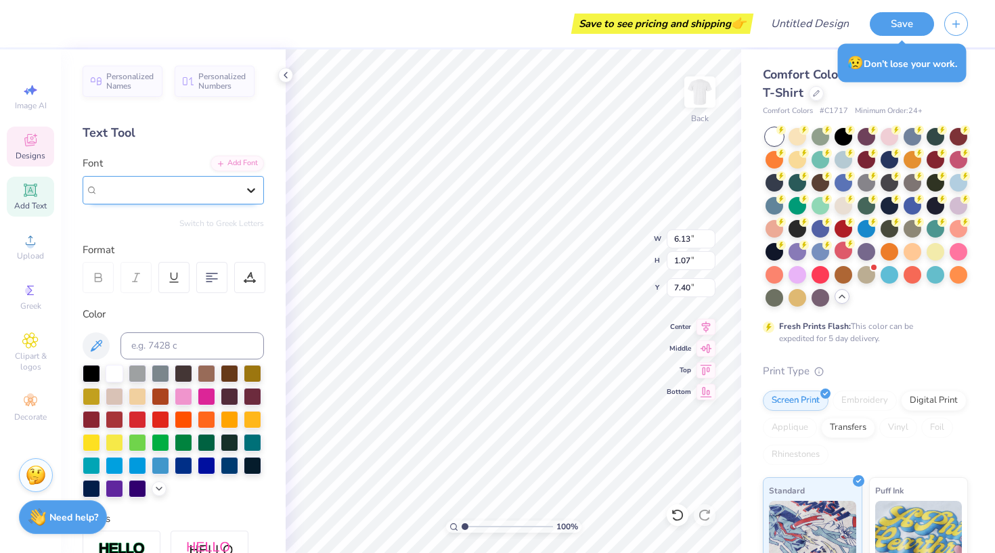
click at [255, 187] on icon at bounding box center [251, 190] width 14 height 14
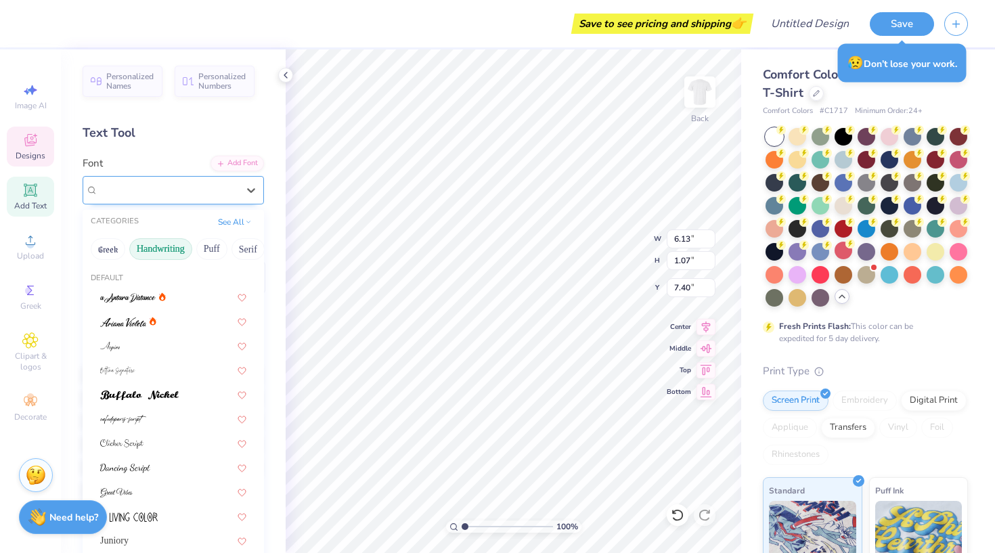
click at [128, 196] on span "The Rumor" at bounding box center [121, 190] width 47 height 16
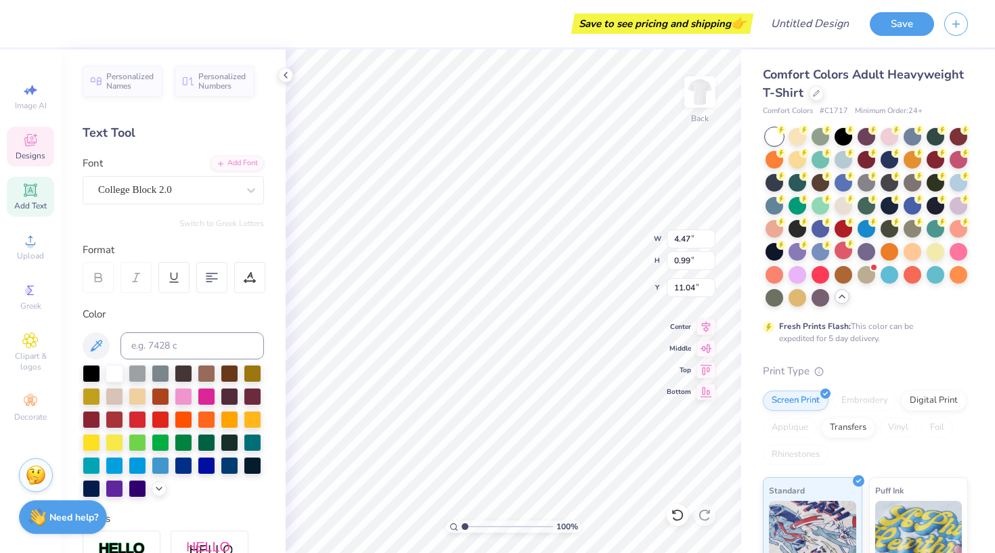
scroll to position [0, 2]
click at [202, 466] on div at bounding box center [207, 465] width 18 height 18
click at [158, 422] on div at bounding box center [161, 419] width 18 height 18
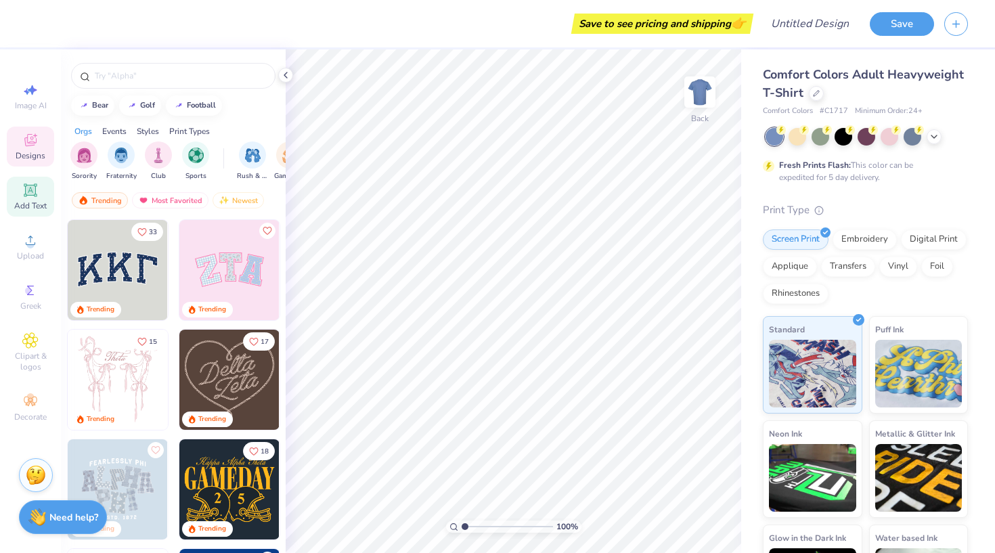
click at [37, 202] on span "Add Text" at bounding box center [30, 205] width 32 height 11
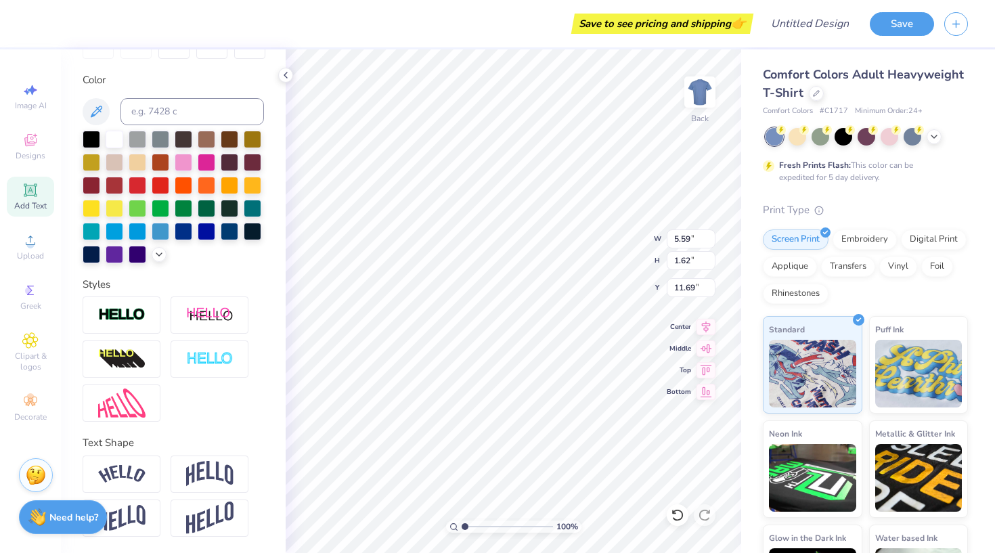
scroll to position [234, 0]
type textarea "T"
type textarea "RHS"
click at [143, 468] on img at bounding box center [121, 474] width 47 height 18
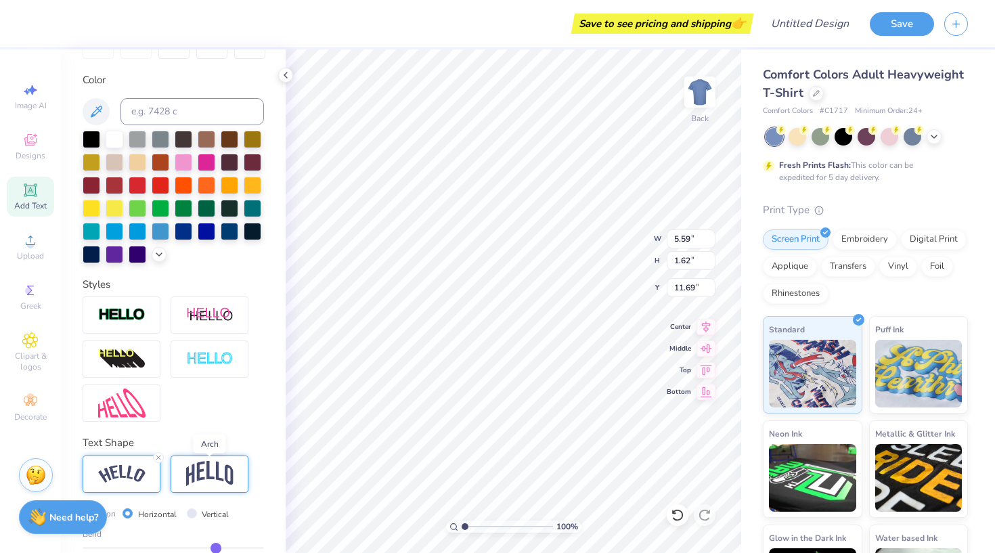
click at [222, 467] on img at bounding box center [209, 474] width 47 height 26
type textarea "RHS"
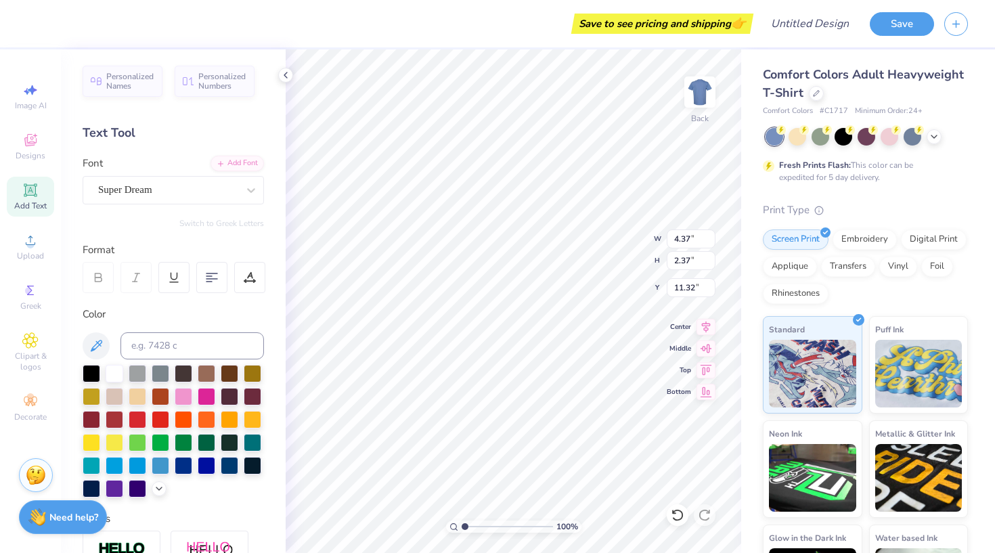
scroll to position [0, 0]
type input "5.43"
click at [110, 76] on span "Personalized Names" at bounding box center [130, 79] width 48 height 19
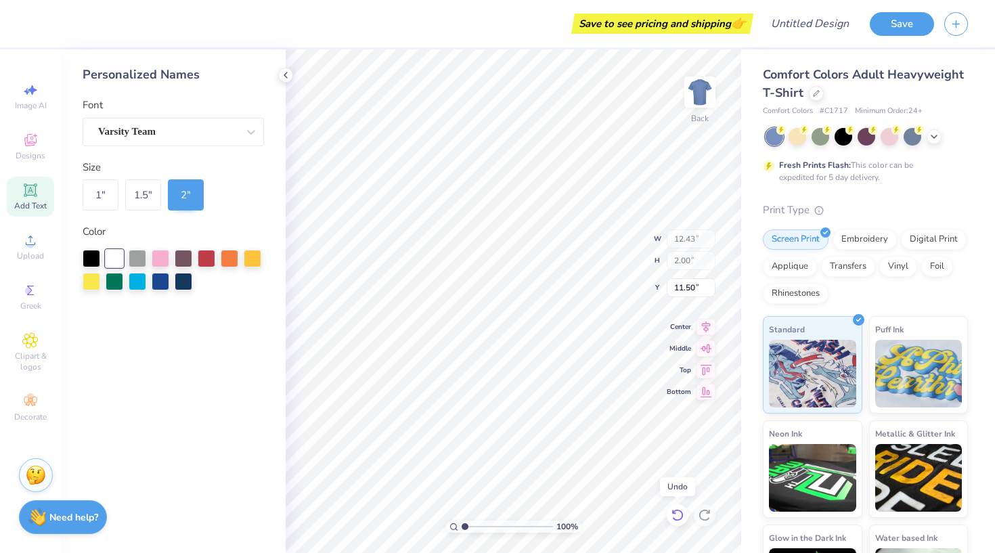
click at [678, 468] on icon at bounding box center [678, 515] width 14 height 14
click at [38, 181] on div "Add Text" at bounding box center [30, 197] width 47 height 40
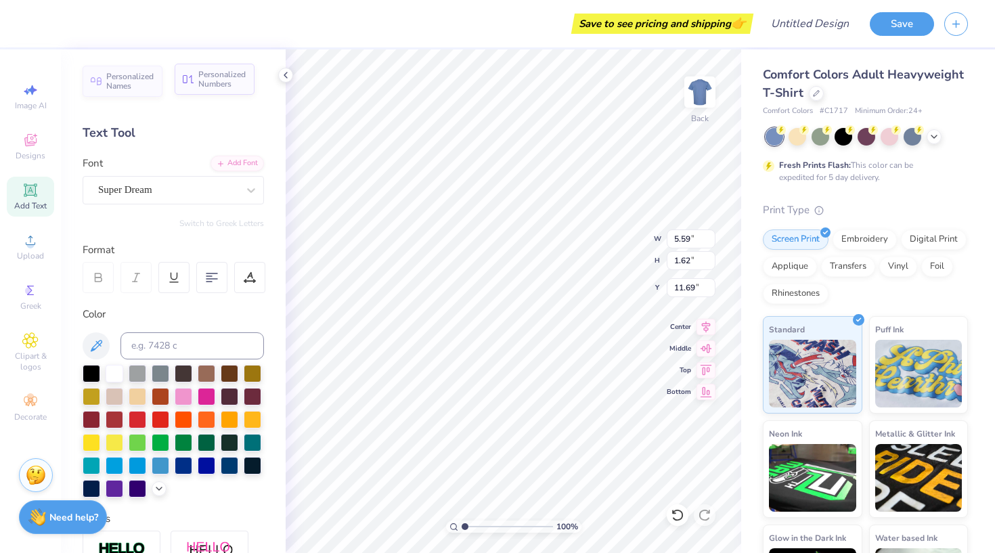
click at [214, 82] on span "Personalized Numbers" at bounding box center [222, 79] width 48 height 19
type input "2.78"
type input "2.00"
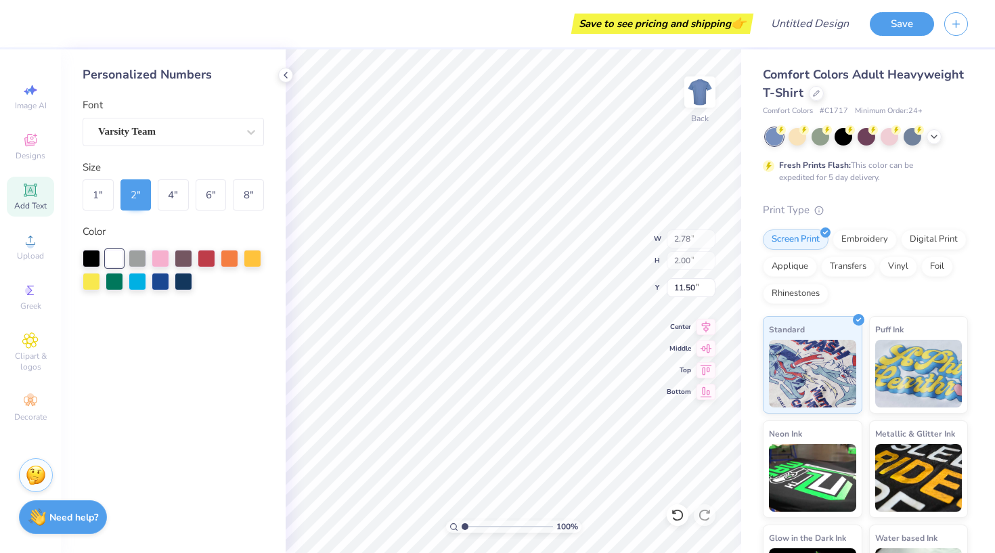
type input "8.64"
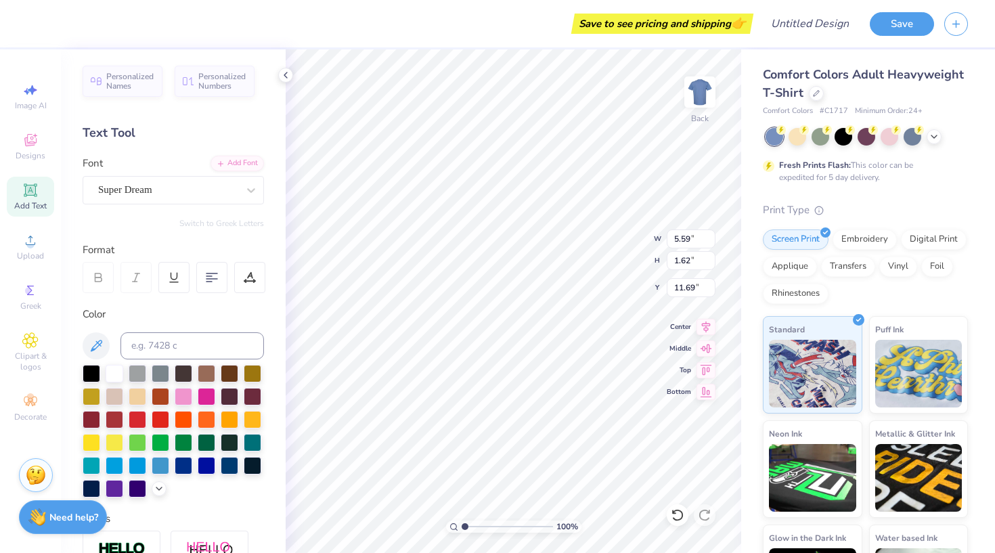
type textarea "T"
type textarea "e"
type textarea "E"
type textarea "LEADERSHIP"
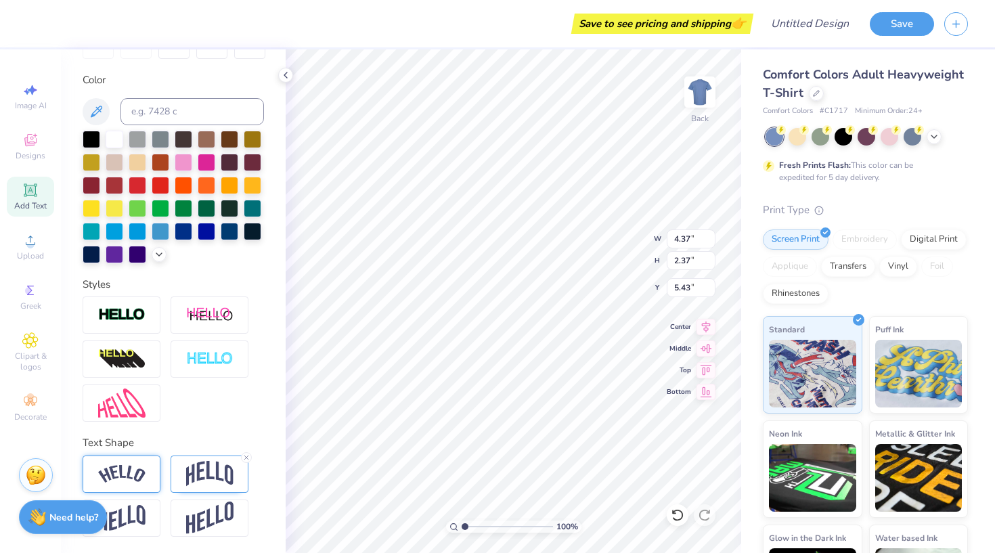
scroll to position [234, 0]
click at [136, 468] on img at bounding box center [121, 474] width 47 height 18
type input "6.39"
type input "2.15"
type input "5.54"
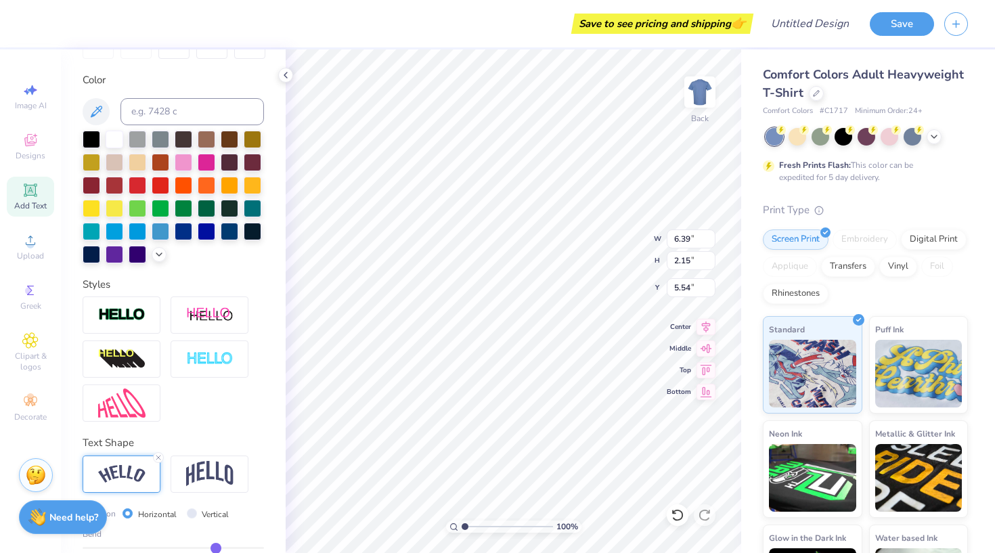
type input "3.70"
type input "1.25"
type input "2.38"
type input "13.23"
type input "1.68"
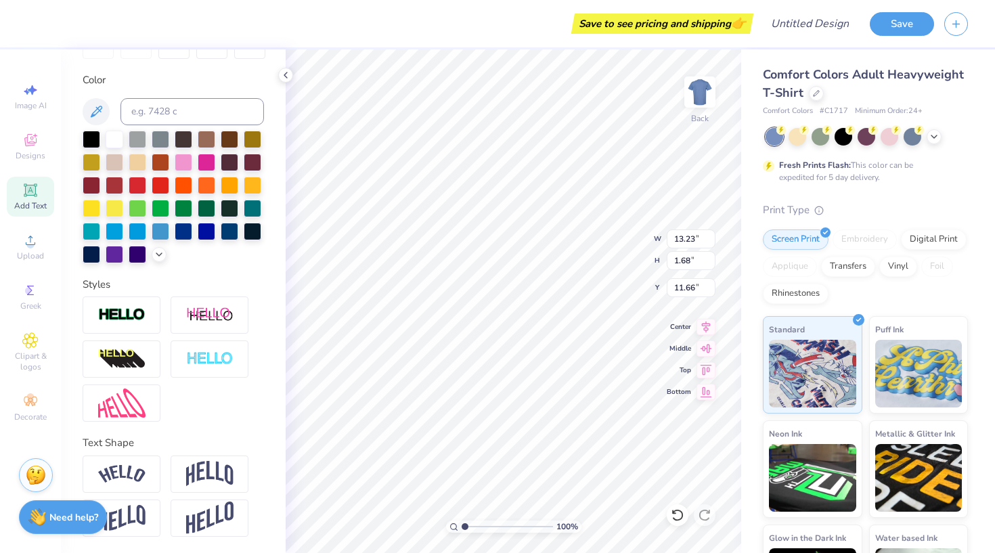
type input "6.88"
type input "9.94"
type input "1.26"
type input "7.29"
type input "5.47"
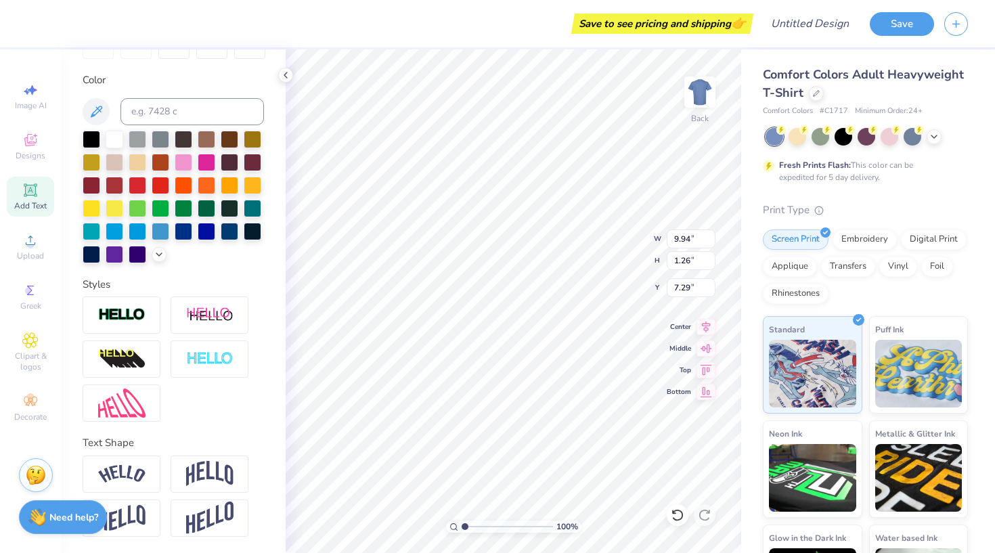
type input "0.70"
type input "3.62"
click at [152, 468] on div at bounding box center [122, 474] width 78 height 37
type input "6.32"
type input "1.42"
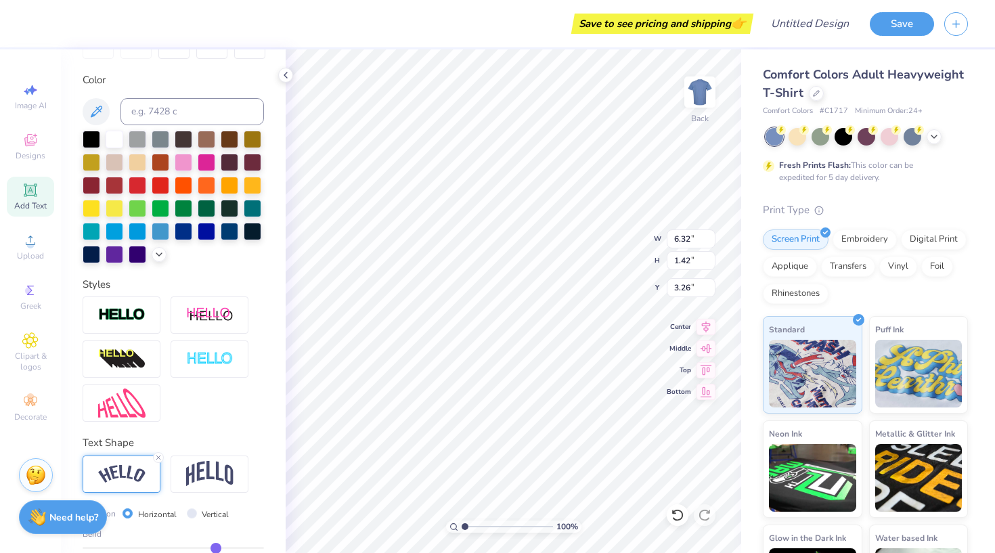
type input "1.58"
type input "3.70"
type input "1.25"
type input "2.62"
click at [158, 456] on icon at bounding box center [158, 458] width 8 height 8
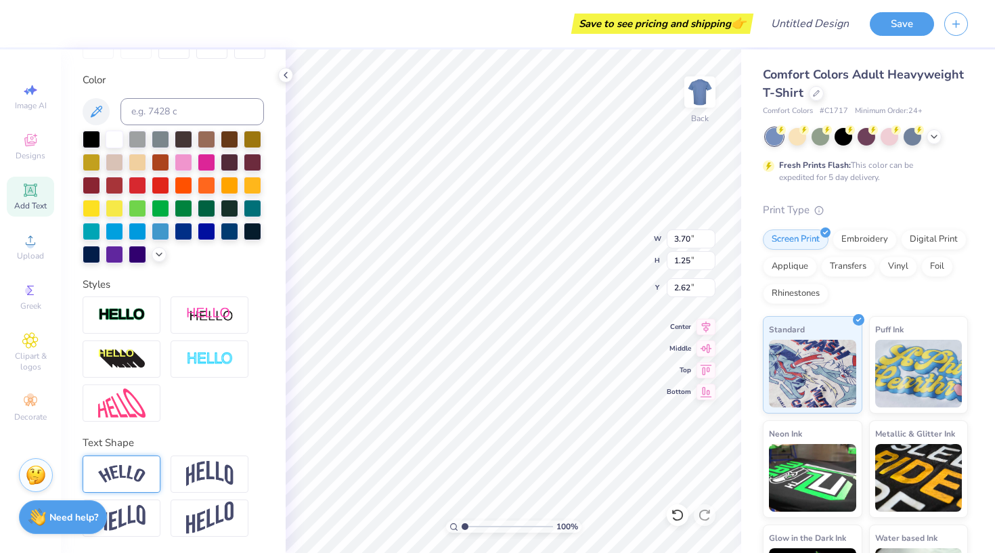
type input "2.53"
type input "0.97"
type input "2.76"
click at [688, 120] on div "Back" at bounding box center [699, 101] width 31 height 48
click at [710, 114] on div "Front" at bounding box center [699, 101] width 31 height 48
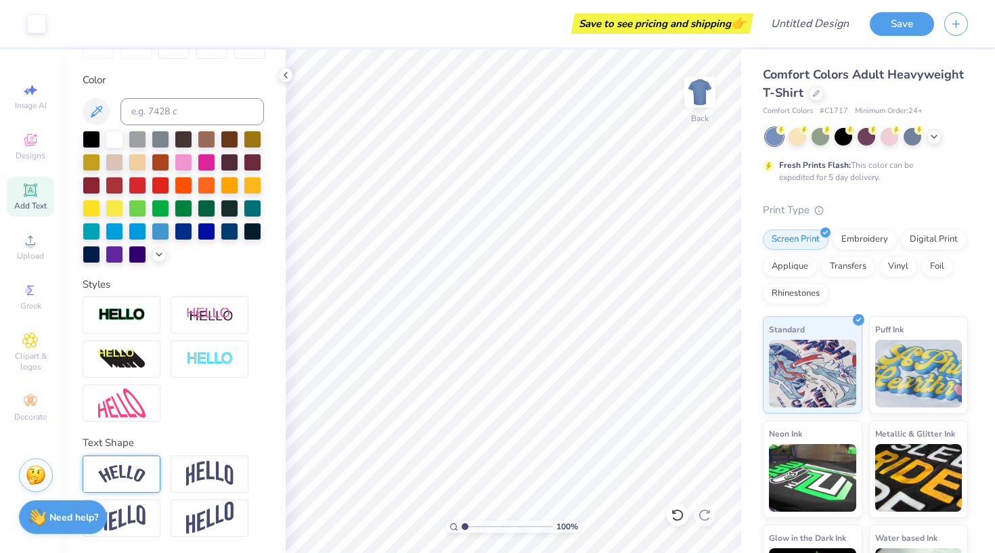
click at [19, 190] on div "Add Text" at bounding box center [30, 197] width 47 height 40
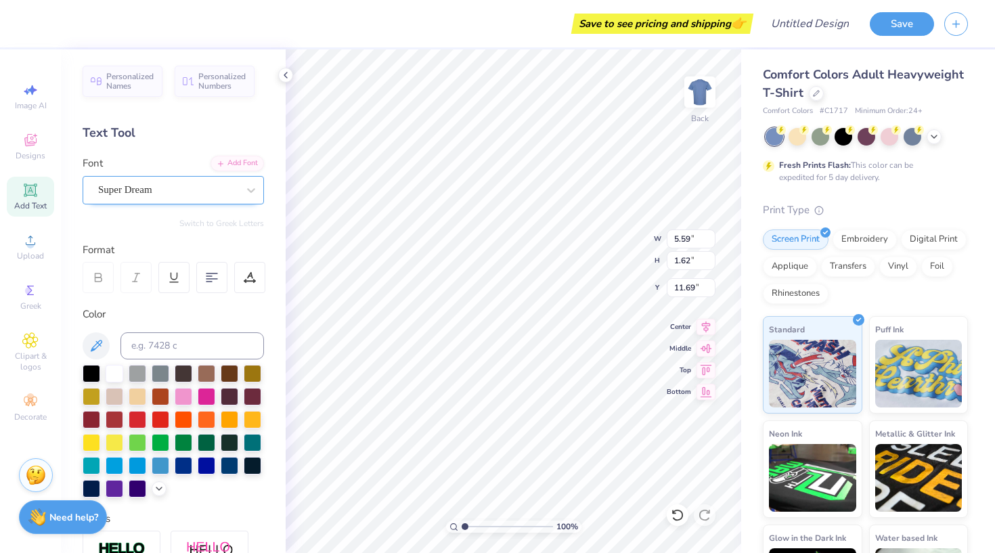
scroll to position [-1, 0]
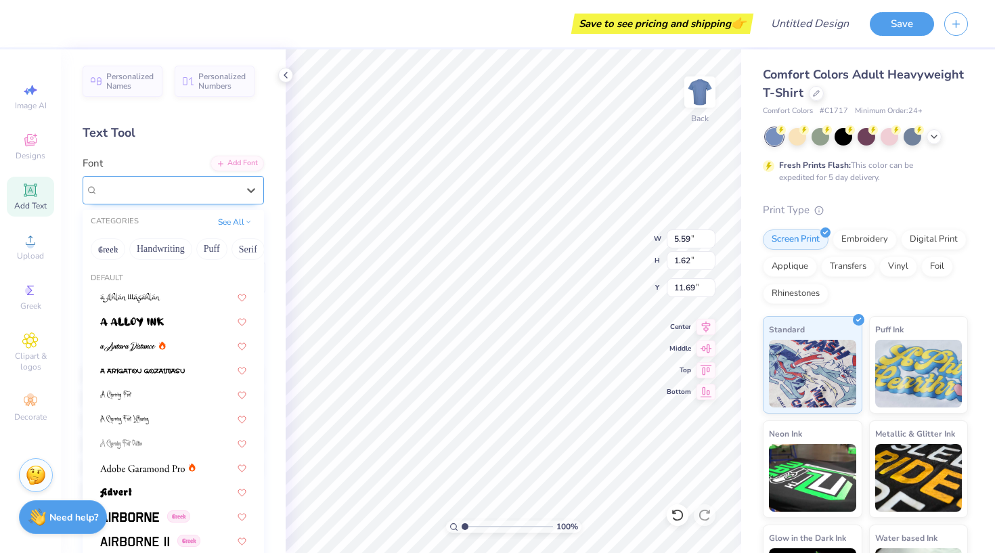
click at [152, 190] on span "Super Dream" at bounding box center [125, 190] width 54 height 16
click at [199, 134] on div "Text Tool" at bounding box center [173, 133] width 181 height 18
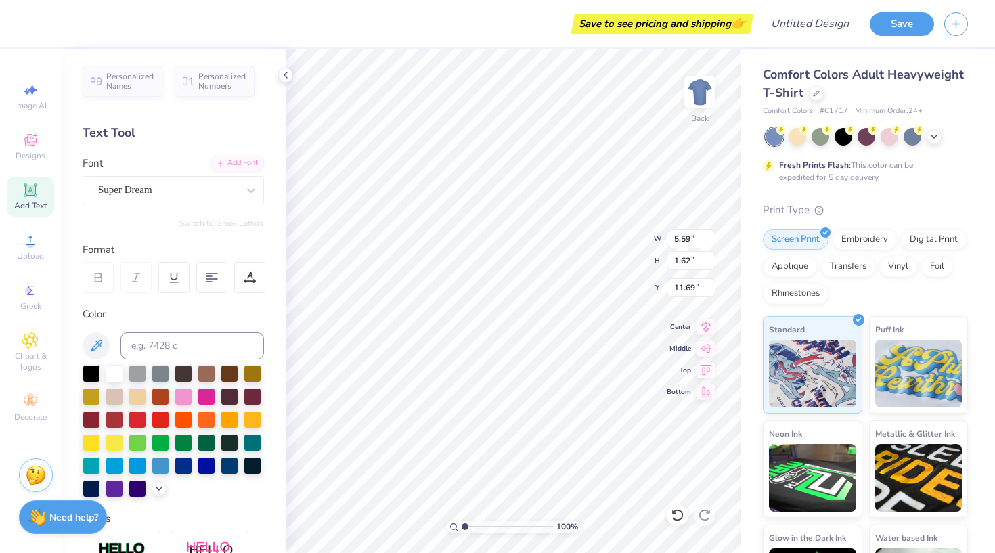
type input "6.32"
type input "1.42"
type input "1.58"
type input "2.51"
type textarea "EST. 1879"
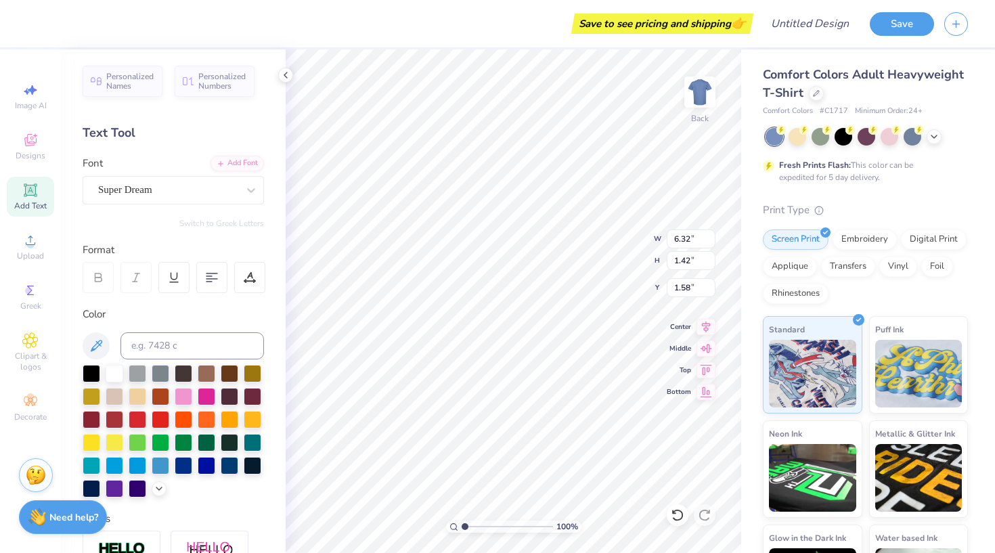
scroll to position [0, 2]
type input "1.27"
